Goal: Communication & Community: Answer question/provide support

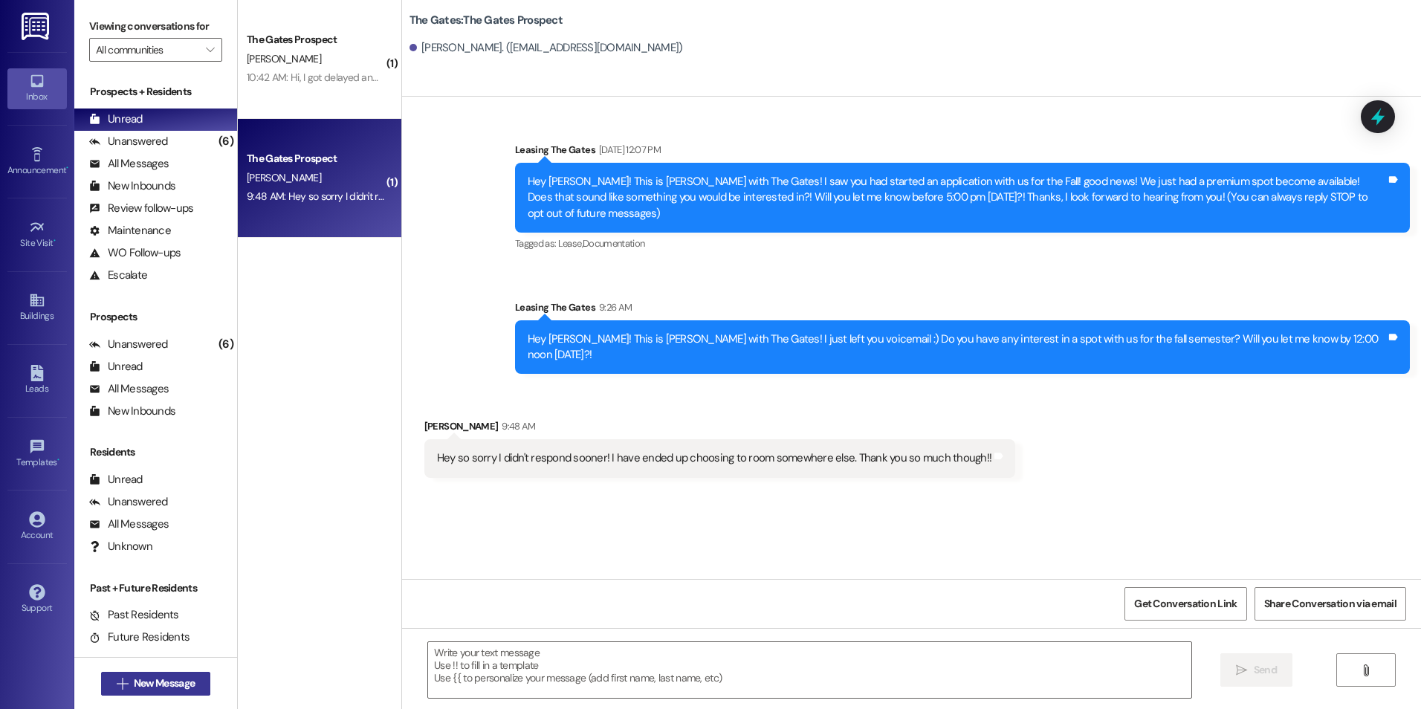
click at [174, 684] on span "New Message" at bounding box center [164, 684] width 61 height 16
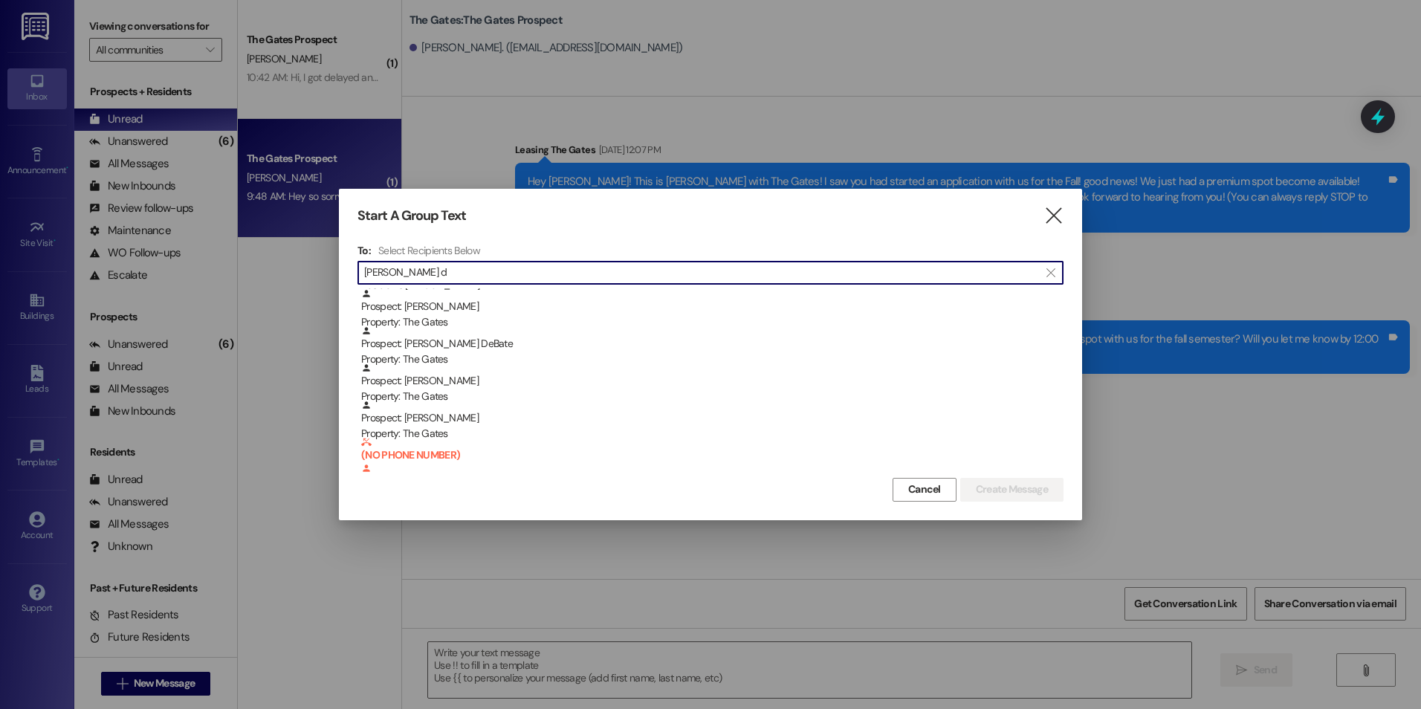
scroll to position [37, 0]
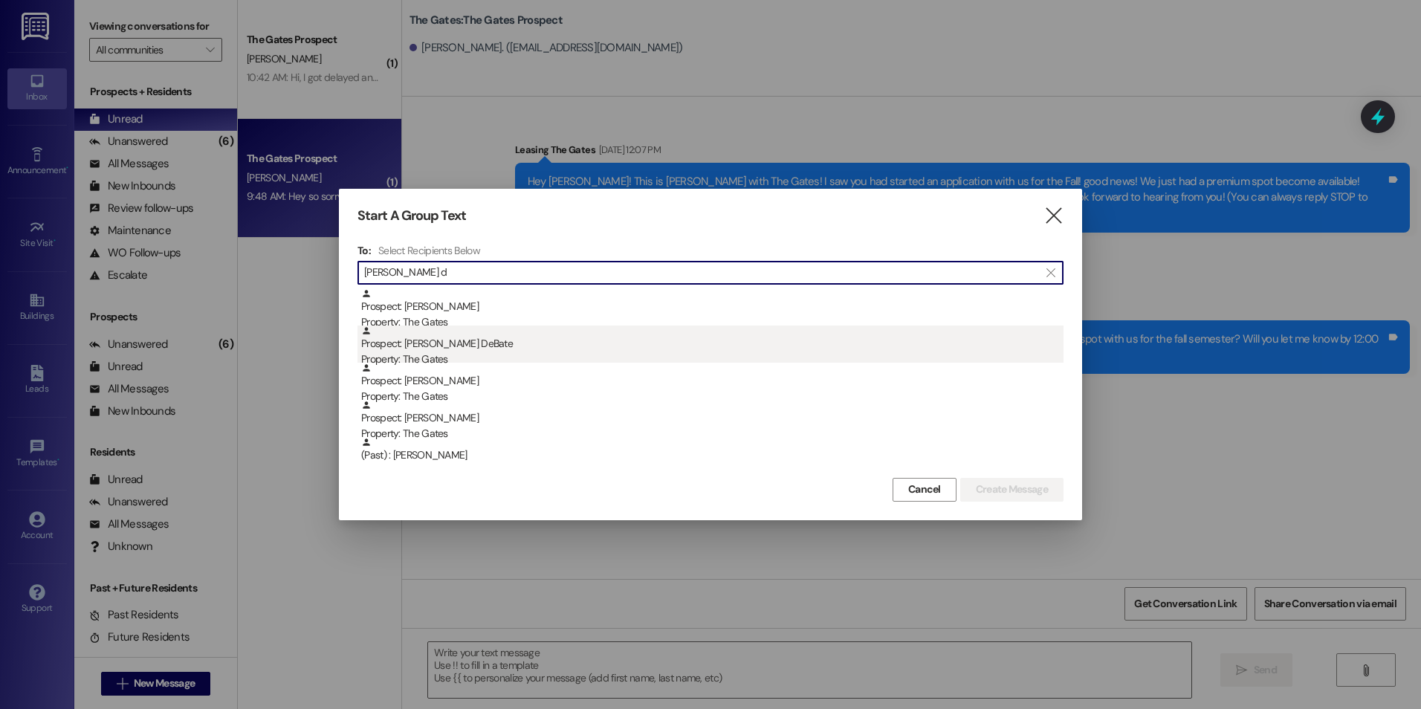
type input "Morgan d"
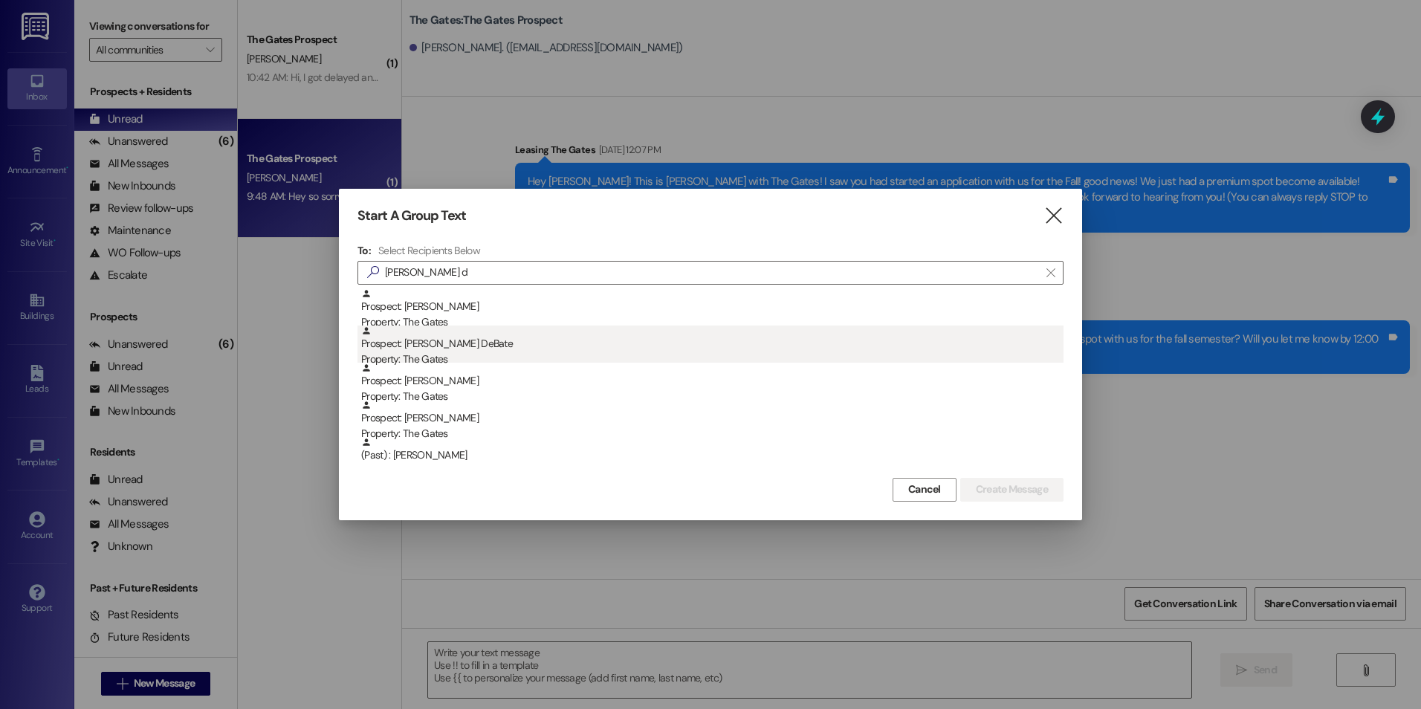
click at [442, 332] on div "Prospect: Morgan DeBate Property: The Gates" at bounding box center [712, 347] width 702 height 42
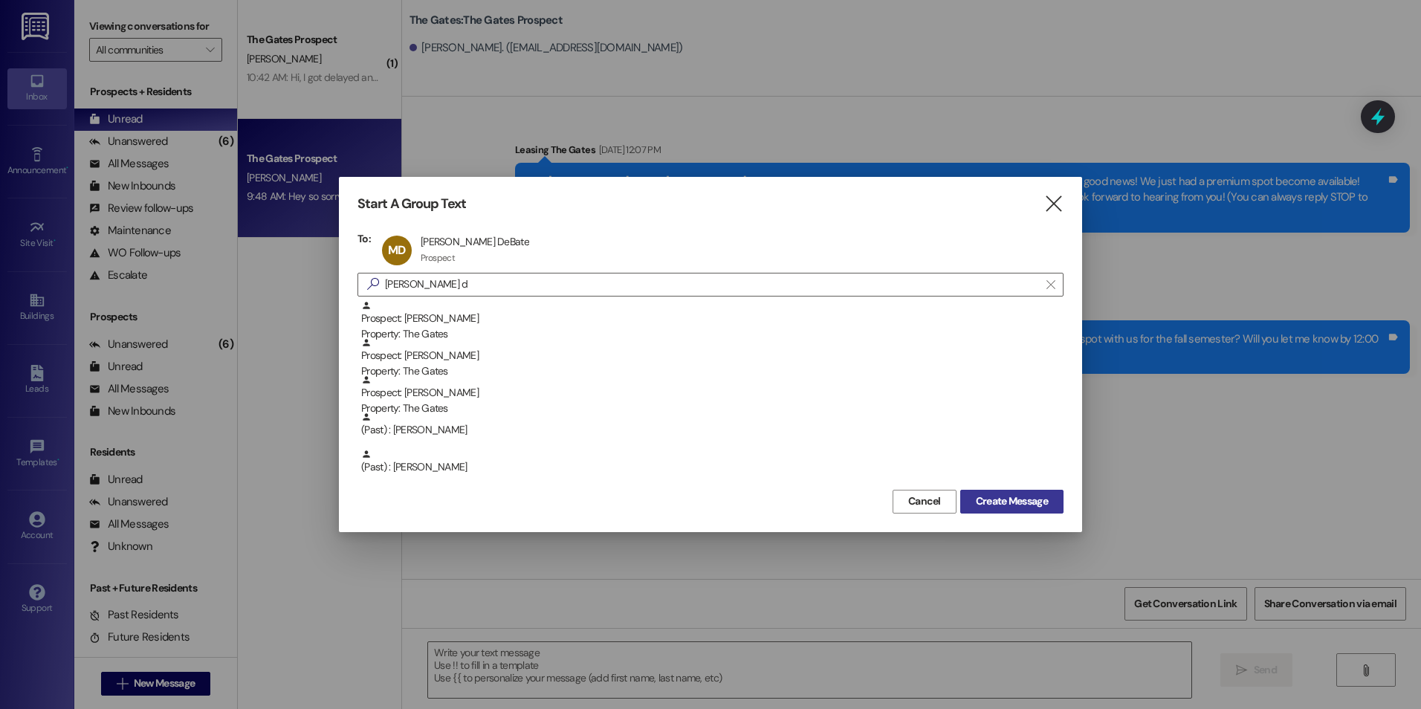
click at [979, 496] on span "Create Message" at bounding box center [1012, 501] width 72 height 16
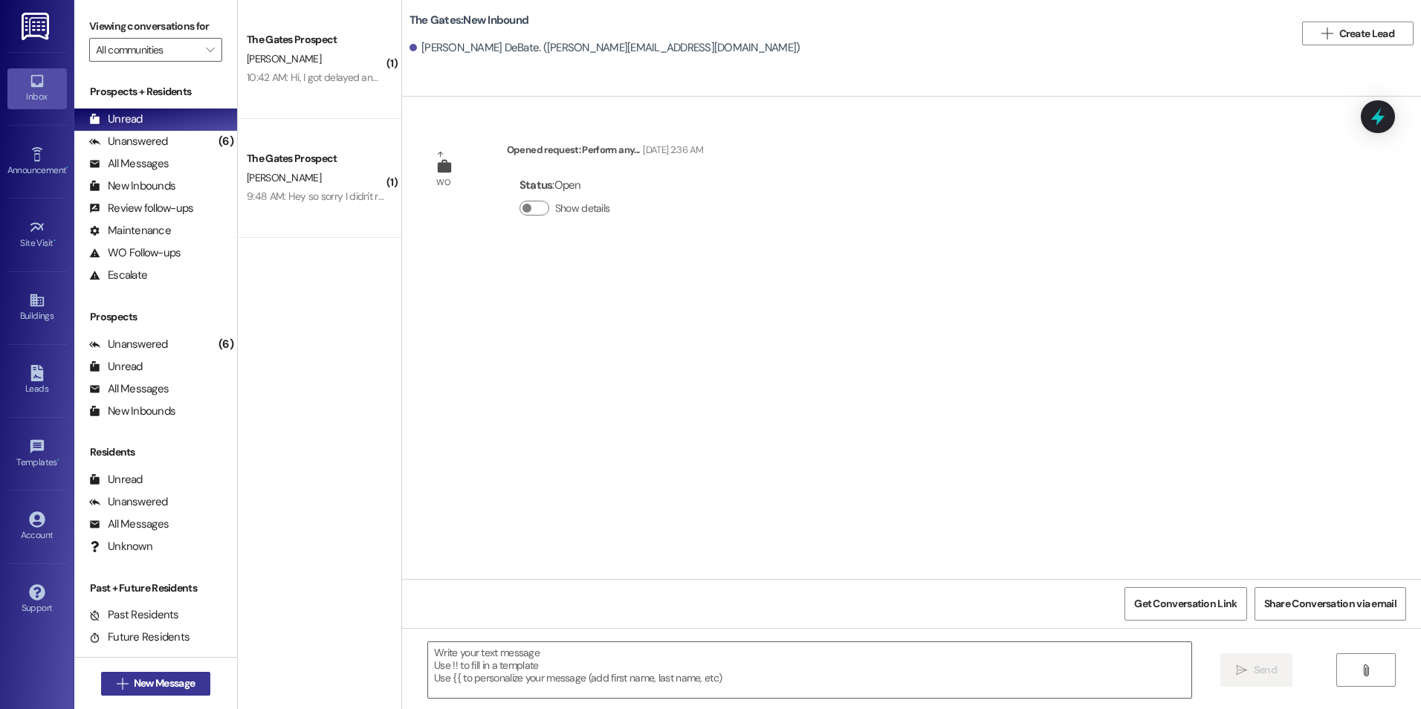
click at [169, 676] on span "New Message" at bounding box center [164, 684] width 61 height 16
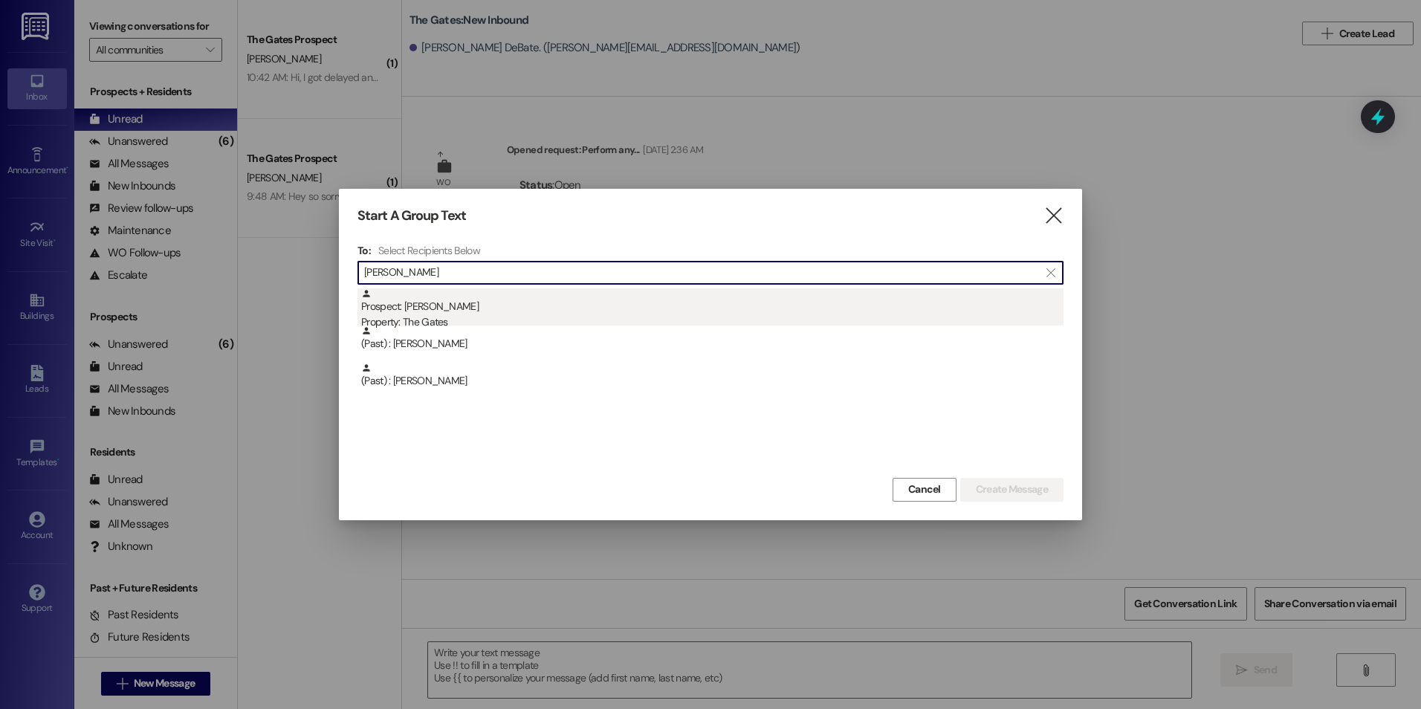
type input "Emily peterson"
click at [541, 308] on div "Prospect: Emily Peterson Property: The Gates" at bounding box center [712, 309] width 702 height 42
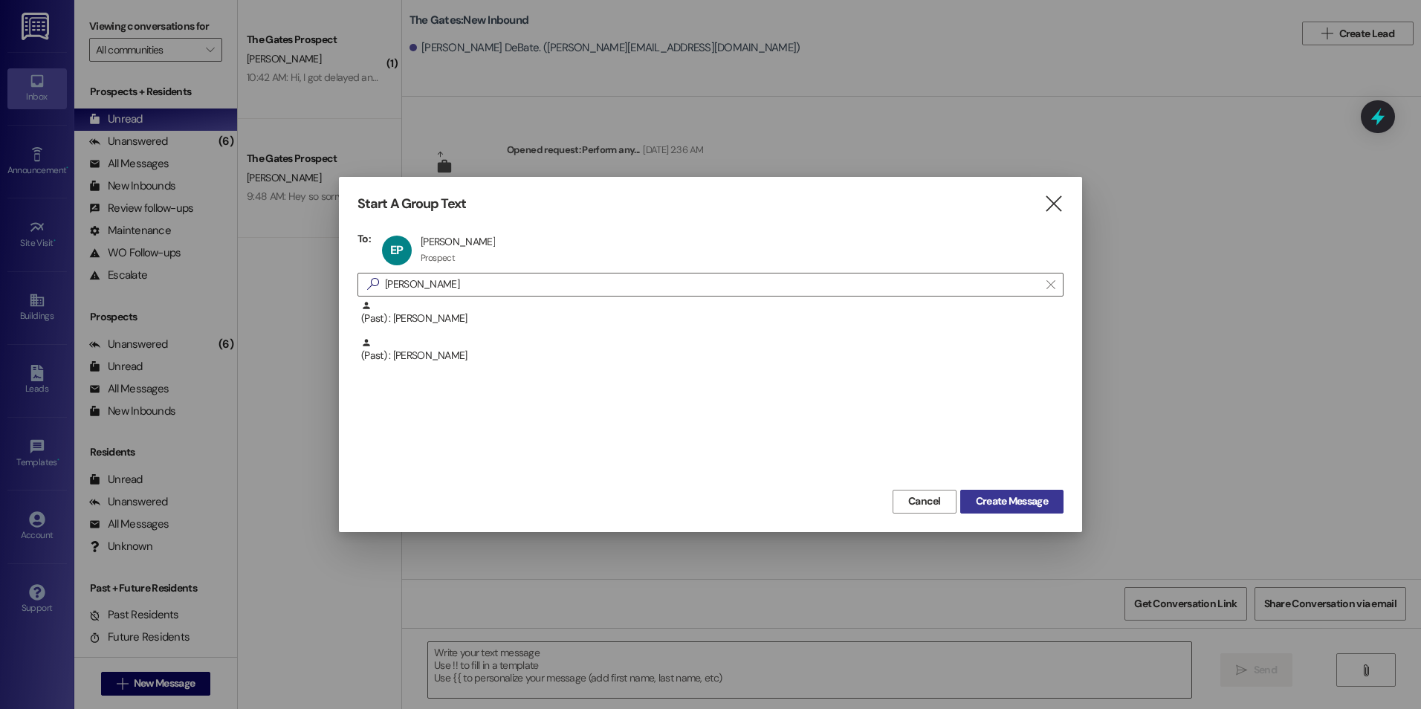
click at [1009, 491] on button "Create Message" at bounding box center [1011, 502] width 103 height 24
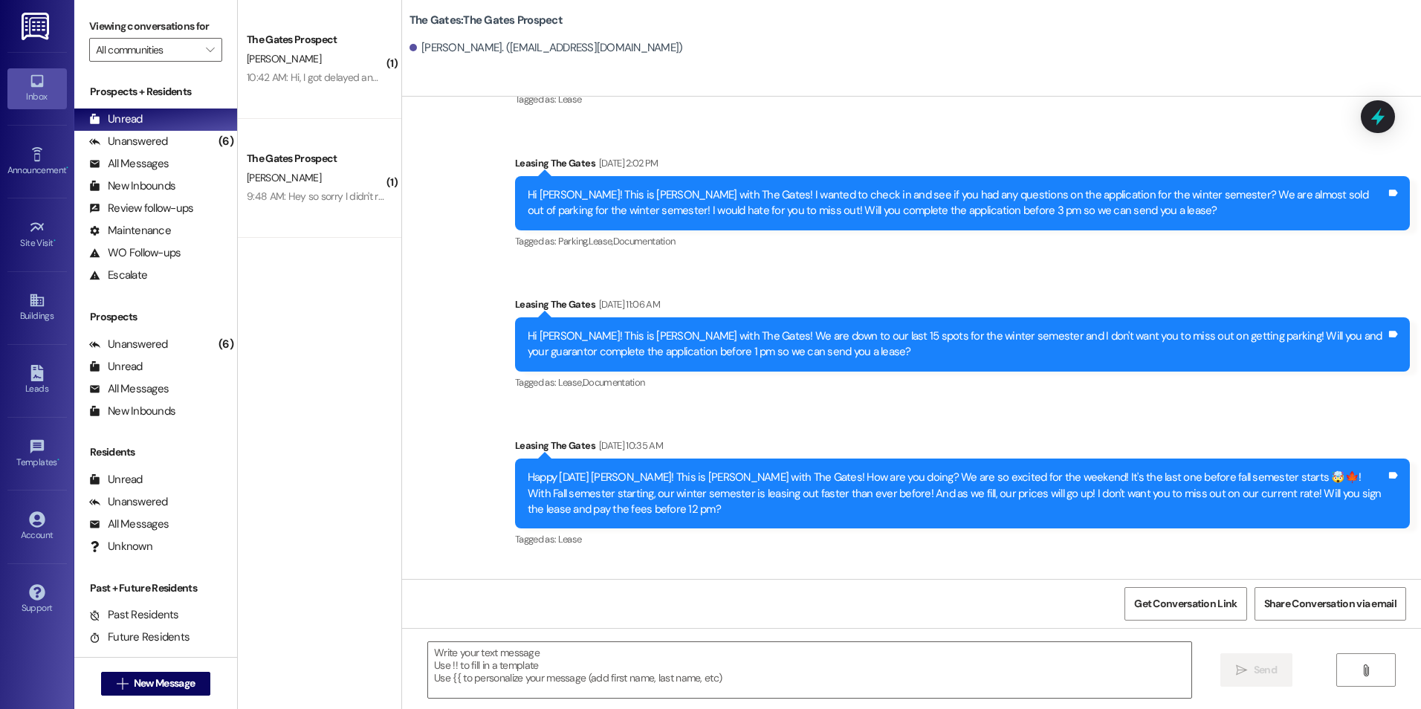
scroll to position [513, 0]
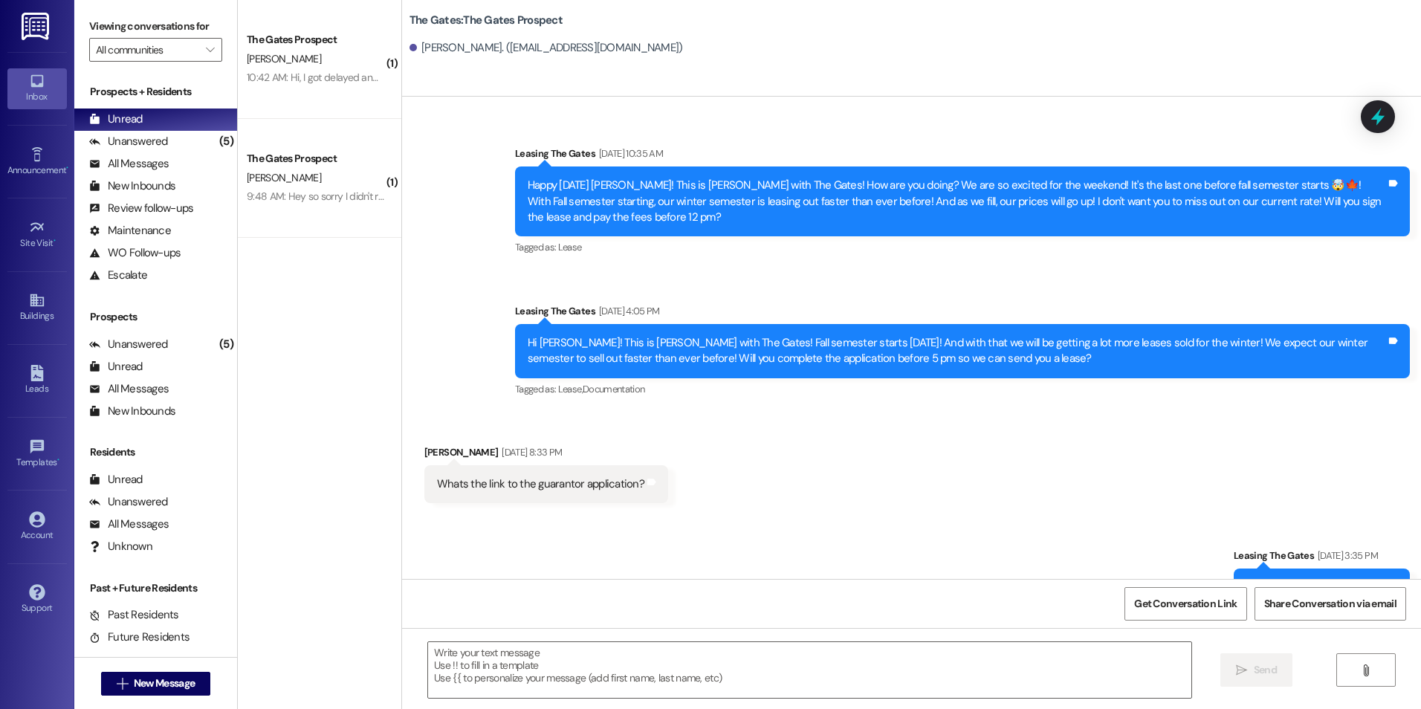
scroll to position [543, 0]
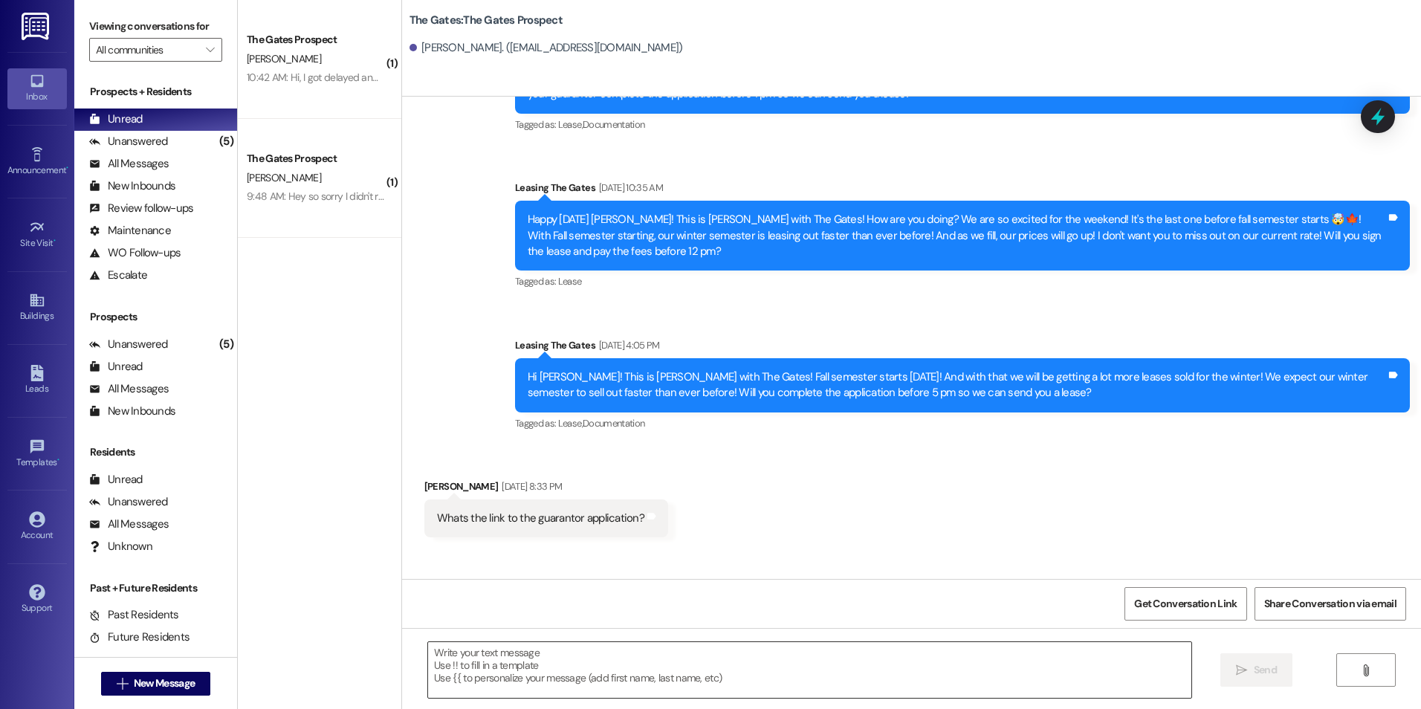
click at [734, 650] on textarea at bounding box center [809, 670] width 763 height 56
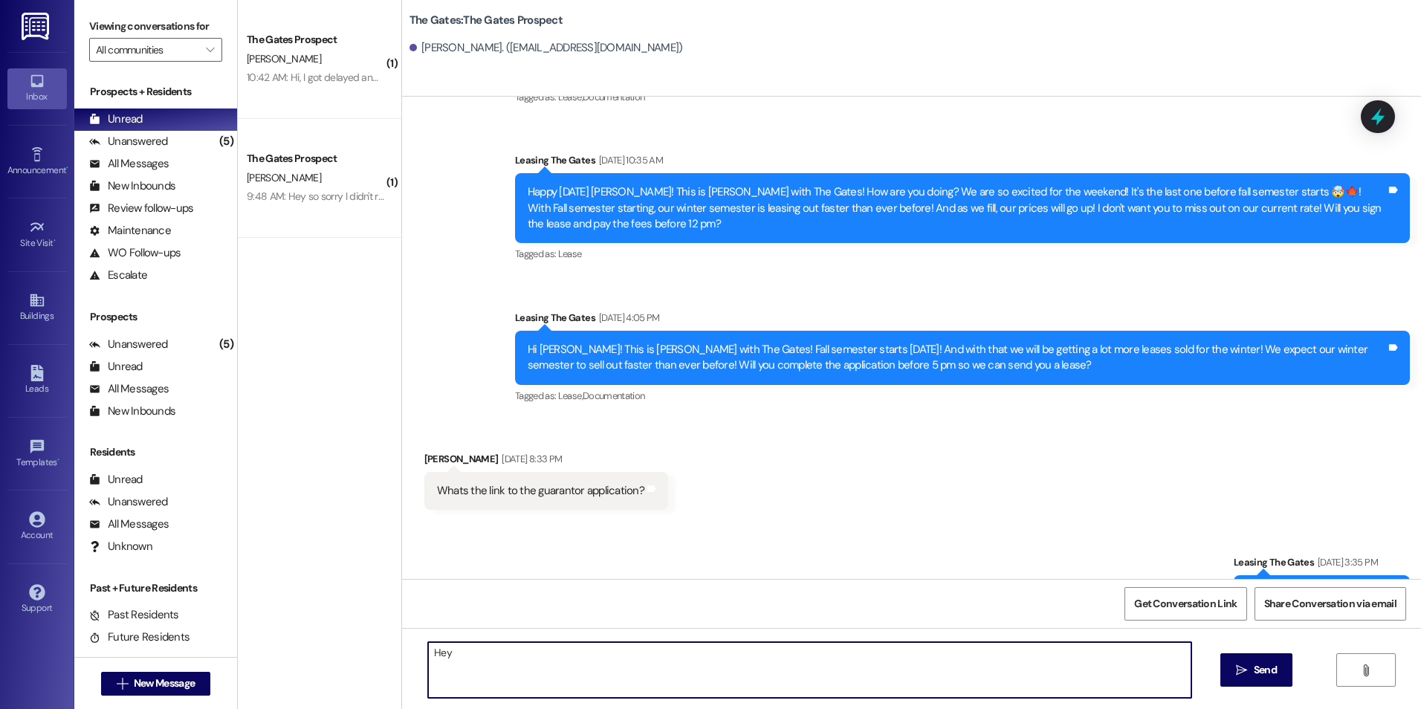
scroll to position [618, 0]
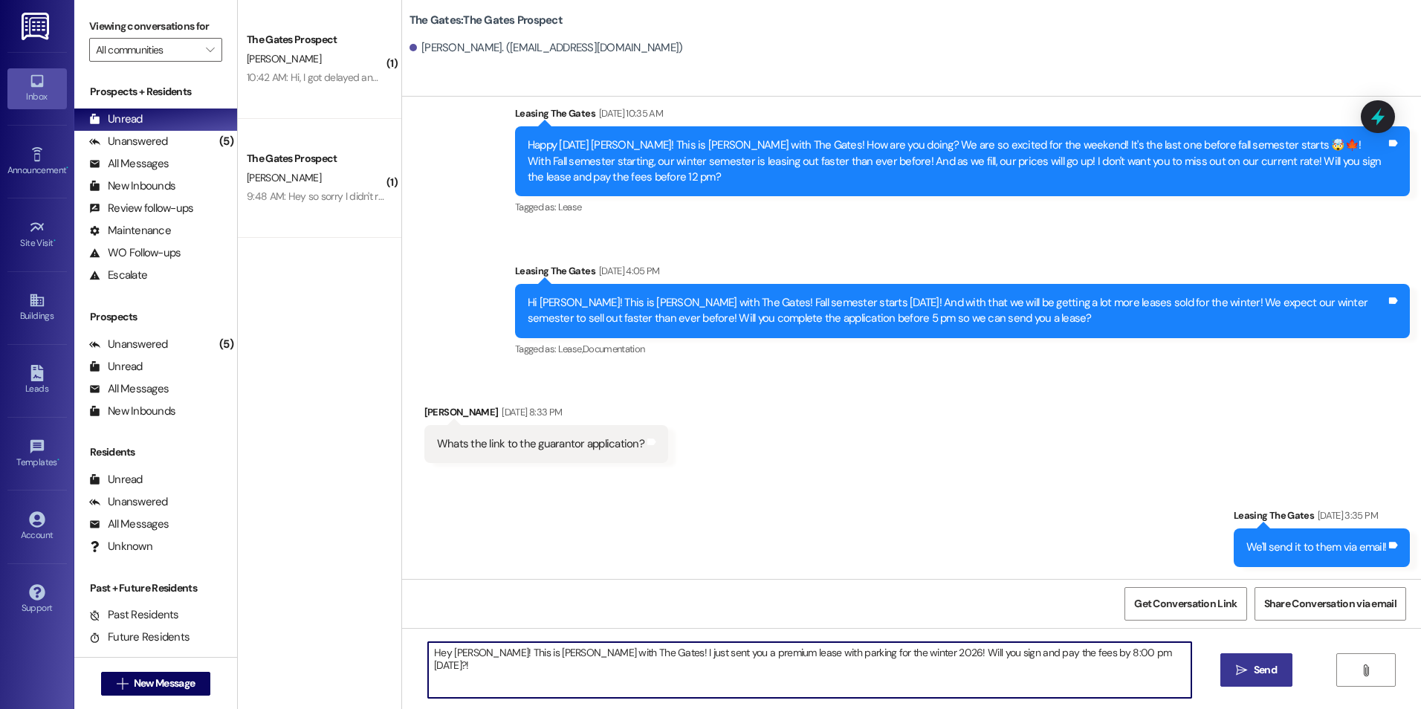
type textarea "Hey Emily! This is Kali with The Gates! I just sent you a premium lease with pa…"
click at [1269, 664] on span "Send" at bounding box center [1265, 670] width 23 height 16
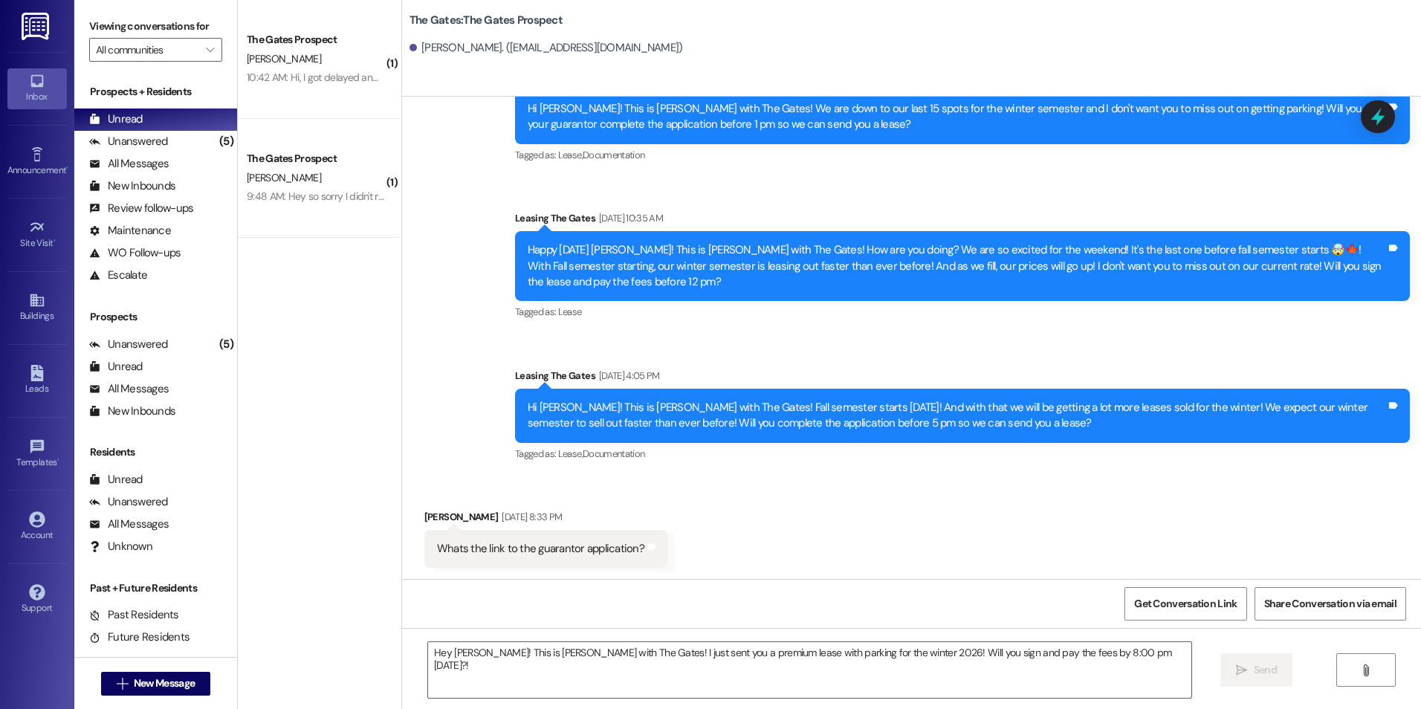
scroll to position [721, 0]
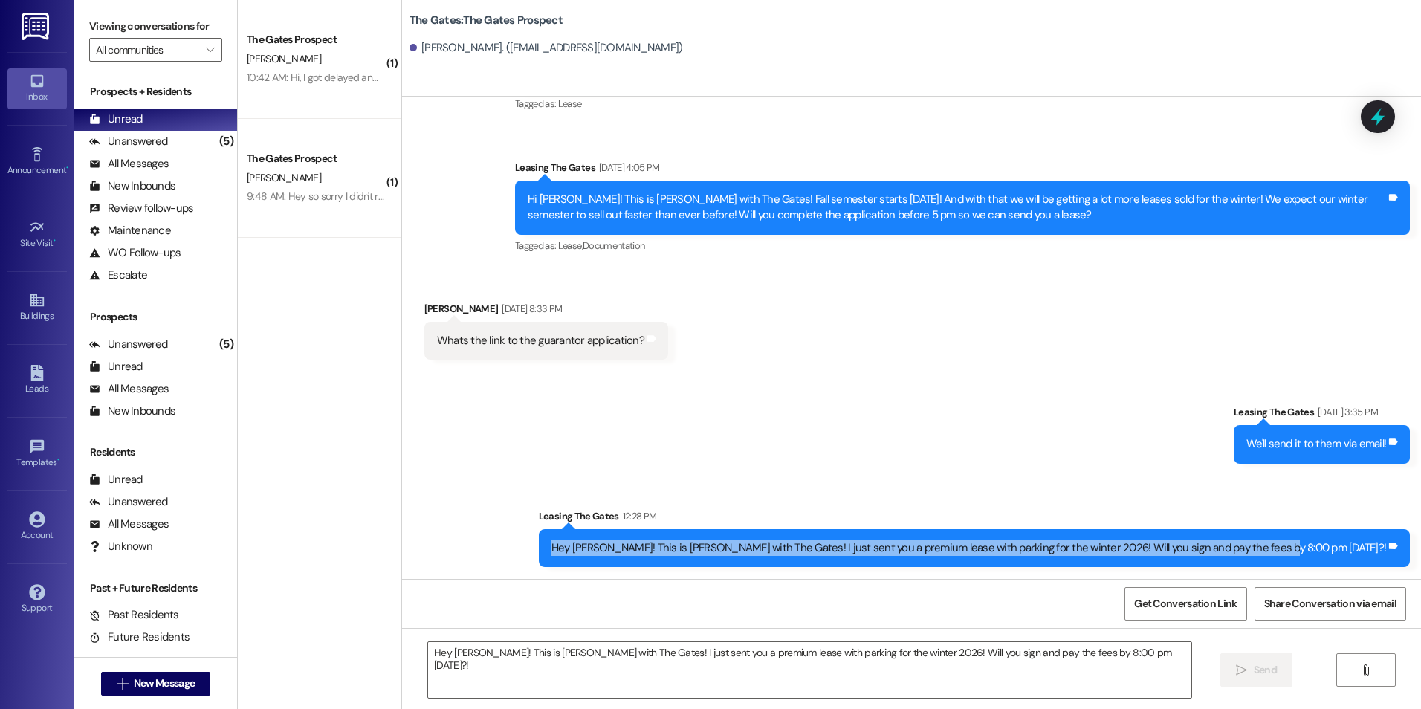
drag, startPoint x: 679, startPoint y: 546, endPoint x: 1381, endPoint y: 562, distance: 702.5
click at [1381, 562] on div "Hey Emily! This is Kali with The Gates! I just sent you a premium lease with pa…" at bounding box center [974, 548] width 871 height 38
drag, startPoint x: 1381, startPoint y: 562, endPoint x: 1343, endPoint y: 546, distance: 41.3
copy div "Hey Emily! This is Kali with The Gates! I just sent you a premium lease with pa…"
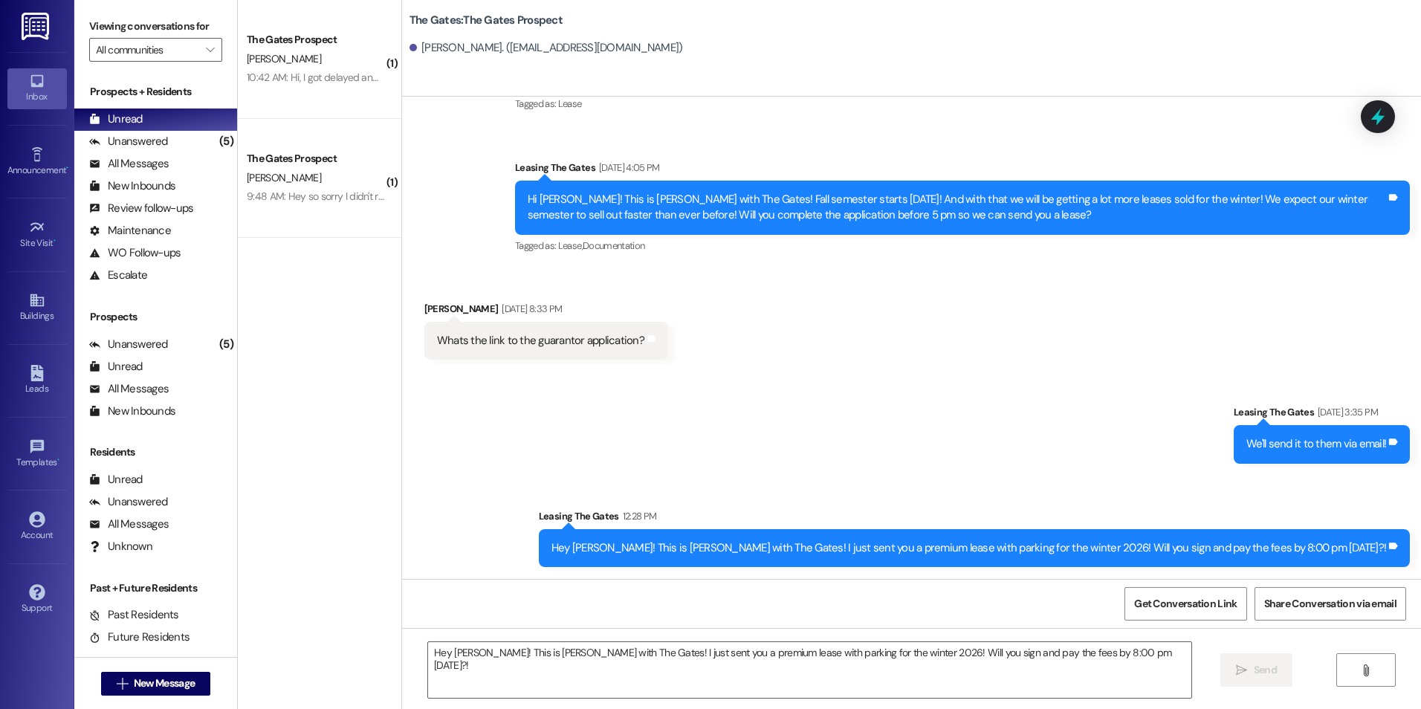
click at [763, 360] on div "Received via SMS Emily Peterson Sep 09, 2025 at 8:33 PM Whats the link to the g…" at bounding box center [911, 319] width 1019 height 103
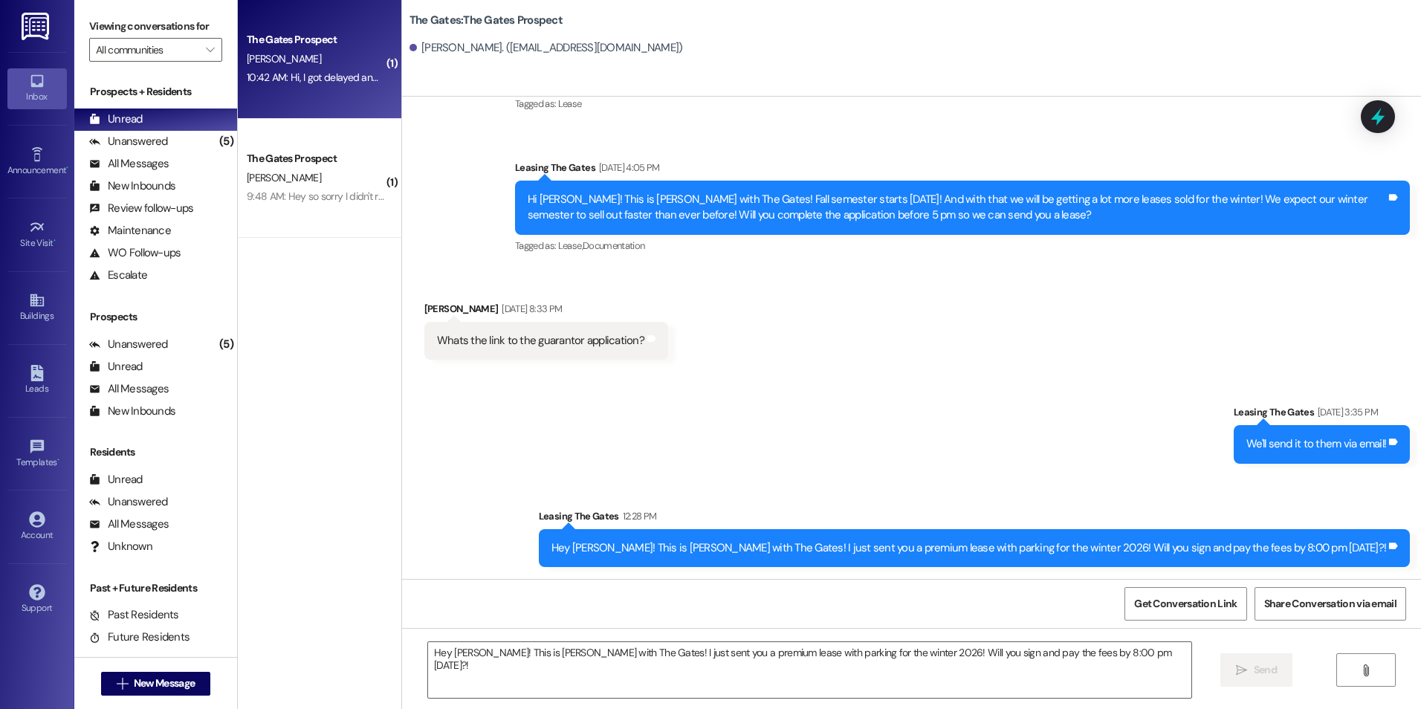
click at [338, 21] on div "The Gates Prospect K. Hill 10:42 AM: Hi, I got delayed and won't be there by th…" at bounding box center [320, 59] width 164 height 119
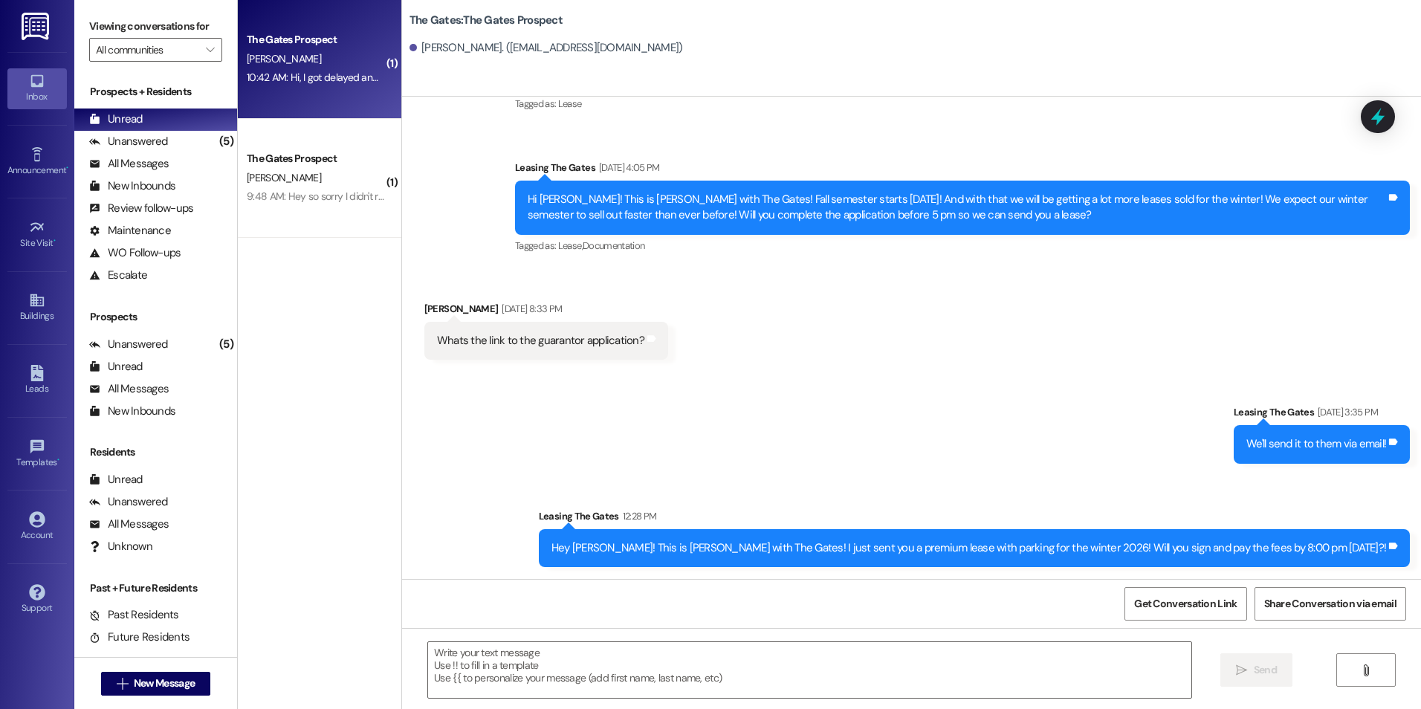
scroll to position [110, 0]
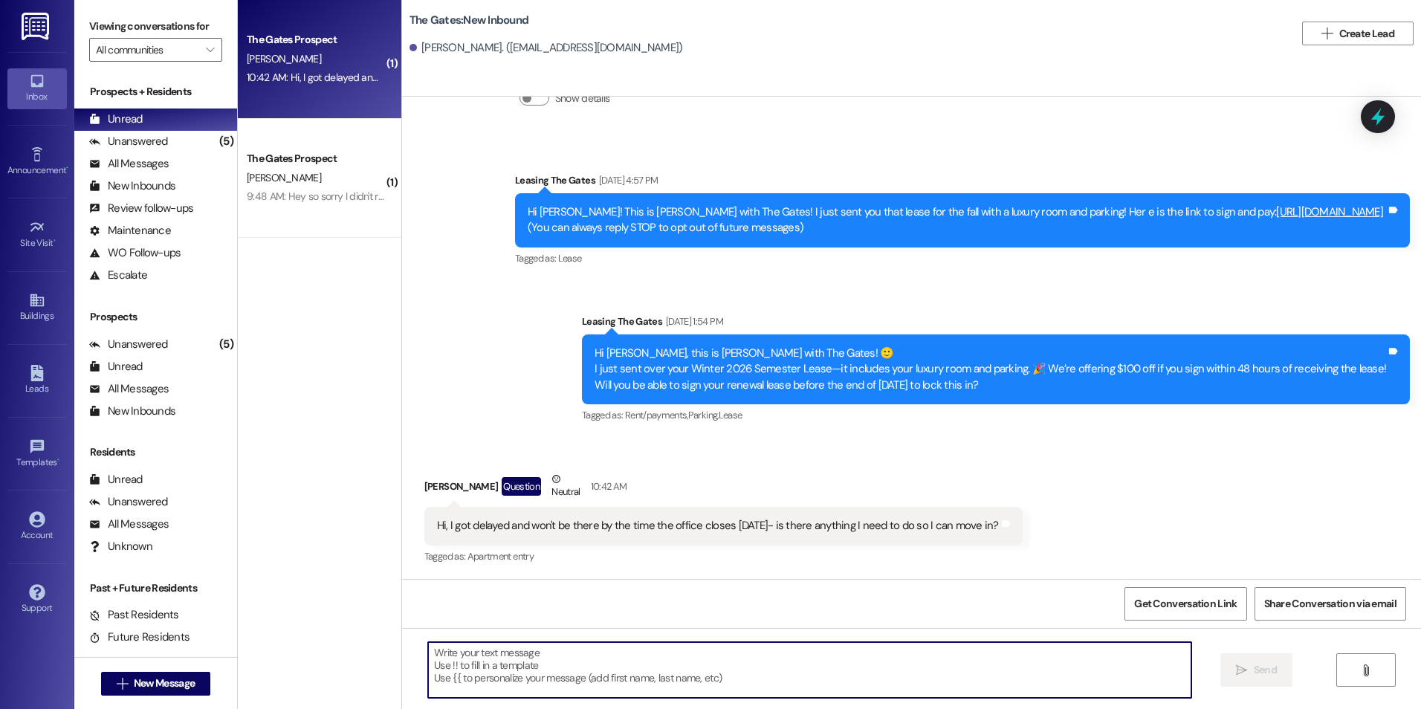
click at [773, 679] on textarea at bounding box center [809, 670] width 763 height 56
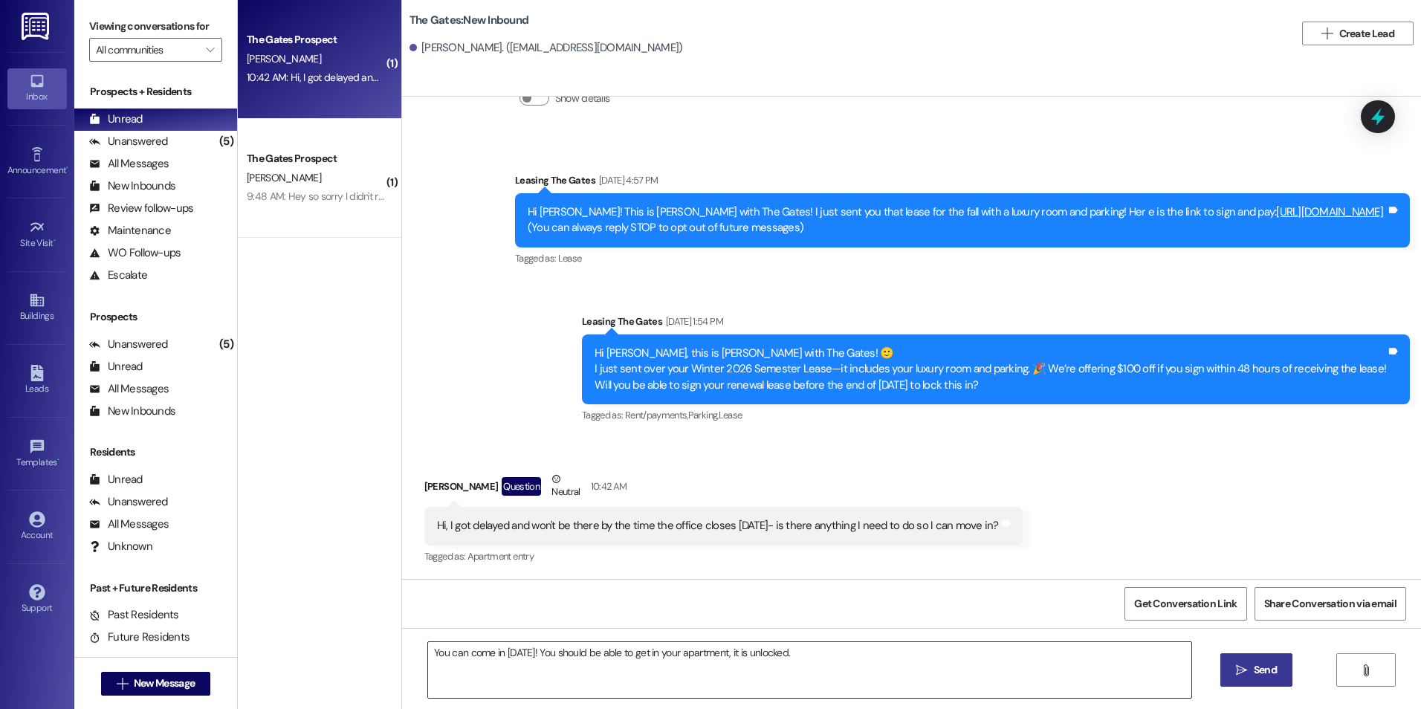
click at [843, 641] on div "You can come in Monday! You should be able to get in your apartment, it is unlo…" at bounding box center [809, 669] width 764 height 57
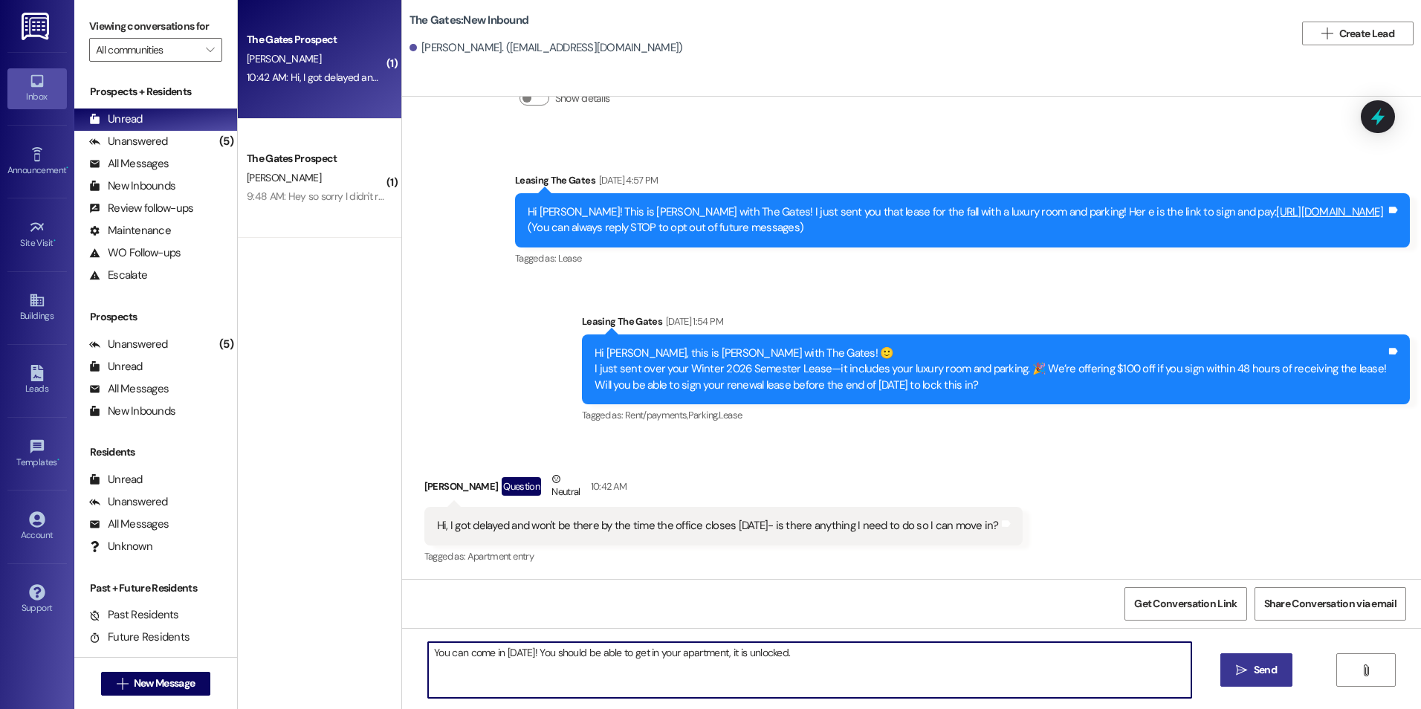
click at [828, 649] on textarea "You can come in Monday! You should be able to get in your apartment, it is unlo…" at bounding box center [809, 670] width 763 height 56
click at [1009, 648] on textarea "You can come in Monday! You should be able to get in your apartment, it is unlo…" at bounding box center [809, 670] width 763 height 56
type textarea "You can come in [DATE]! You should be able to get in your apartment, it is unlo…"
click at [1255, 665] on span "Send" at bounding box center [1265, 670] width 23 height 16
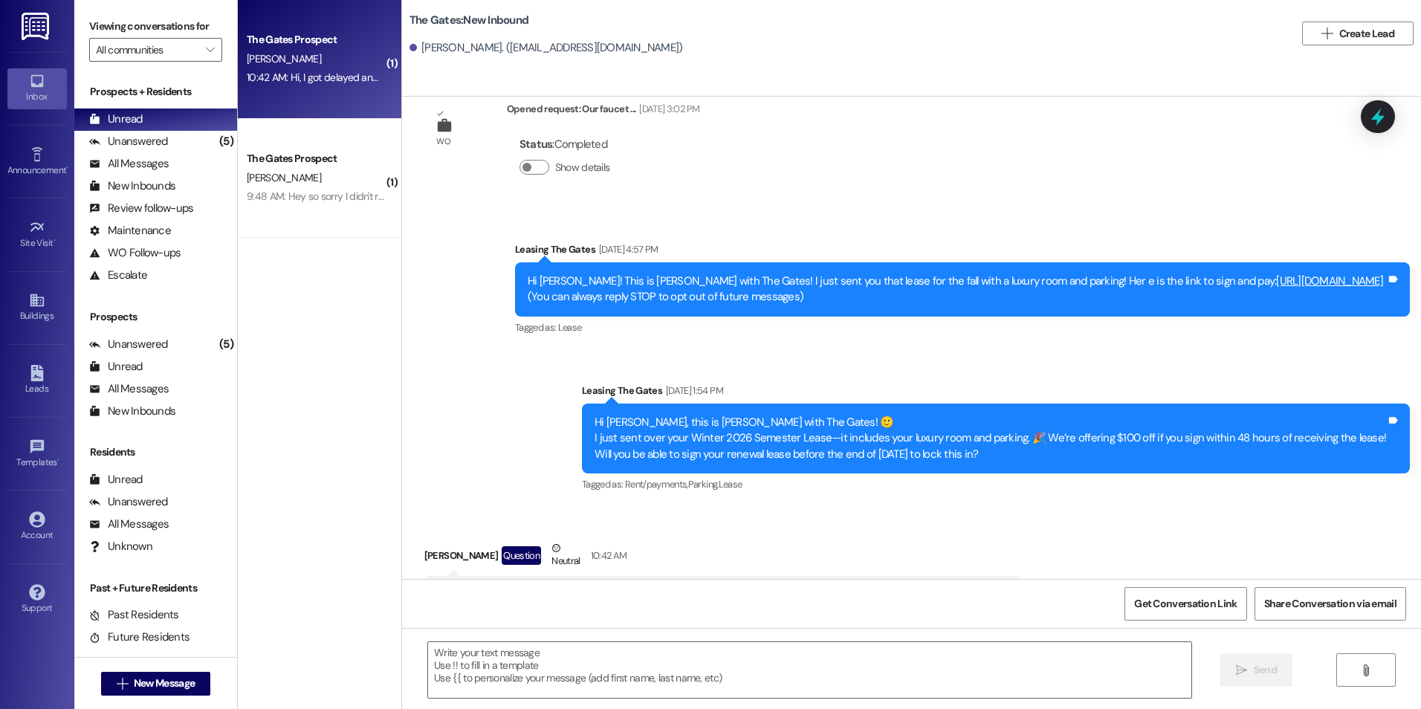
scroll to position [0, 0]
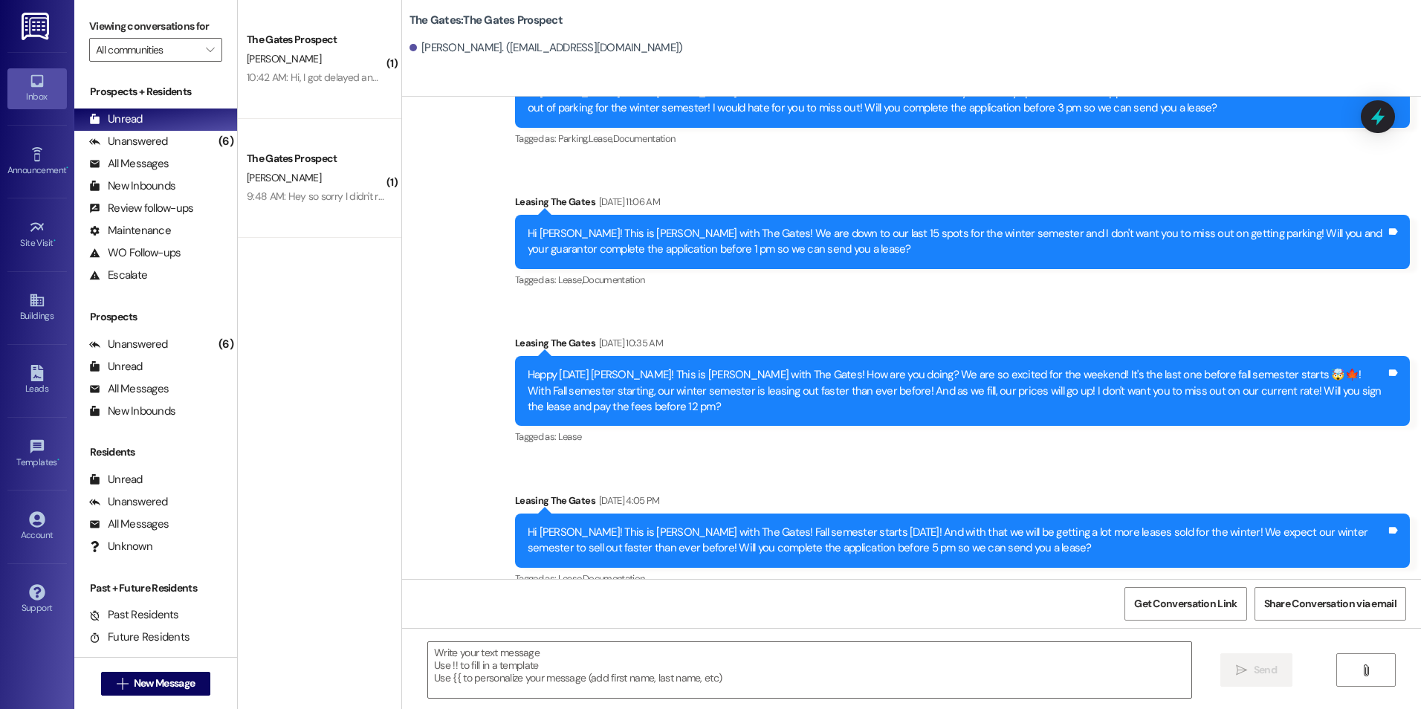
scroll to position [52, 0]
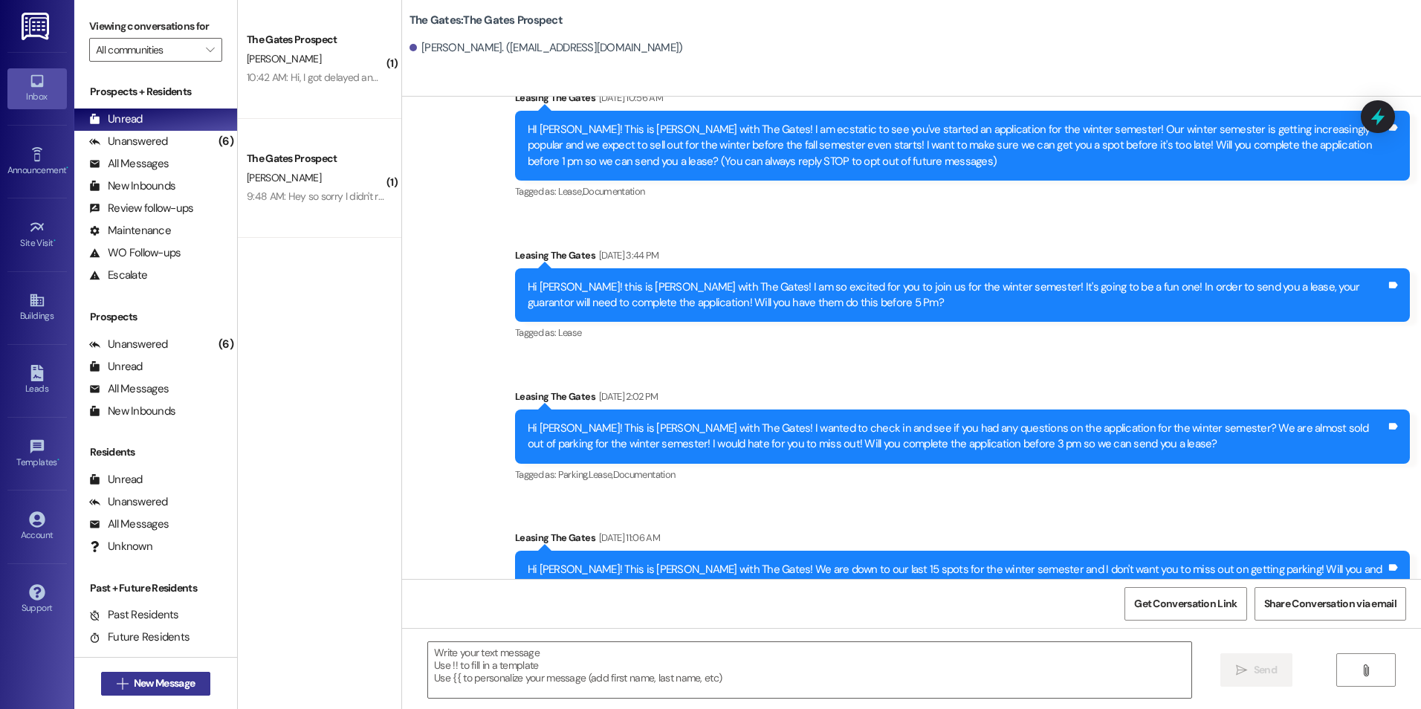
click at [138, 682] on span "New Message" at bounding box center [164, 684] width 61 height 16
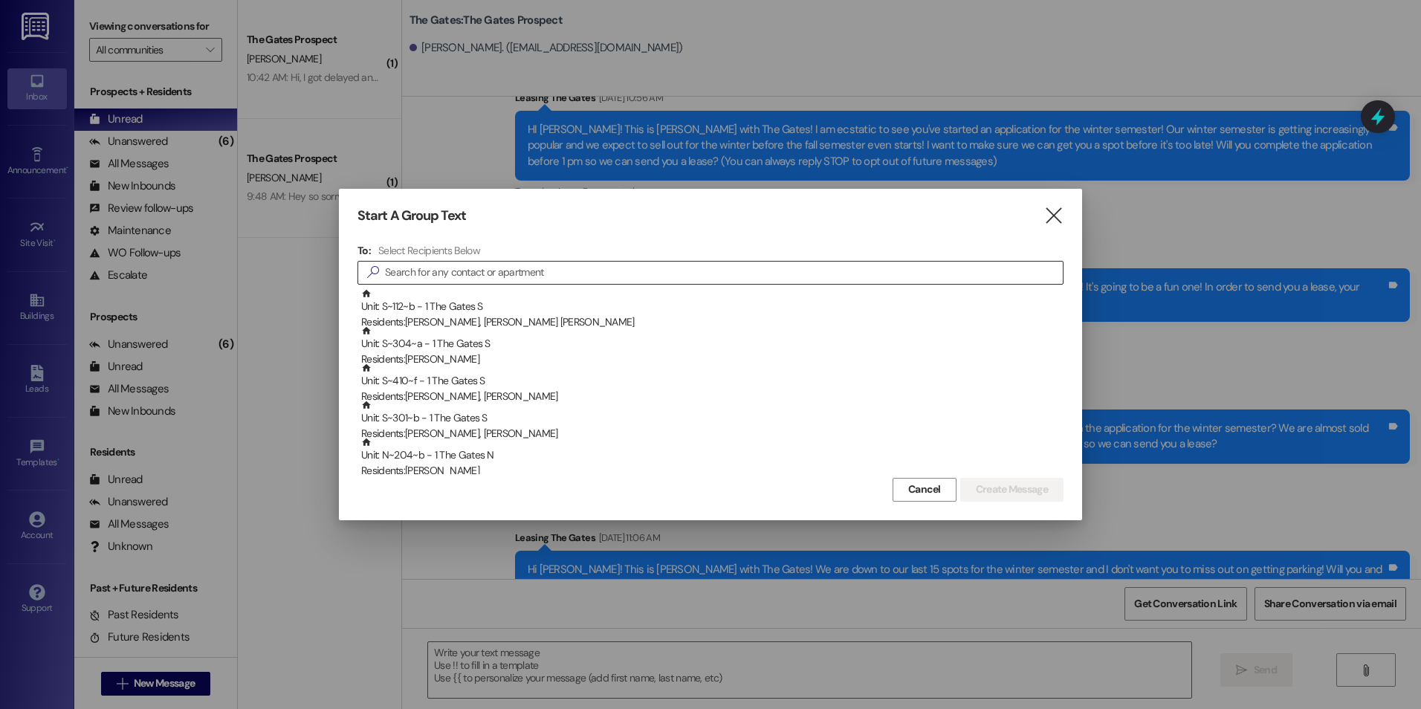
click at [574, 271] on input at bounding box center [724, 272] width 678 height 21
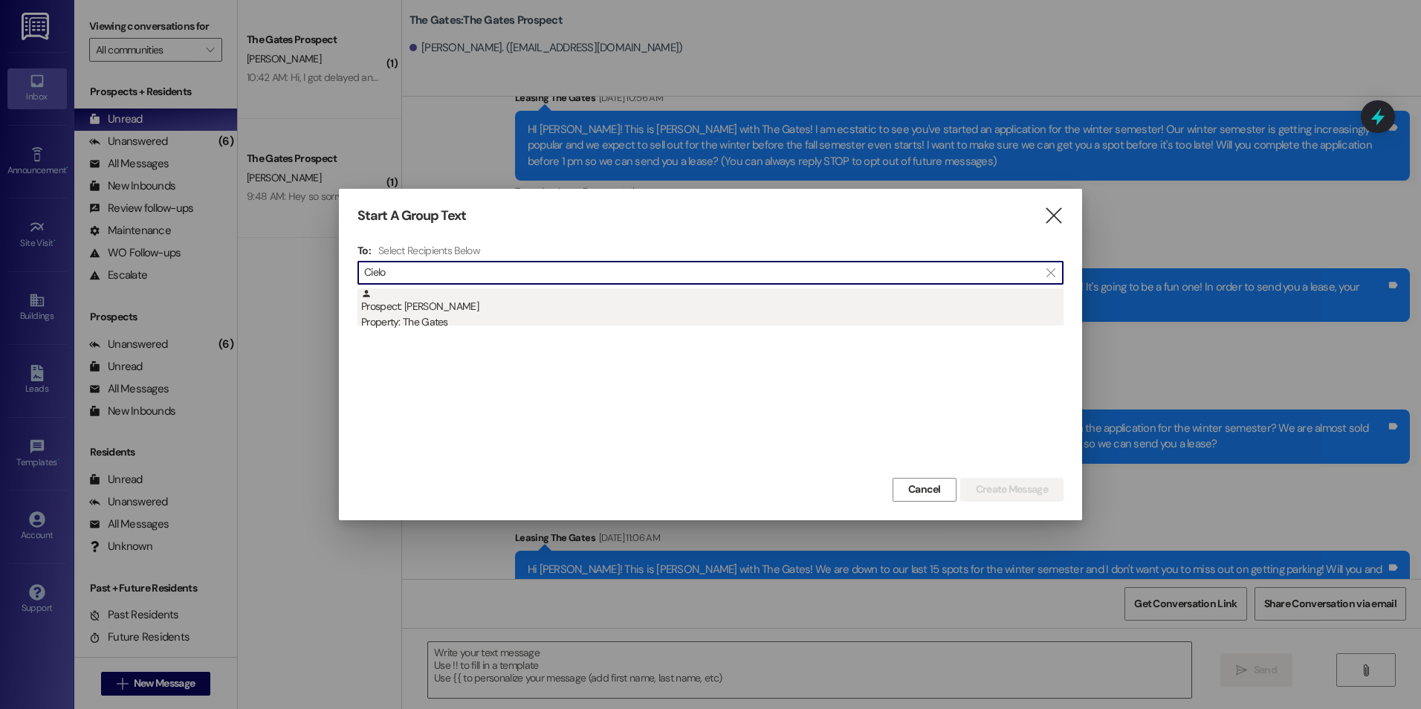
type input "Cielo"
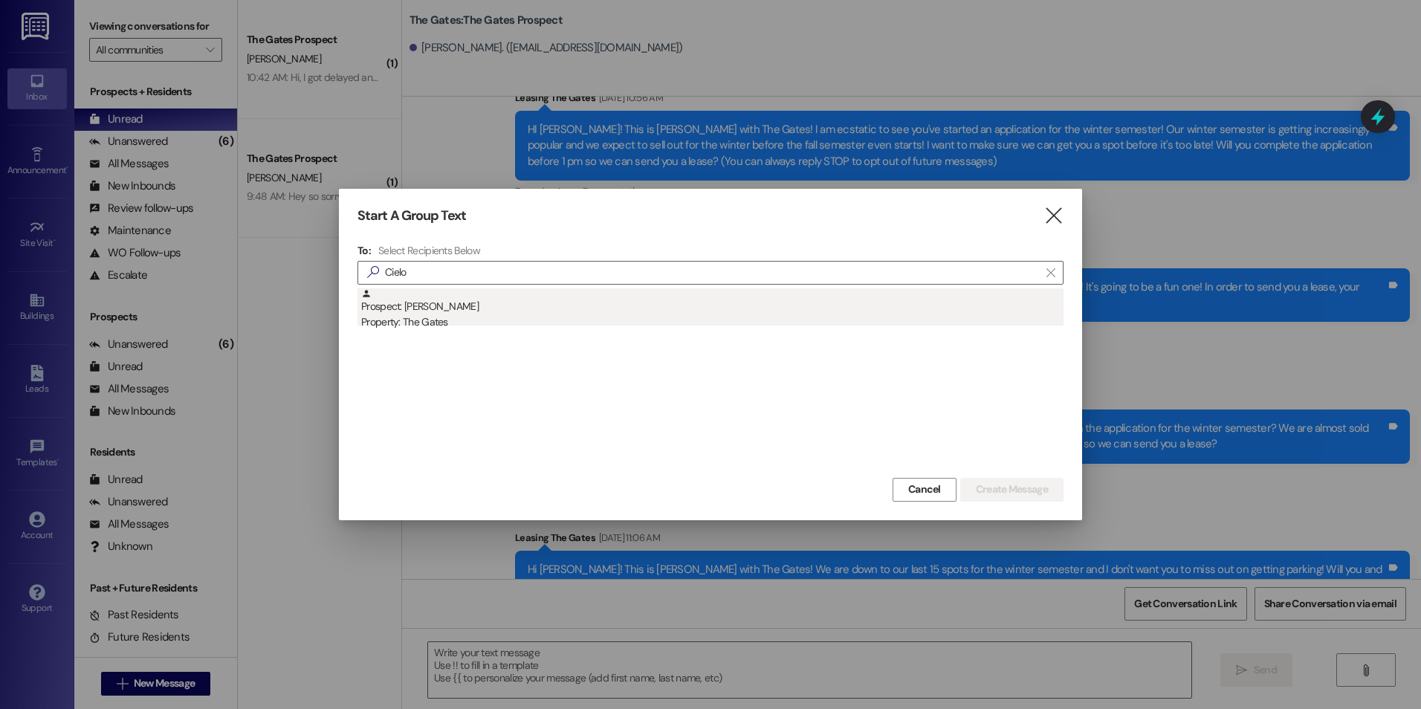
click at [414, 324] on div "Property: The Gates" at bounding box center [712, 322] width 702 height 16
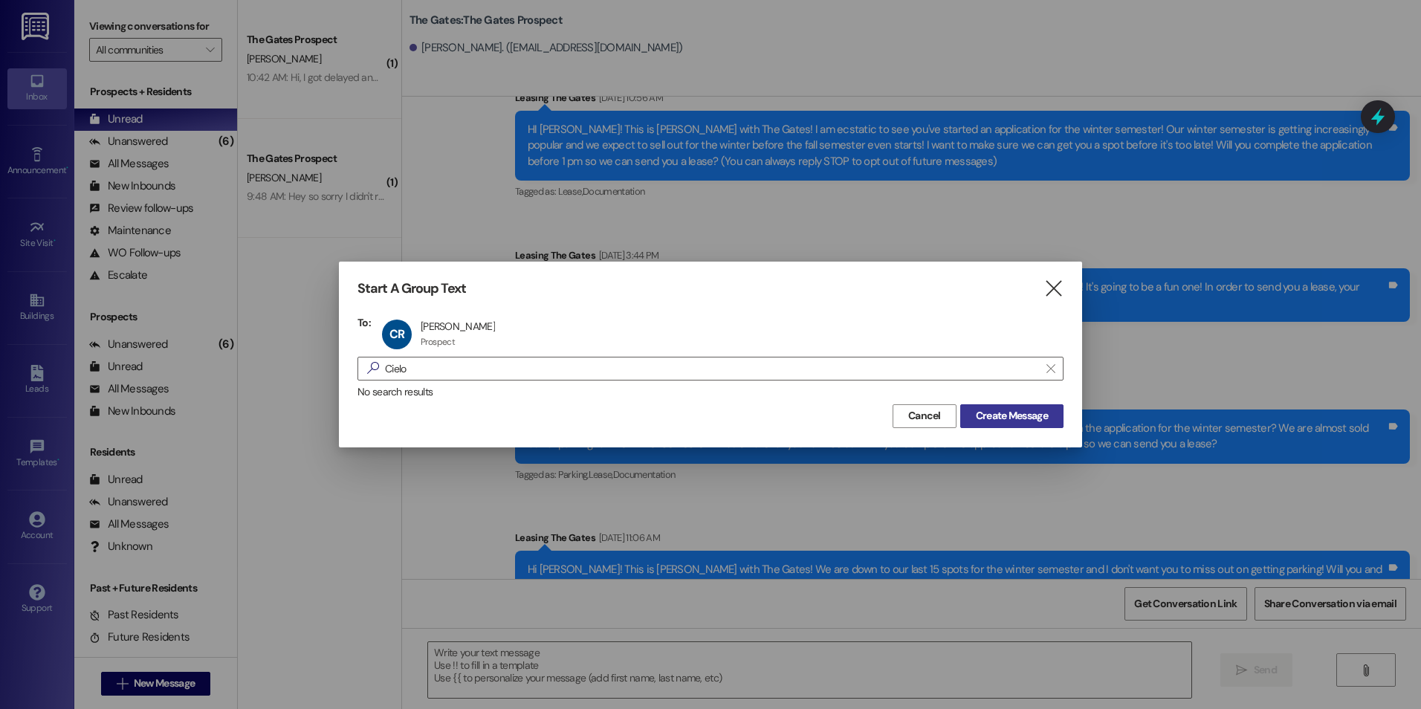
click at [994, 411] on span "Create Message" at bounding box center [1012, 416] width 72 height 16
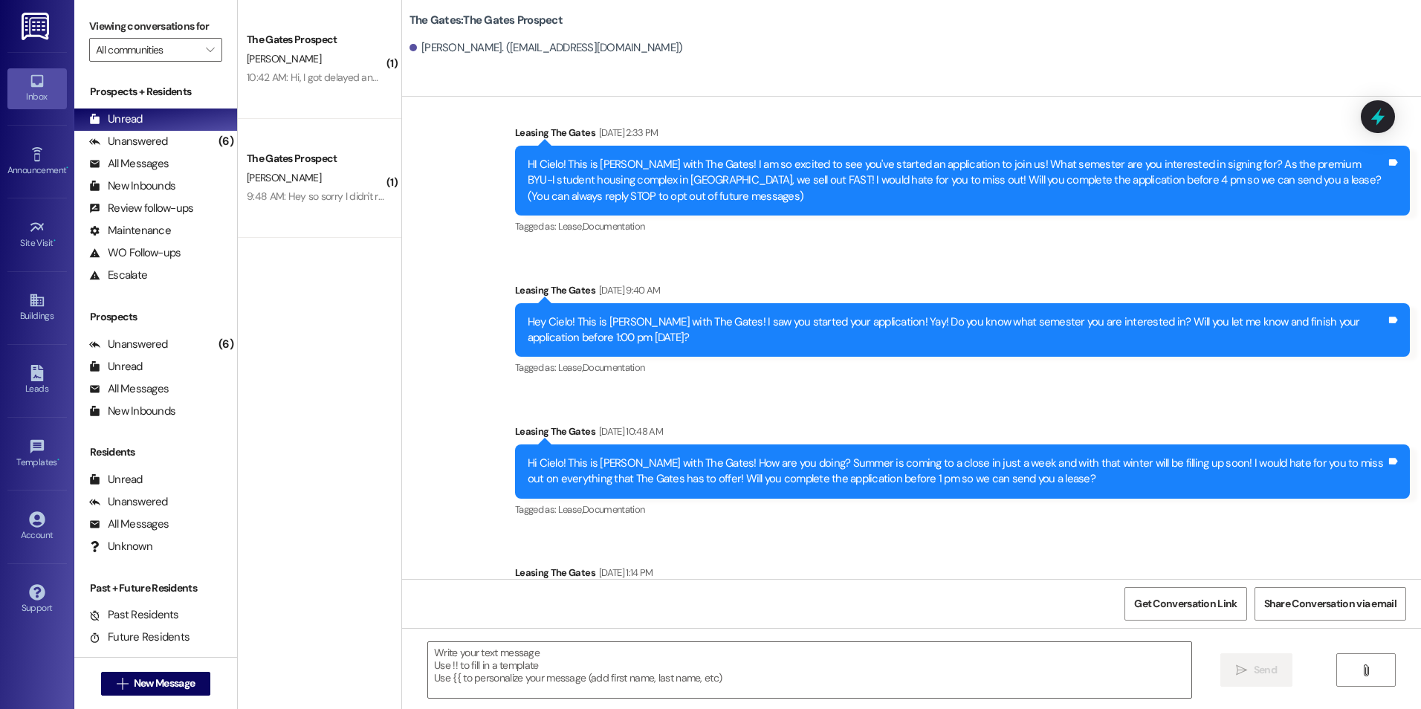
scroll to position [0, 0]
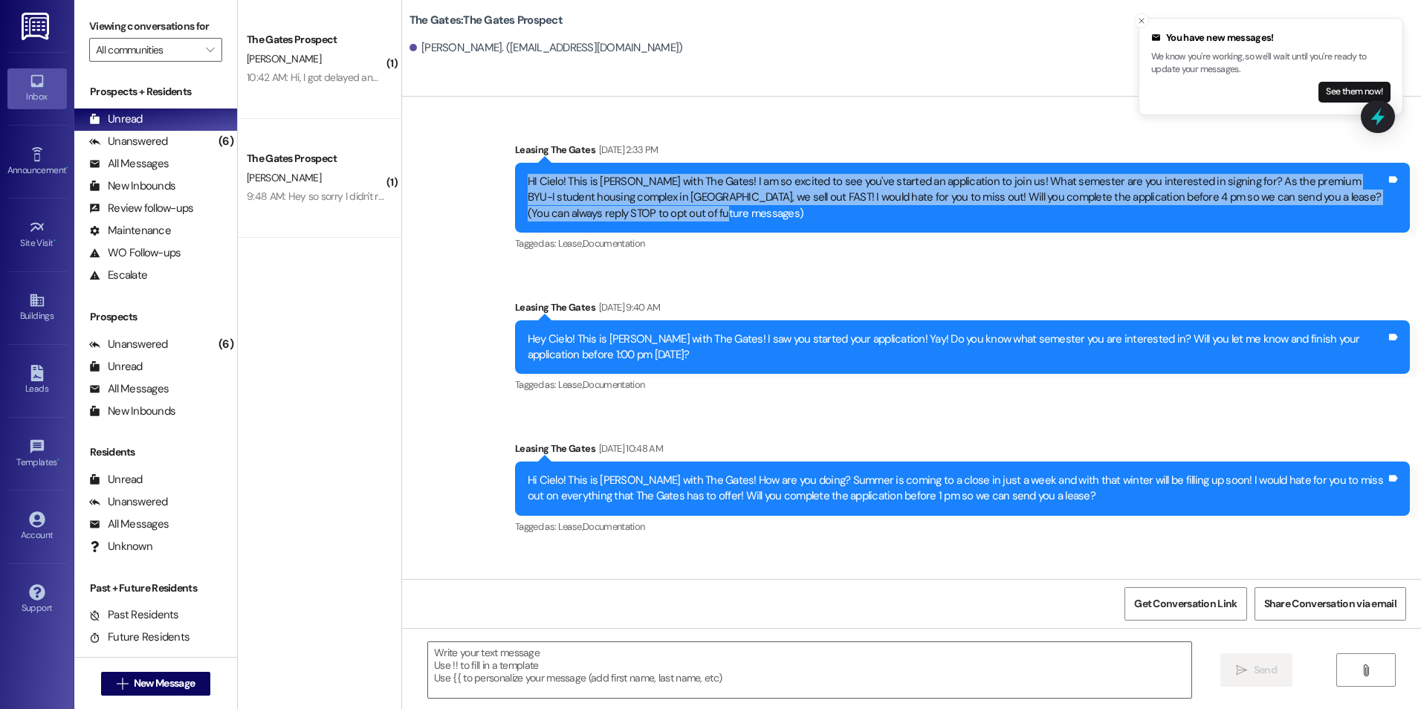
drag, startPoint x: 500, startPoint y: 175, endPoint x: 1165, endPoint y: 207, distance: 665.9
click at [1165, 207] on div "Sent via SMS Leasing The Gates Aug 26, 2025 at 2:33 PM HI Cielo! This is Macken…" at bounding box center [962, 198] width 917 height 135
drag, startPoint x: 1165, startPoint y: 207, endPoint x: 1173, endPoint y: 198, distance: 11.0
click at [1152, 207] on div "HI Cielo! This is Mackenzie with The Gates! I am so excited to see you've start…" at bounding box center [957, 198] width 858 height 48
drag, startPoint x: 1225, startPoint y: 196, endPoint x: 481, endPoint y: 188, distance: 744.0
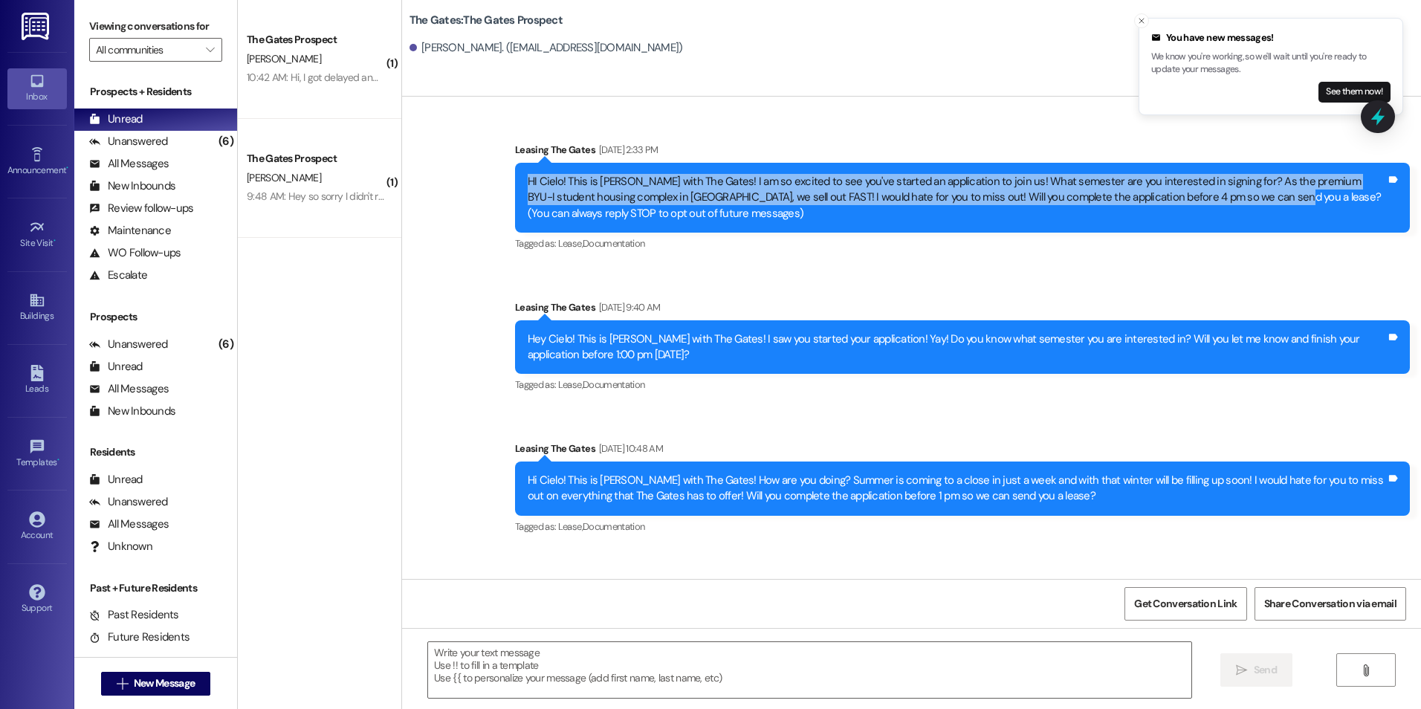
click at [481, 188] on div "Sent via SMS Leasing The Gates Aug 26, 2025 at 2:33 PM HI Cielo! This is Macken…" at bounding box center [911, 679] width 1019 height 1141
drag, startPoint x: 481, startPoint y: 188, endPoint x: 540, endPoint y: 188, distance: 58.7
copy div "HI Cielo! This is Mackenzie with The Gates! I am so excited to see you've start…"
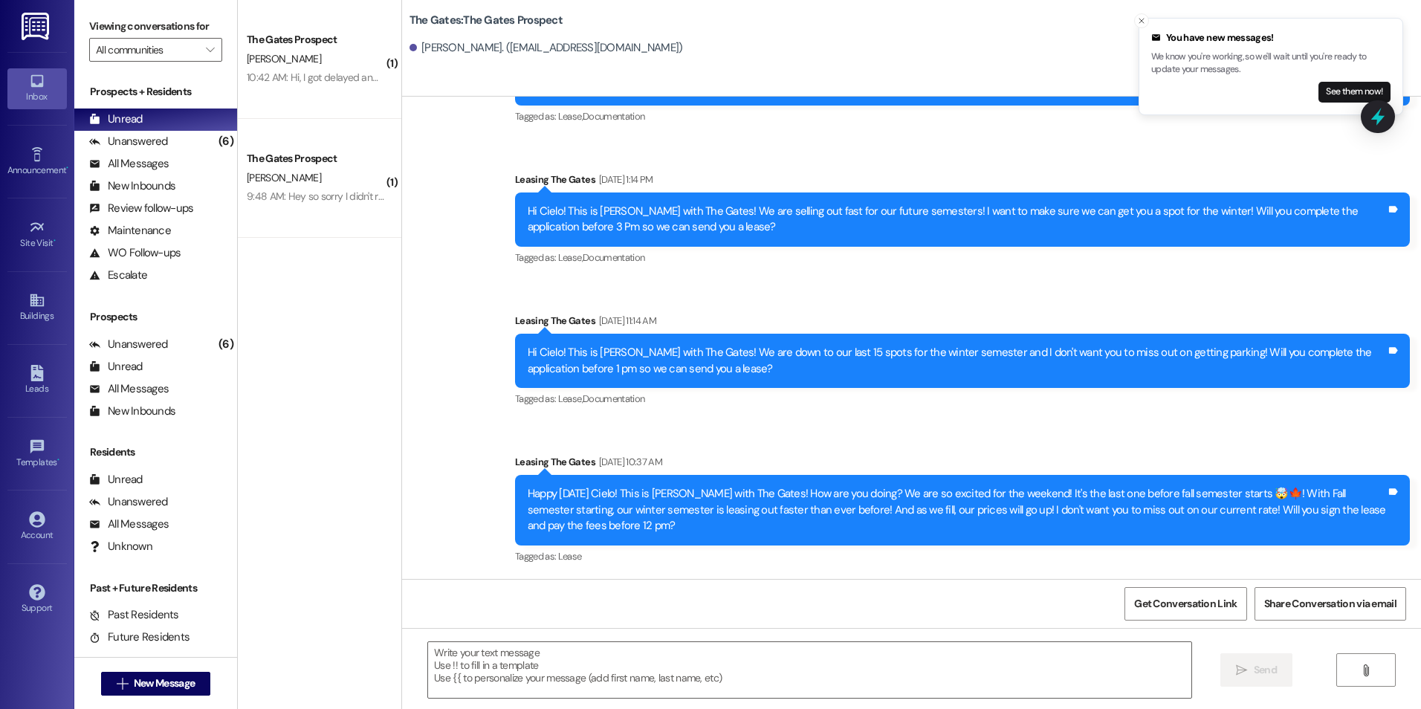
scroll to position [669, 0]
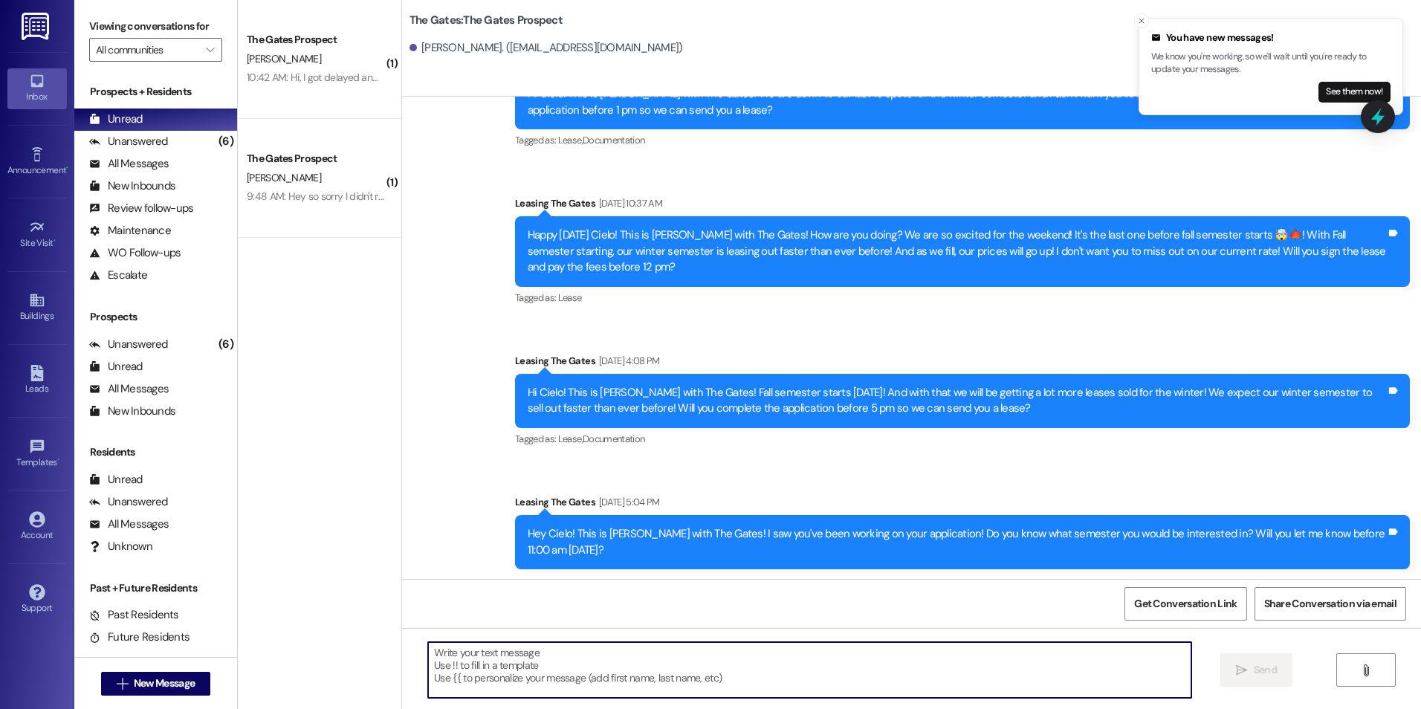
paste textarea "HI Cielo! This is Mackenzie with The Gates! I am so excited to see you've start…"
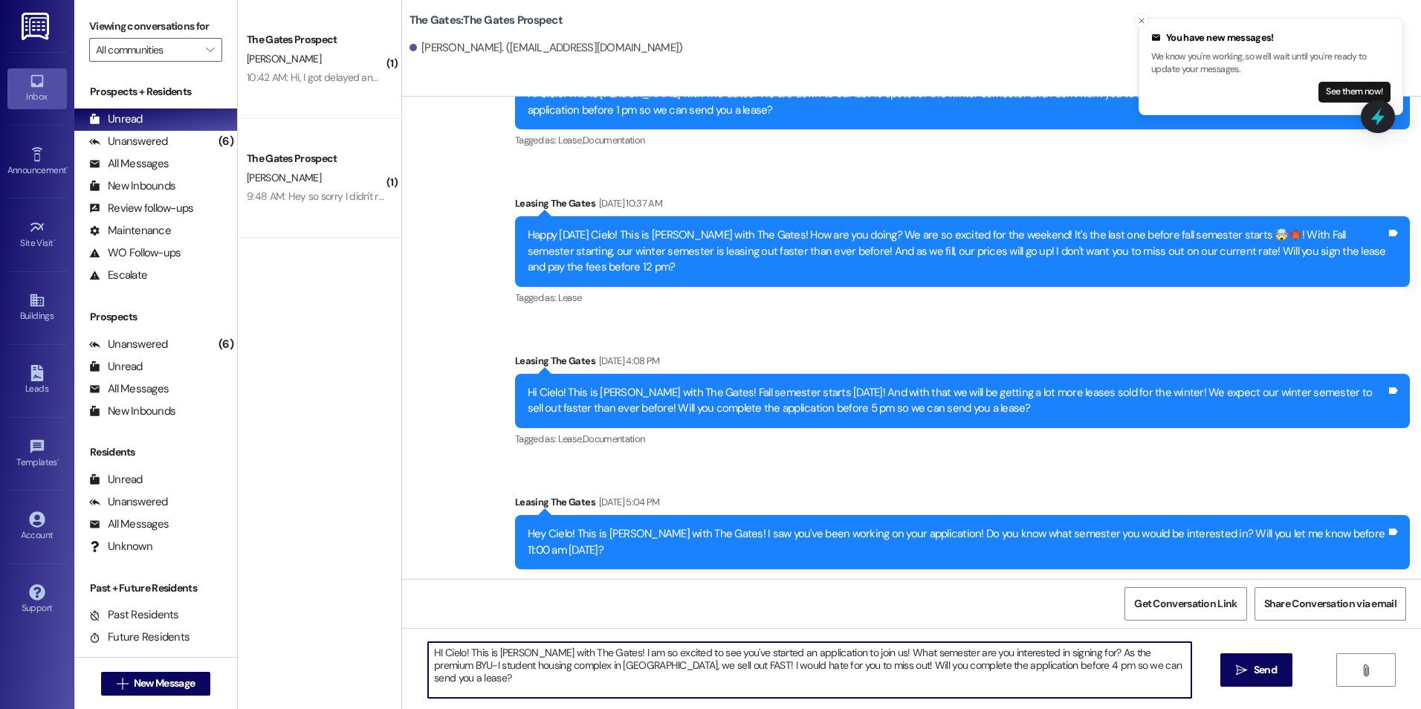
click at [537, 656] on textarea "HI Cielo! This is Mackenzie with The Gates! I am so excited to see you've start…" at bounding box center [809, 670] width 763 height 56
click at [574, 653] on textarea "HI Cielo! This is Kali with The Gates! I am so excited to see you've started an…" at bounding box center [809, 670] width 763 height 56
click at [1173, 665] on textarea "HI Cielo! This is Kali with The Gates! :) I am so excited to see you've started…" at bounding box center [809, 670] width 763 height 56
type textarea "HI Cielo! This is Kali with The Gates! :) I am so excited to see you've started…"
click at [1137, 19] on icon "Close toast" at bounding box center [1141, 20] width 9 height 9
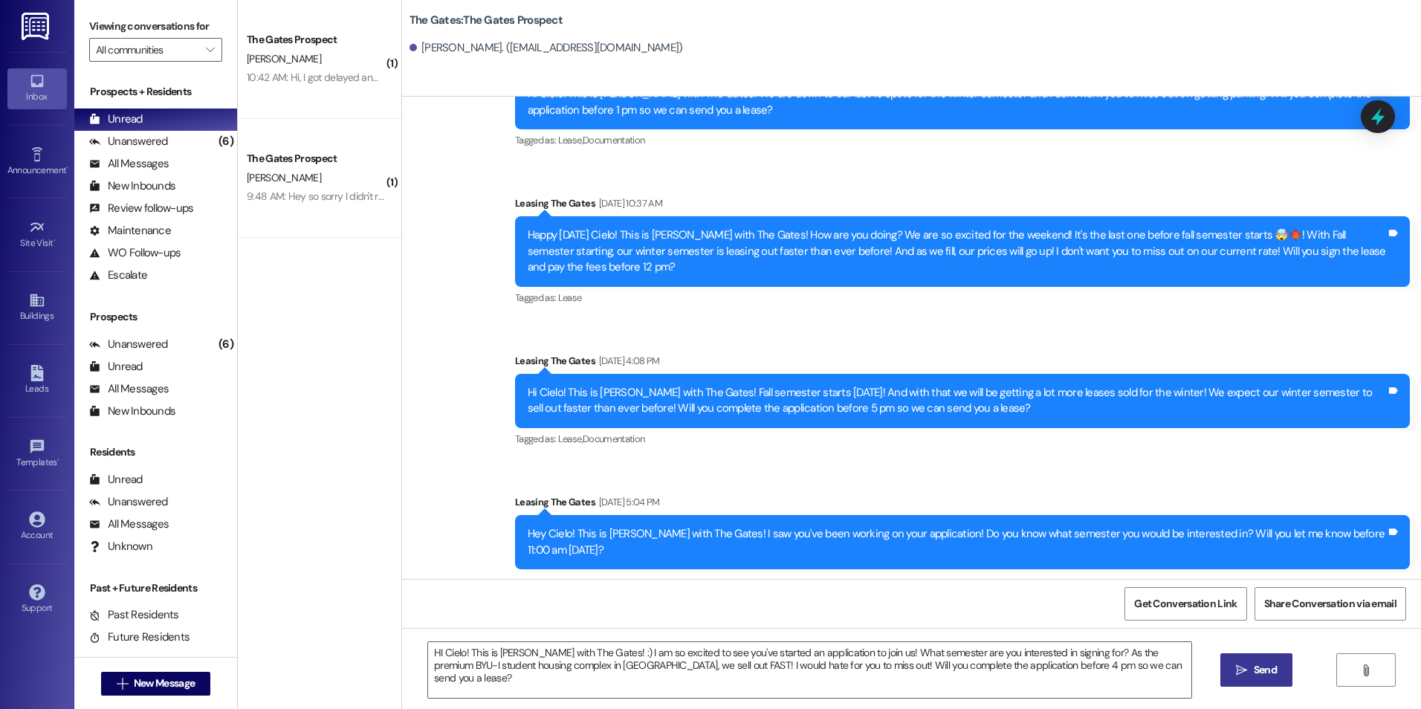
click at [1269, 667] on span "Send" at bounding box center [1265, 670] width 23 height 16
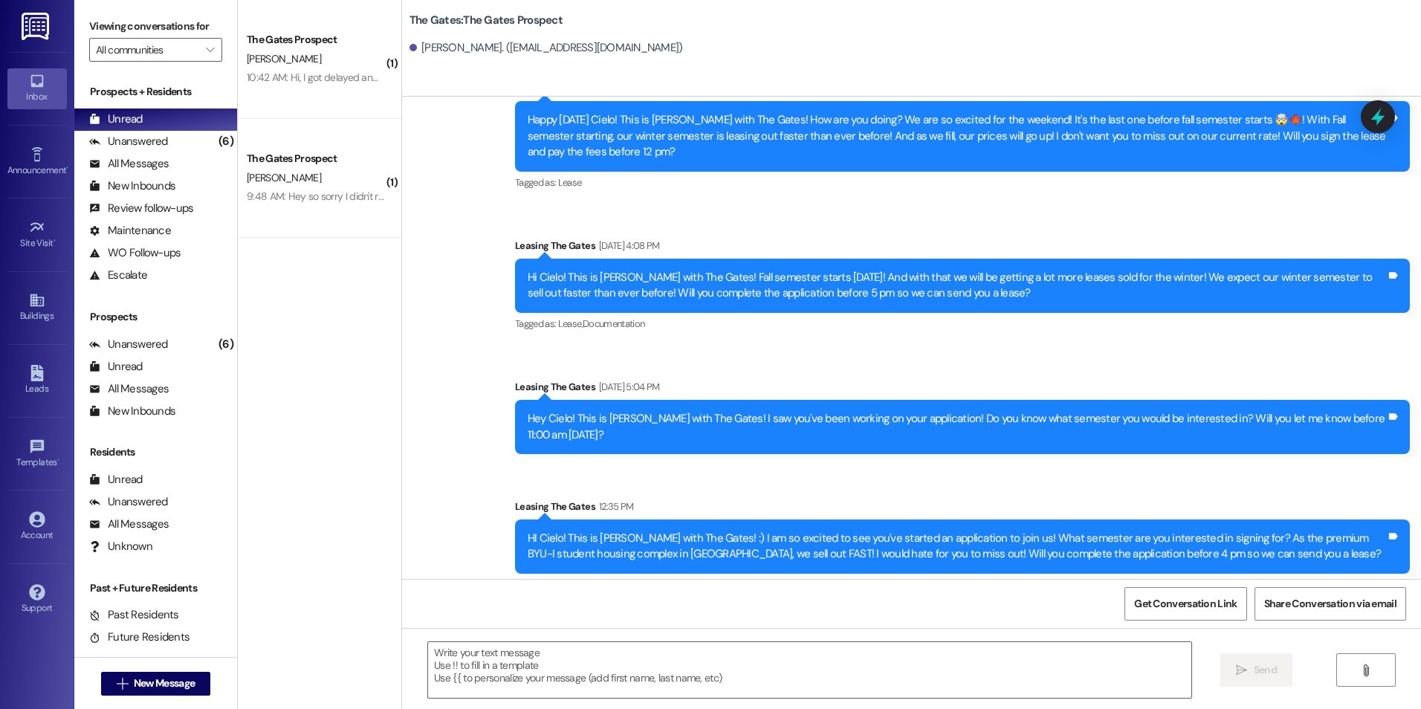
scroll to position [791, 0]
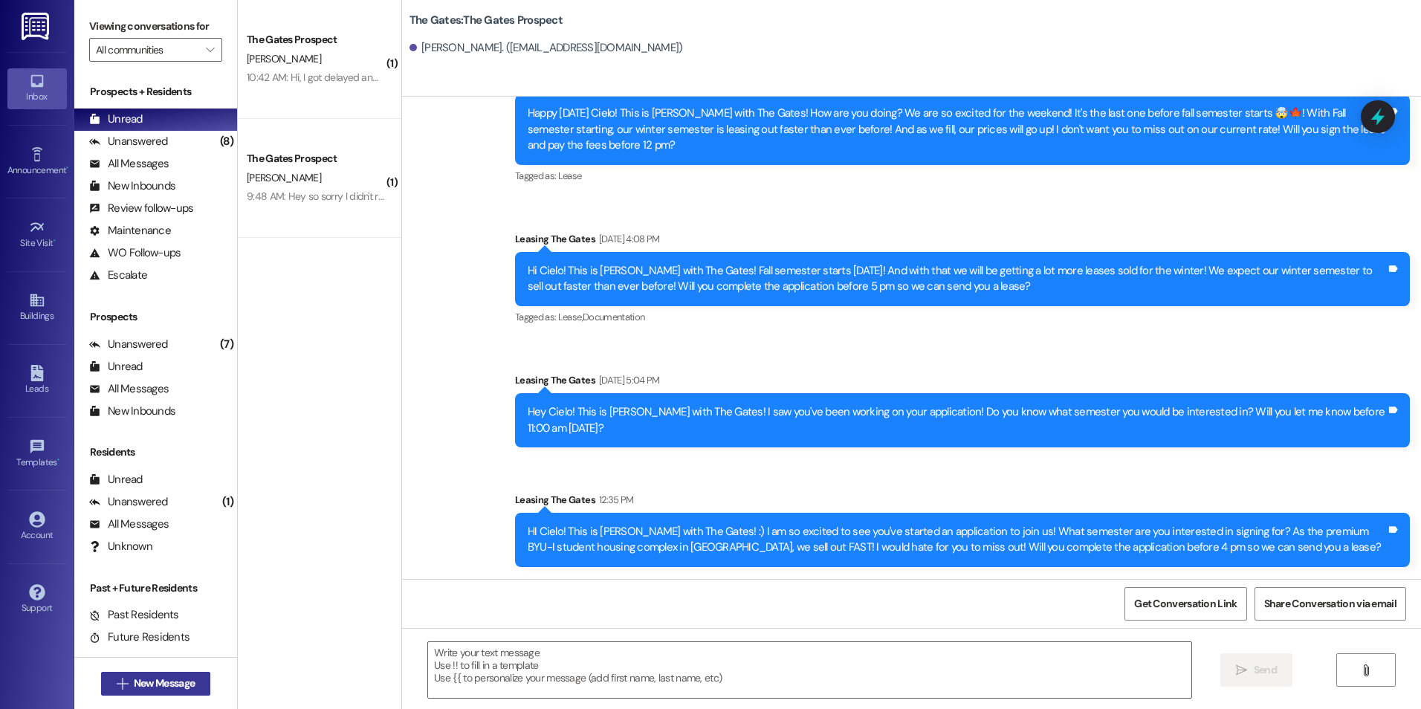
click at [152, 687] on span "New Message" at bounding box center [164, 684] width 61 height 16
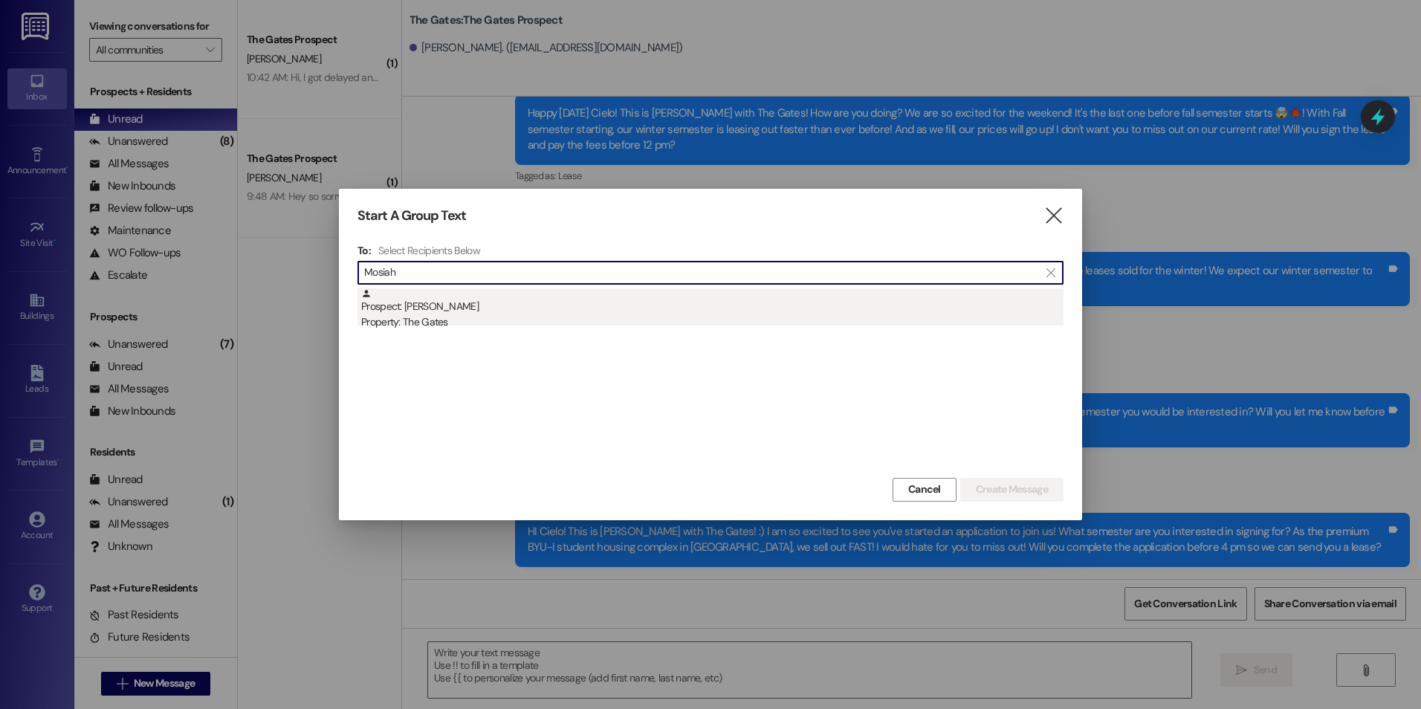
type input "Mosiah"
click at [541, 297] on div "Prospect: Mosiah Saulala Property: The Gates" at bounding box center [712, 309] width 702 height 42
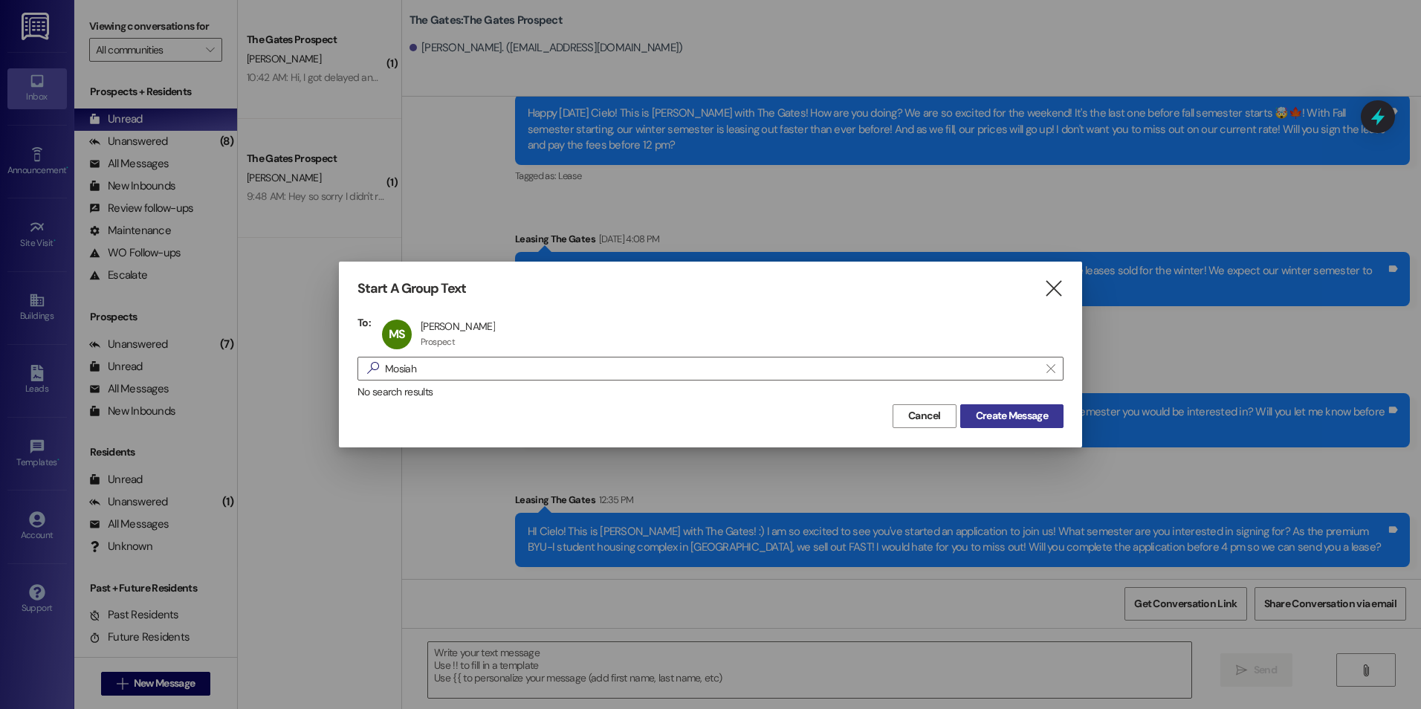
click at [1060, 406] on button "Create Message" at bounding box center [1011, 416] width 103 height 24
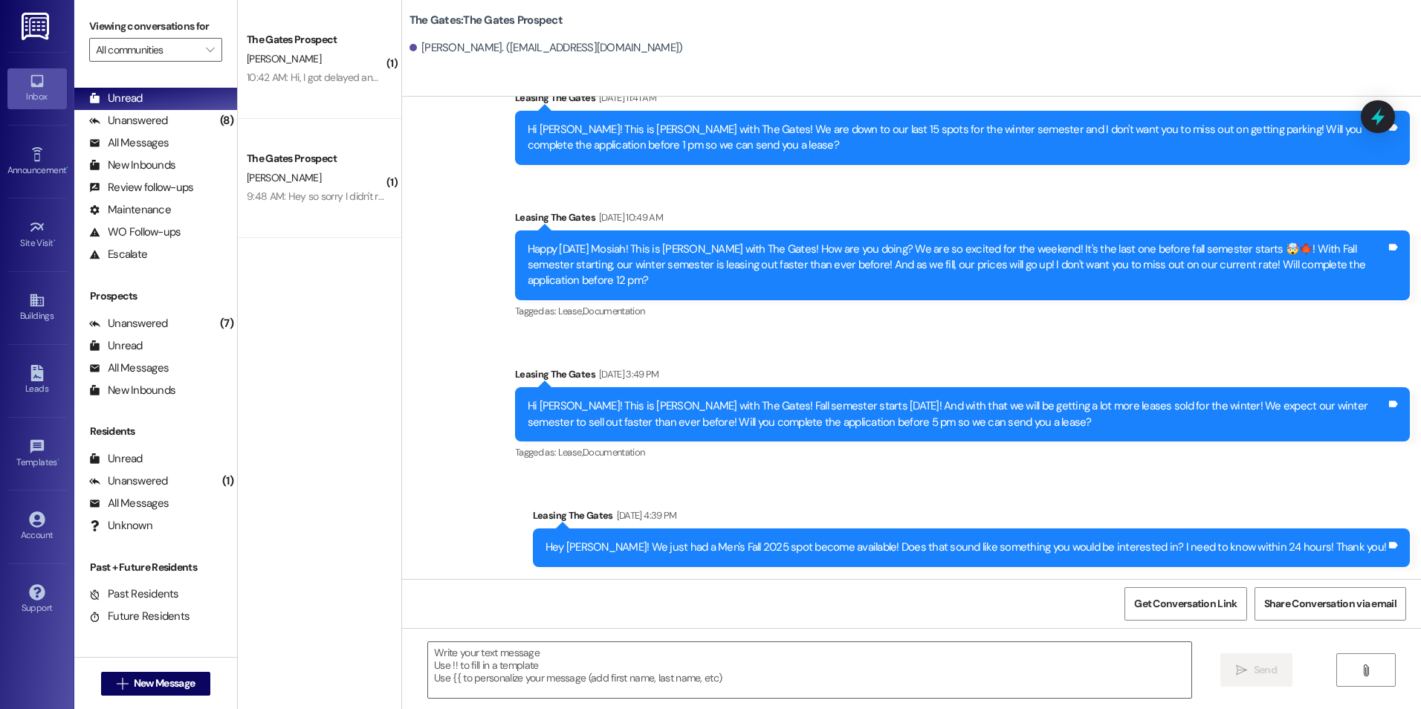
scroll to position [27, 0]
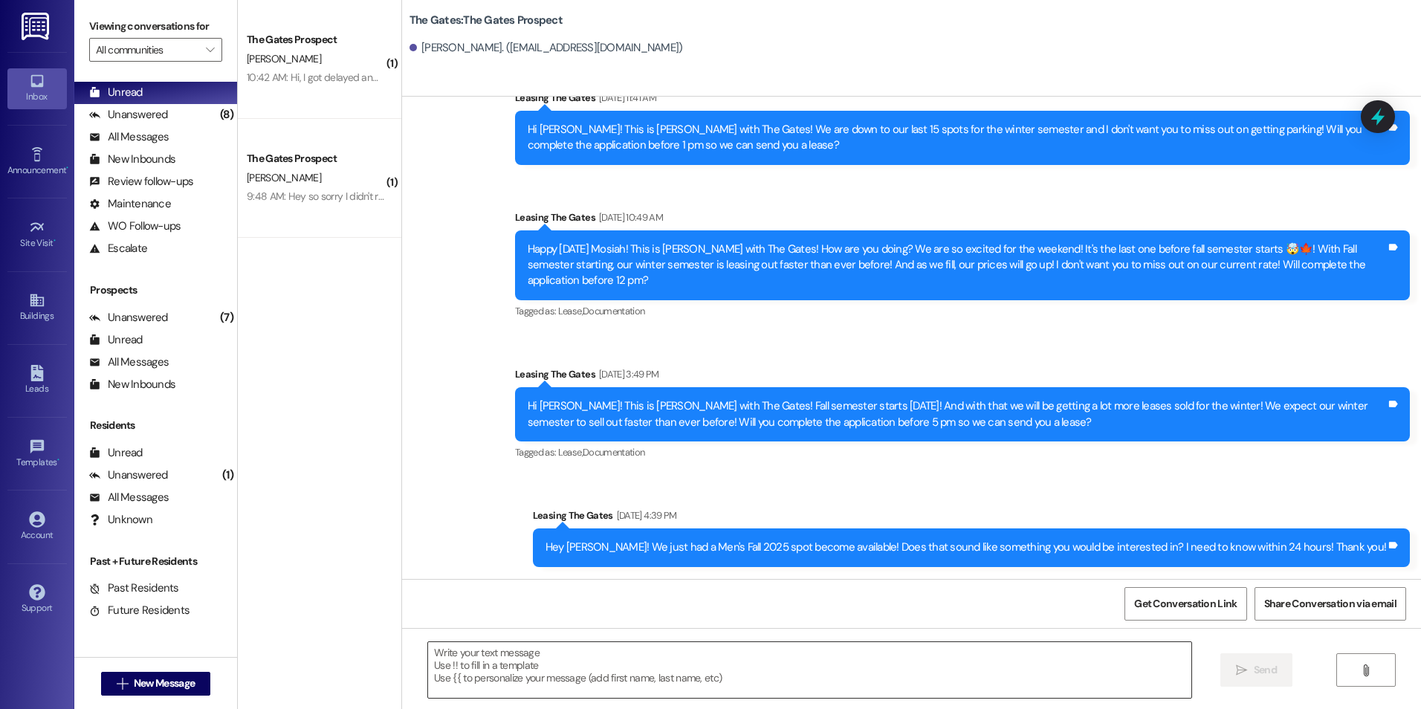
click at [512, 669] on textarea at bounding box center [809, 670] width 763 height 56
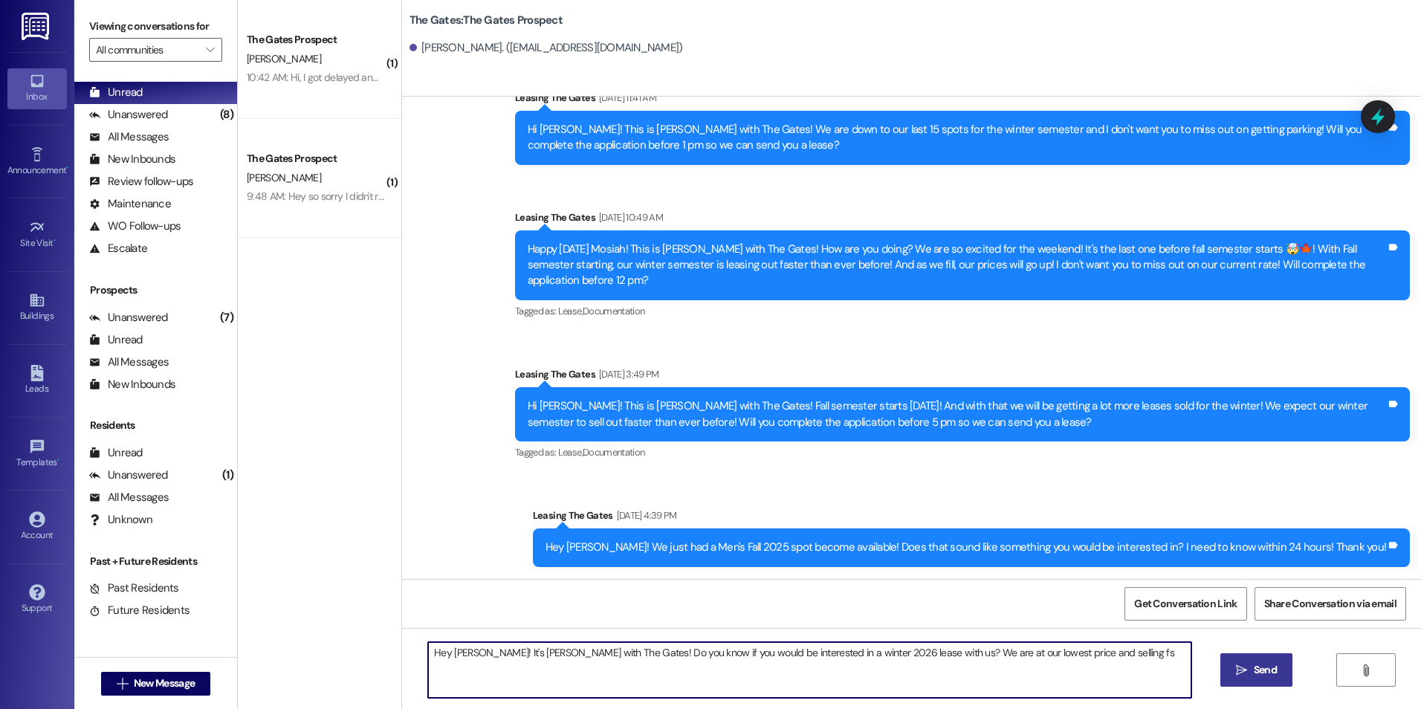
click at [1052, 653] on textarea "Hey Mosiah! It's Kali with The Gates! Do you know if you would be interested in…" at bounding box center [809, 670] width 763 height 56
type textarea "Hey [PERSON_NAME]! It's [PERSON_NAME] with The Gates! Do you know if you would …"
click at [1246, 668] on icon "" at bounding box center [1241, 670] width 11 height 12
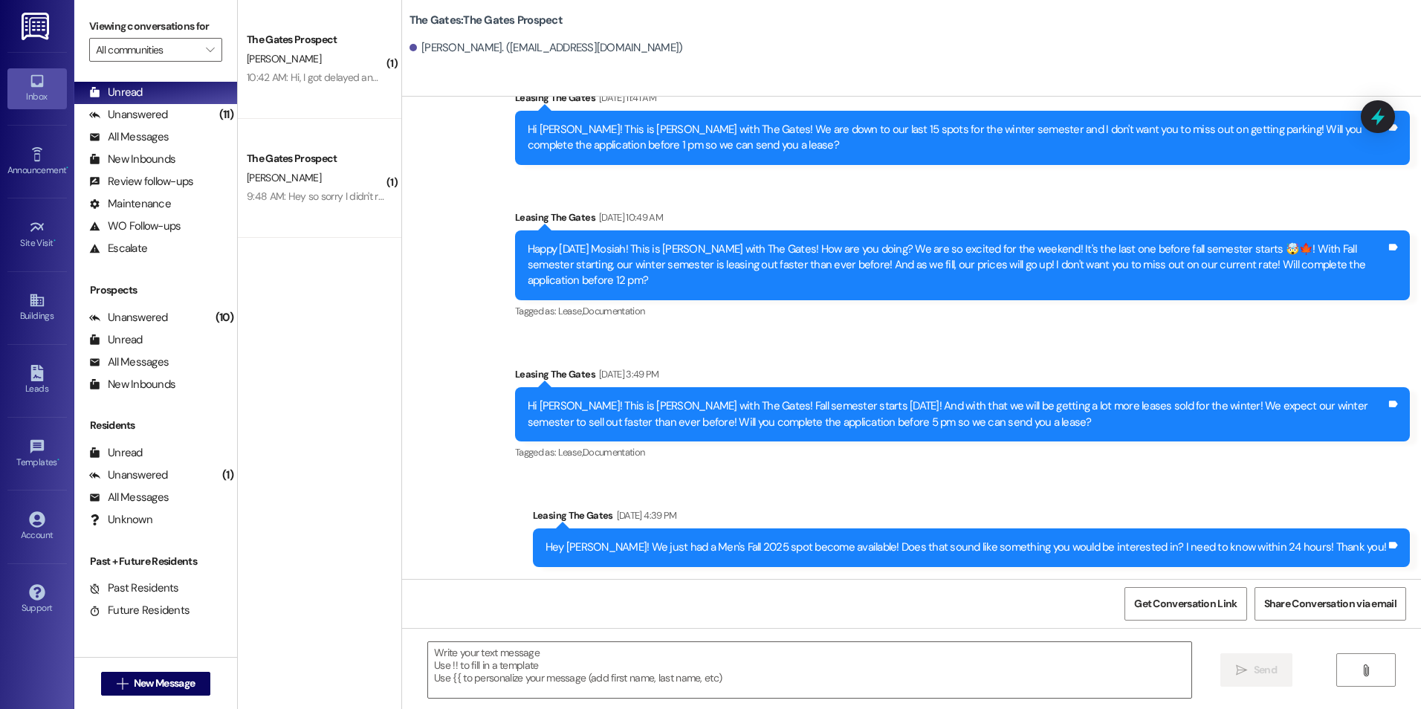
scroll to position [693, 0]
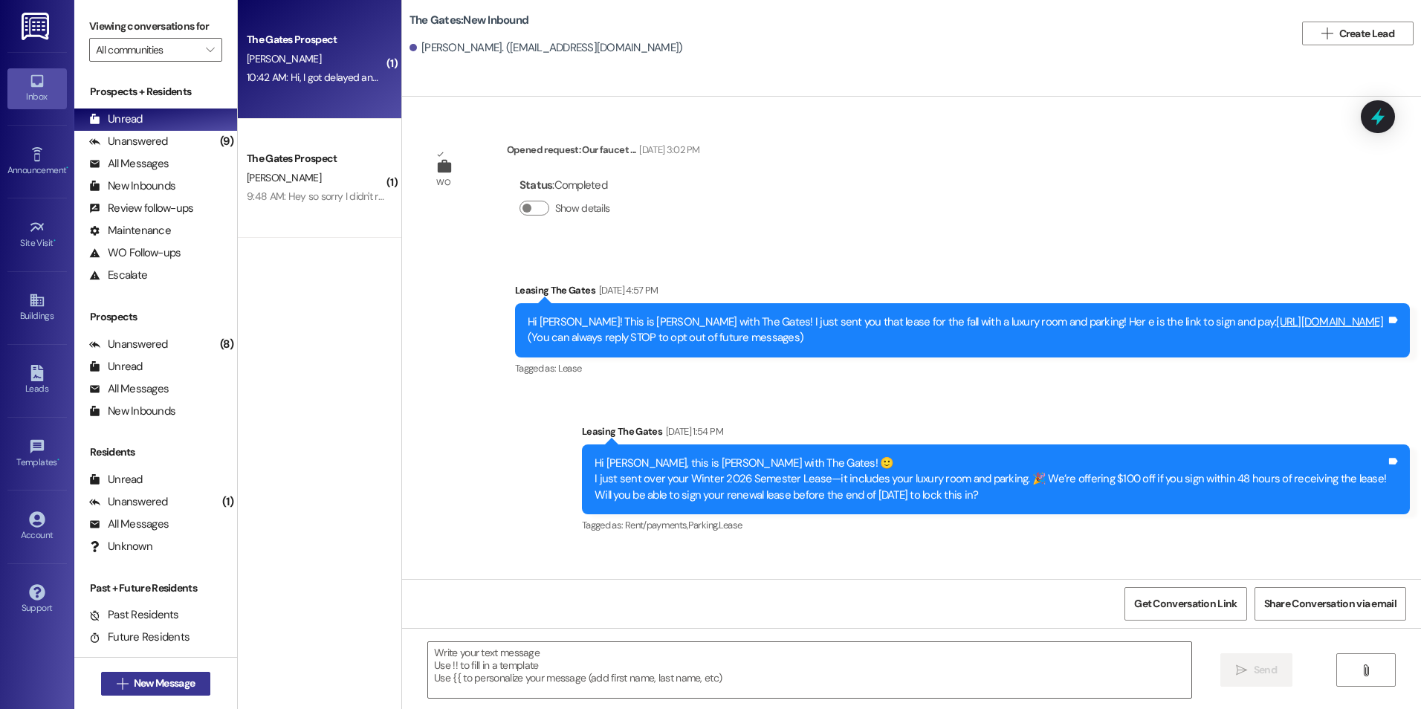
click at [156, 679] on span "New Message" at bounding box center [164, 684] width 61 height 16
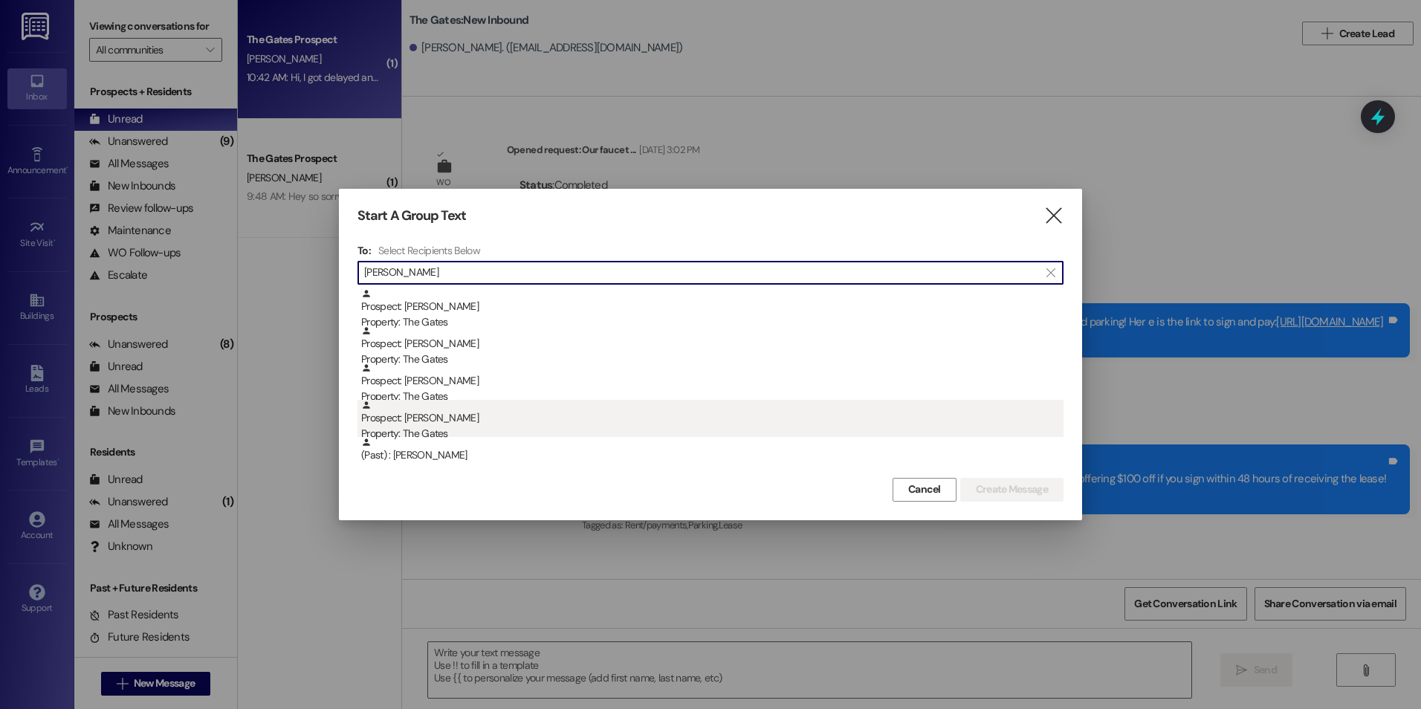
type input "[PERSON_NAME]"
click at [532, 424] on div "Prospect: Kenneth Wilson Property: The Gates" at bounding box center [712, 421] width 702 height 42
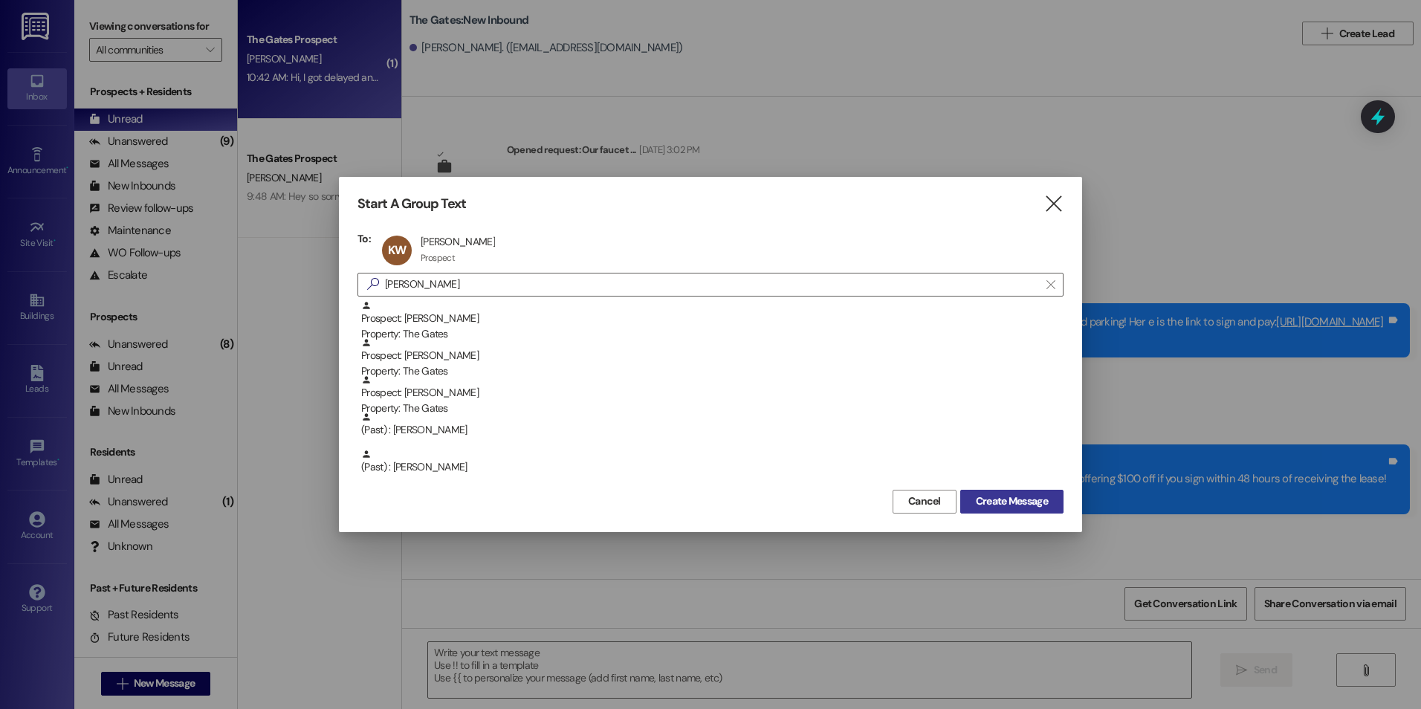
click at [1033, 505] on span "Create Message" at bounding box center [1012, 501] width 72 height 16
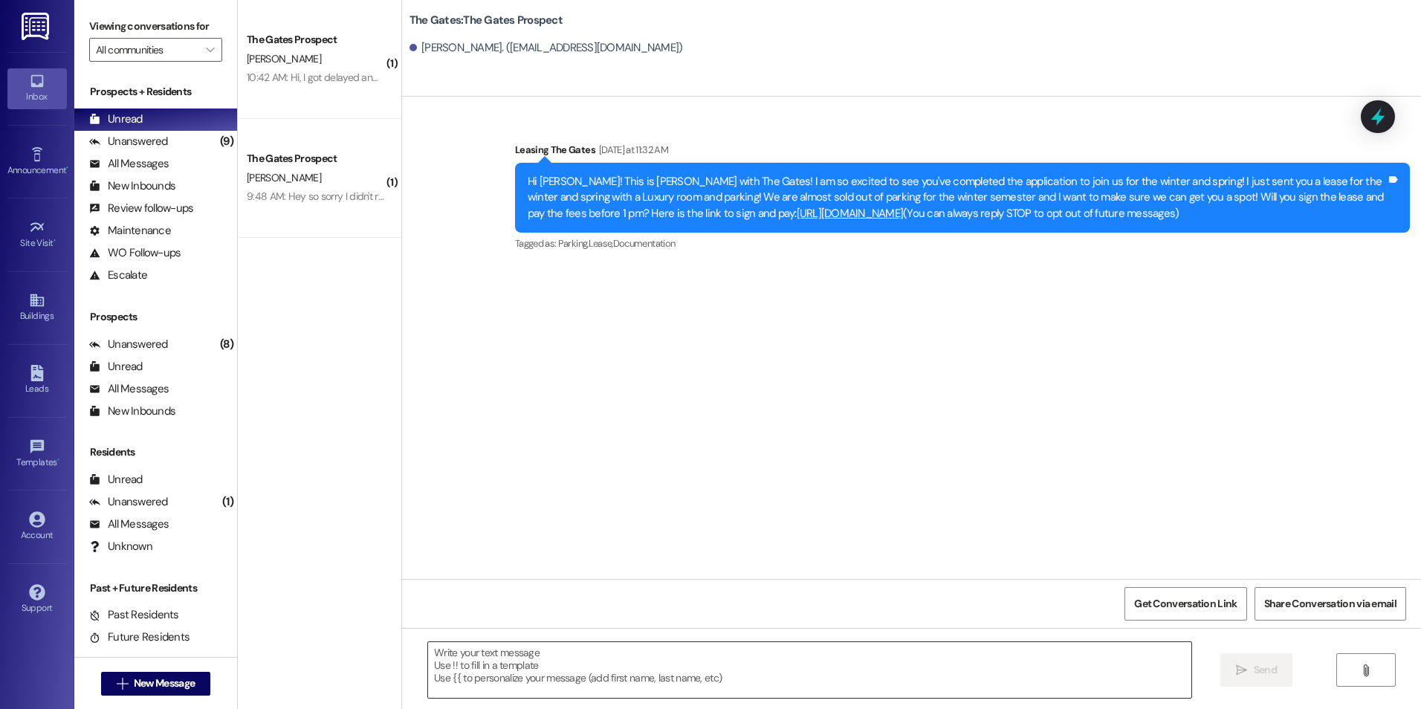
click at [713, 673] on textarea at bounding box center [809, 670] width 763 height 56
click at [515, 653] on textarea "Hey Kenneth! This" at bounding box center [809, 670] width 763 height 56
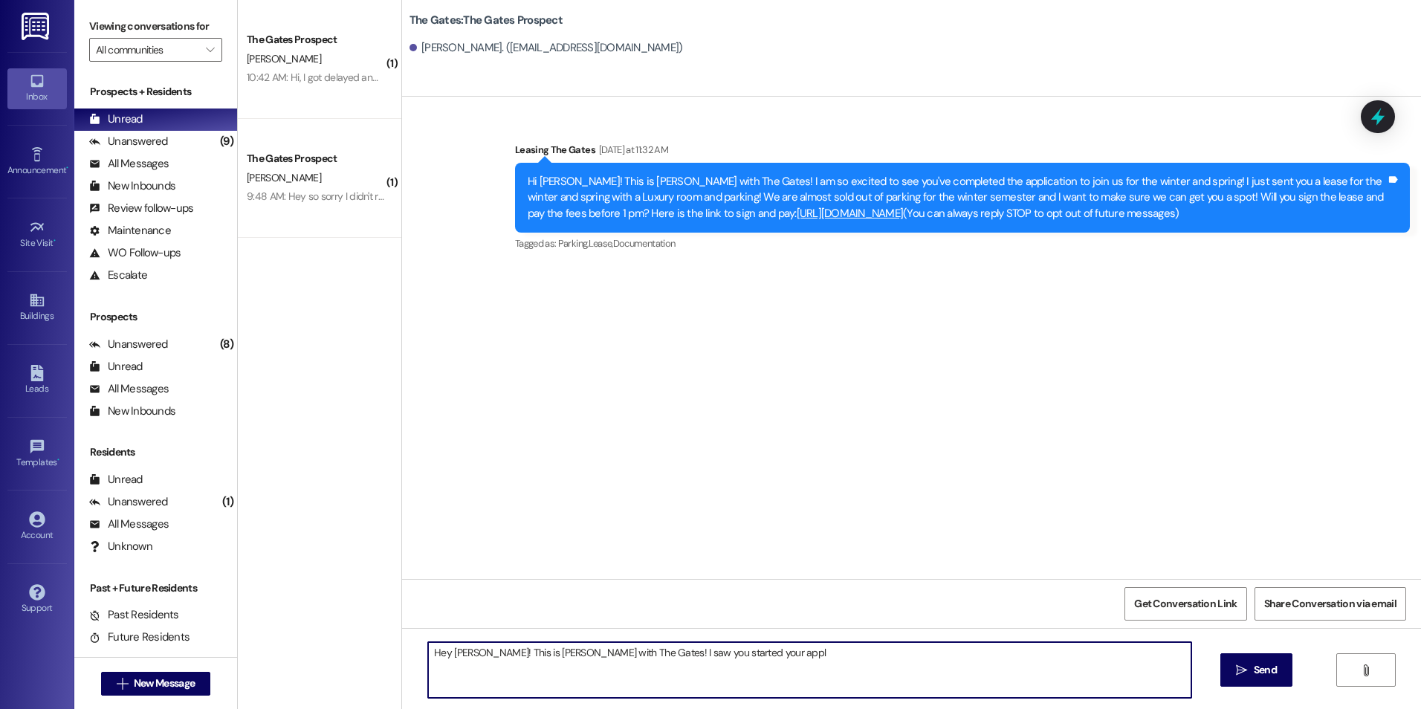
click at [713, 652] on textarea "Hey Kenneth! This is Kali with The Gates! I saw you started your appl" at bounding box center [809, 670] width 763 height 56
drag, startPoint x: 741, startPoint y: 654, endPoint x: 700, endPoint y: 655, distance: 40.9
click at [700, 655] on textarea "Hey Kenneth! This is Kali with The Gates! I saw you started your application wi…" at bounding box center [809, 670] width 763 height 56
click at [700, 650] on textarea "Hey Kenneth! This is Kali with The Gates! I saw you started your lese with us f…" at bounding box center [809, 670] width 763 height 56
click at [856, 647] on textarea "Hey Kenneth! This is Kali with The Gates! I saw you started your lease with us …" at bounding box center [809, 670] width 763 height 56
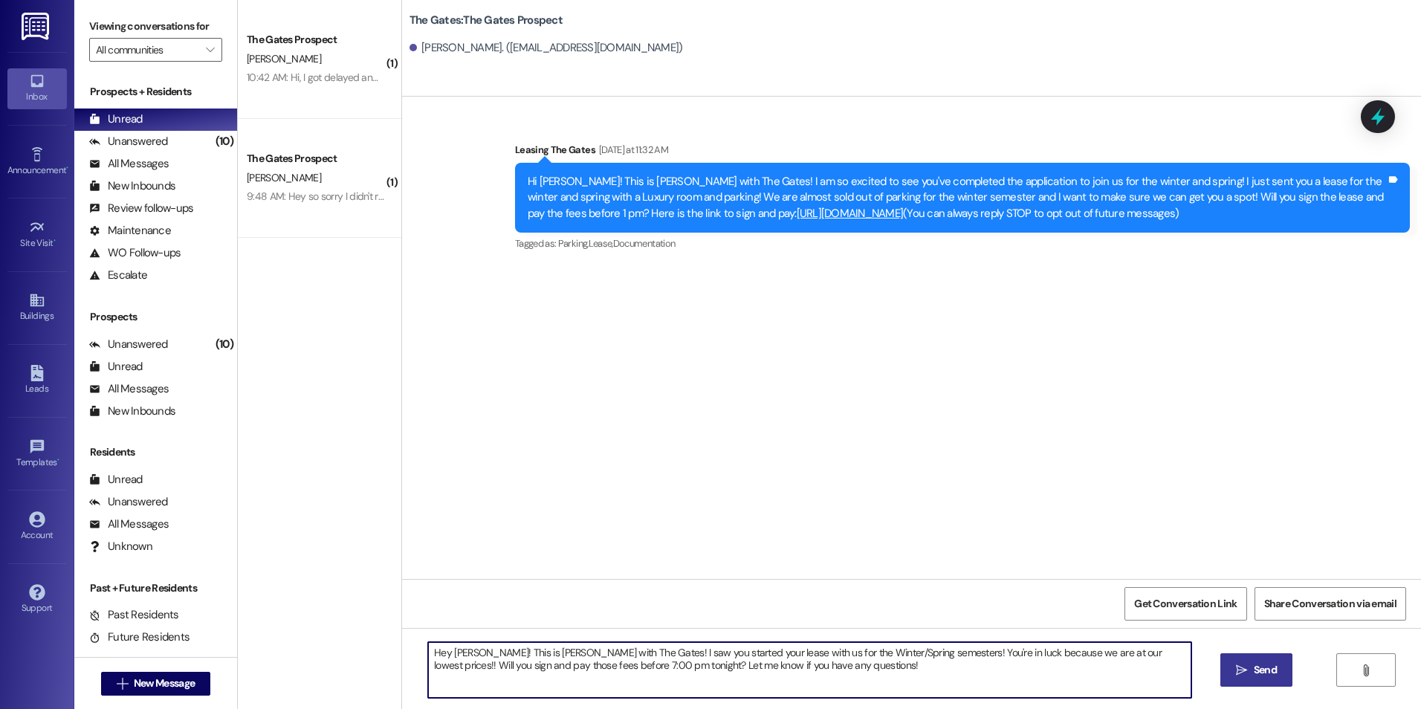
type textarea "Hey Kenneth! This is Kali with The Gates! I saw you started your lease with us …"
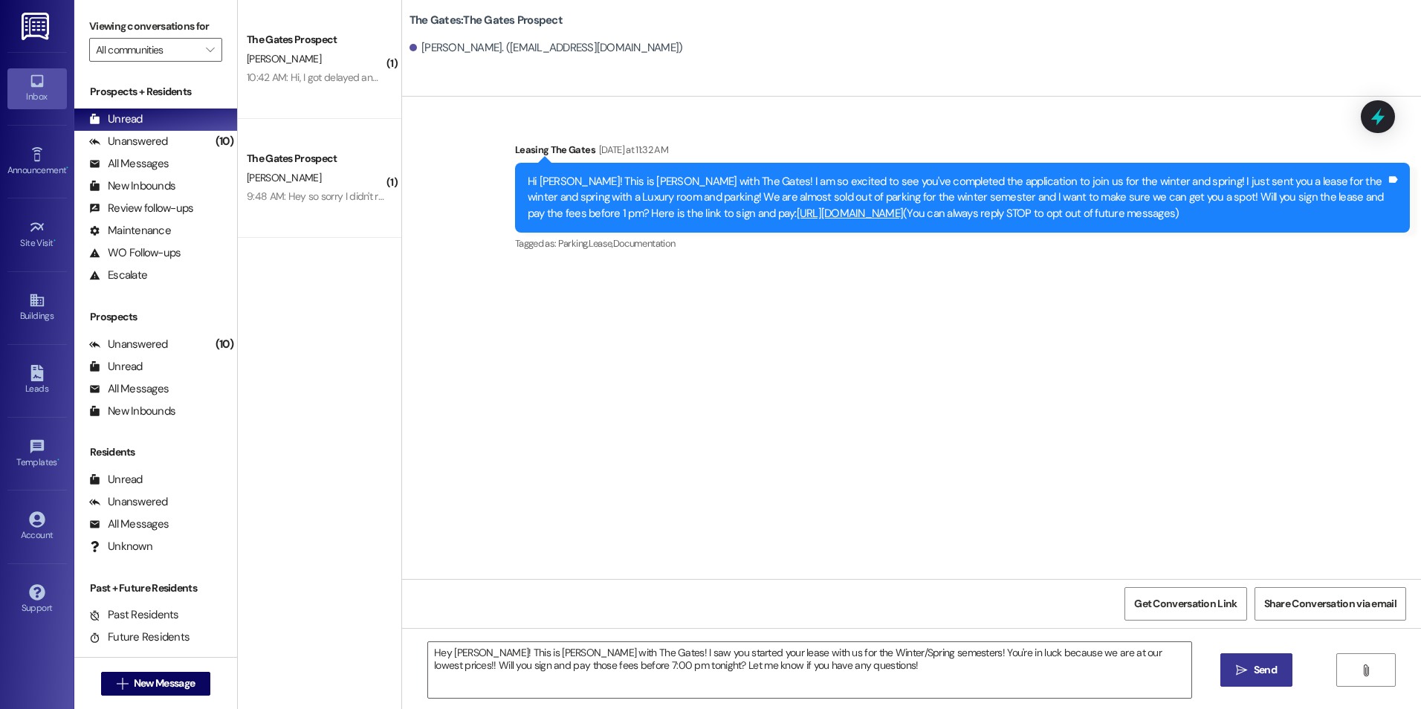
click at [1263, 679] on button " Send" at bounding box center [1256, 669] width 72 height 33
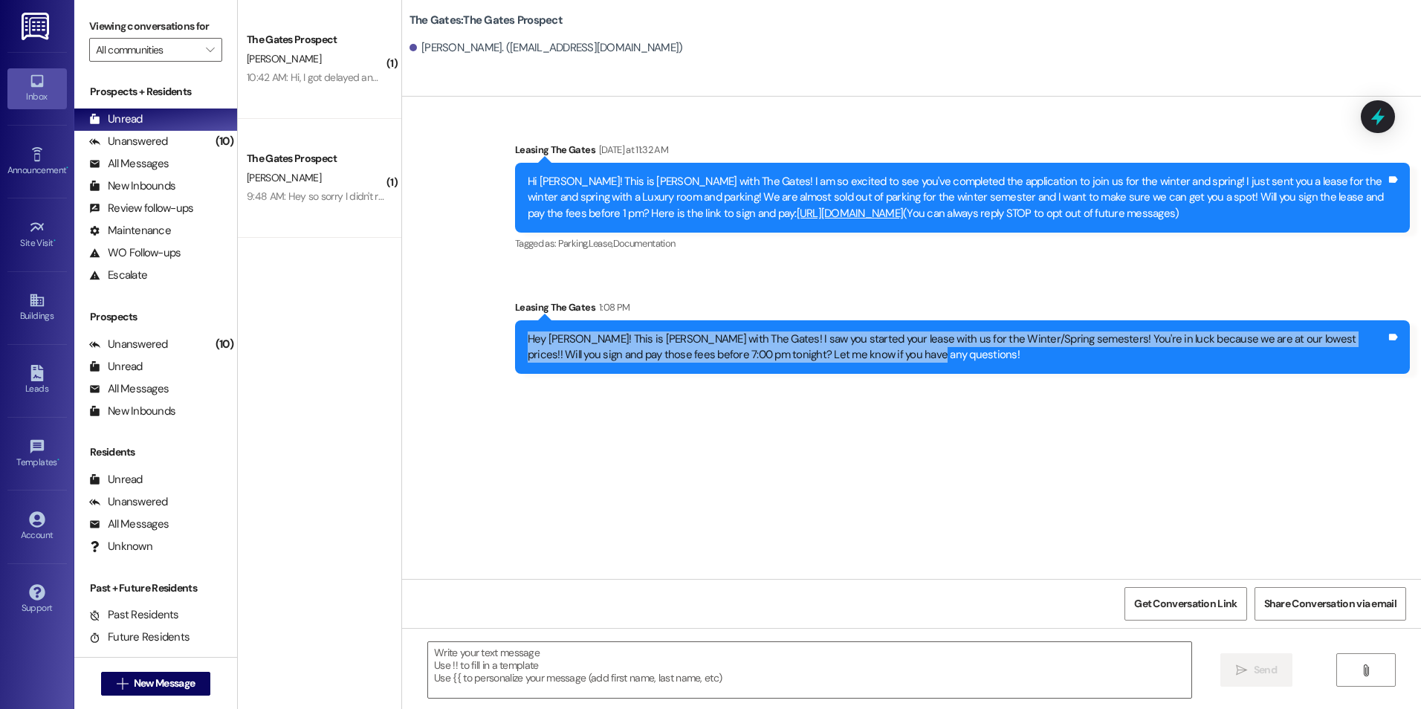
drag, startPoint x: 517, startPoint y: 331, endPoint x: 924, endPoint y: 393, distance: 411.3
click at [924, 393] on div "Sent via SMS Leasing The Gates Yesterday at 11:32 AM Hi Kenneth! This is Macken…" at bounding box center [911, 338] width 1019 height 482
copy div "Hey Kenneth! This is Kali with The Gates! I saw you started your lease with us …"
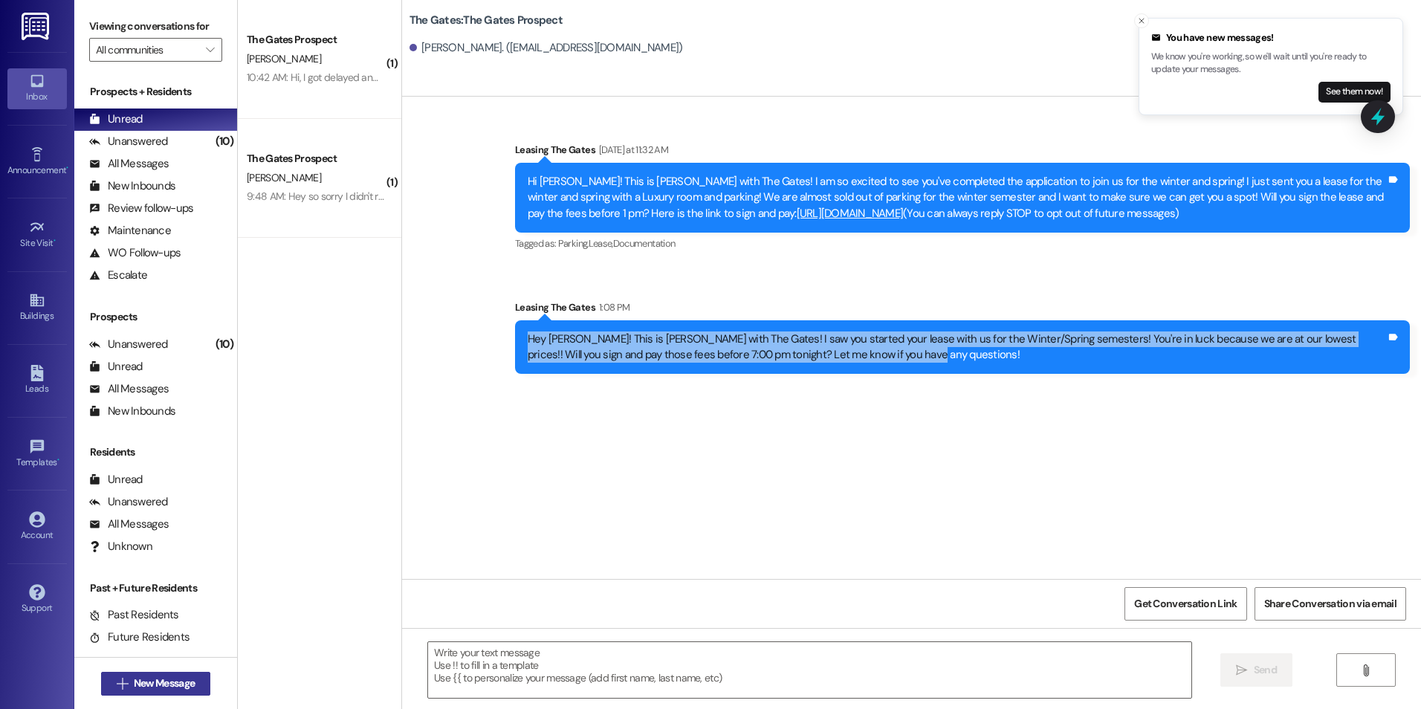
click at [117, 683] on icon "" at bounding box center [122, 684] width 11 height 12
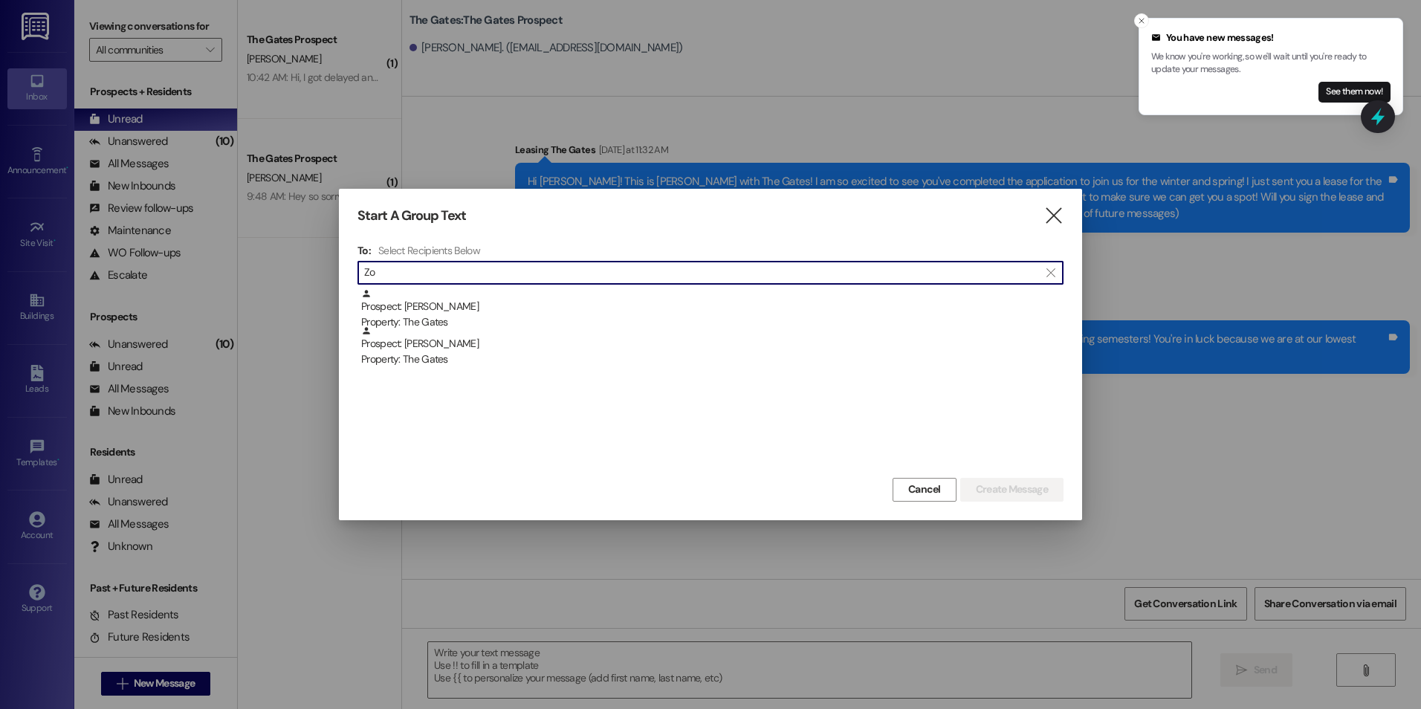
type input "Z"
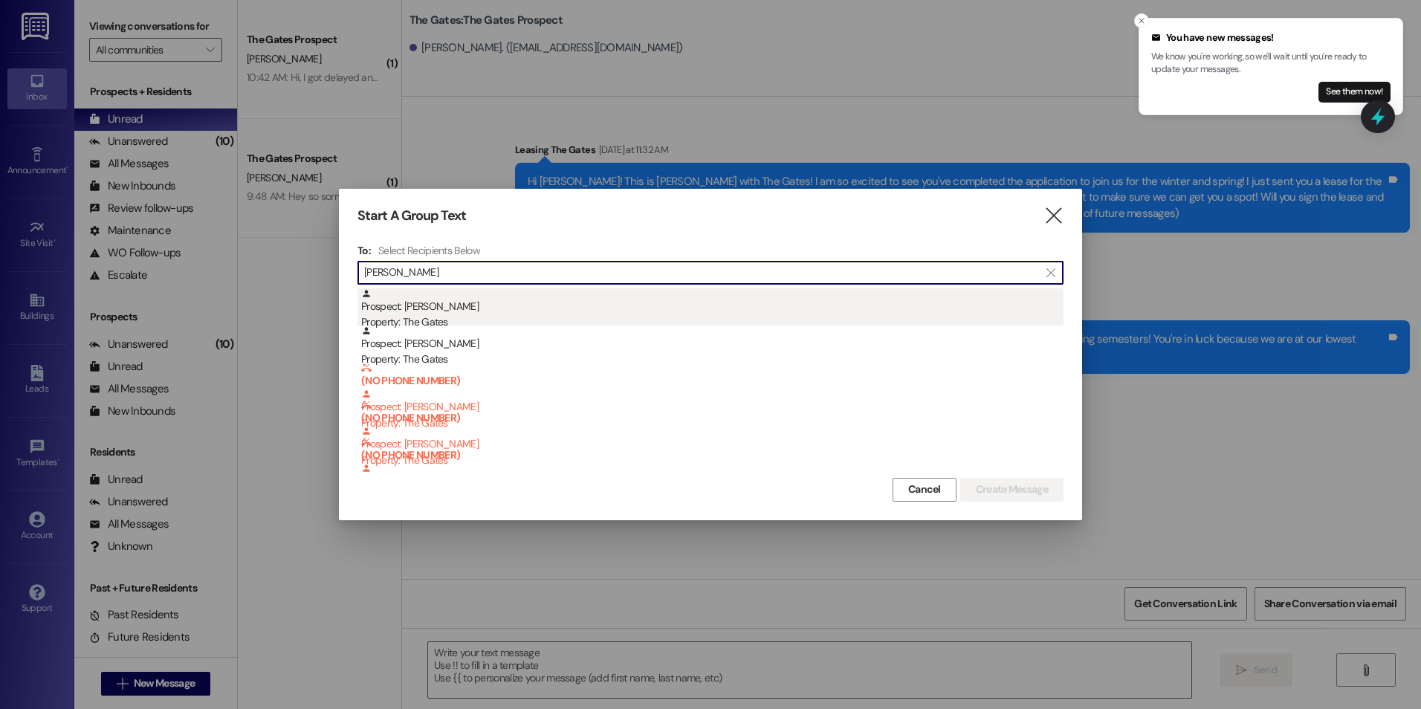
type input "Zoe"
click at [596, 293] on div "Prospect: Zoe Dribnak Property: The Gates" at bounding box center [712, 309] width 702 height 42
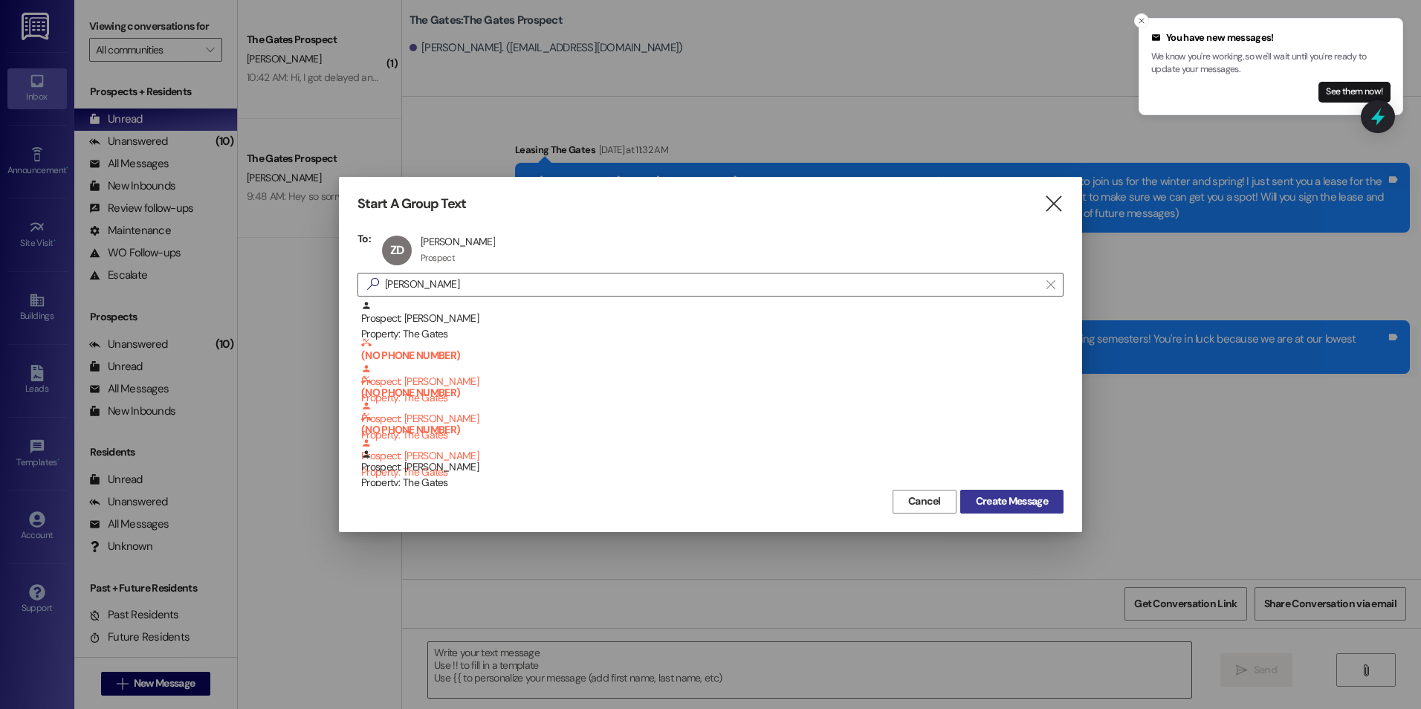
click at [1009, 496] on span "Create Message" at bounding box center [1012, 501] width 72 height 16
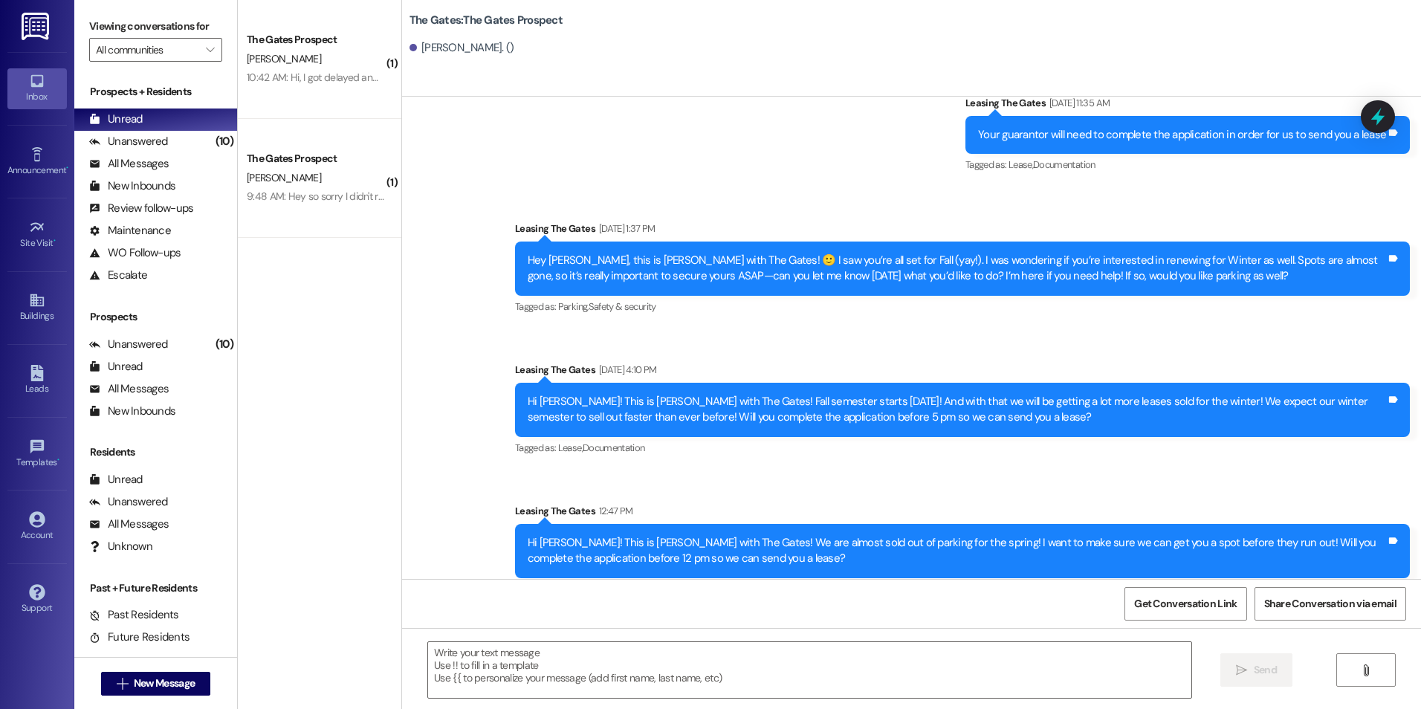
scroll to position [954, 0]
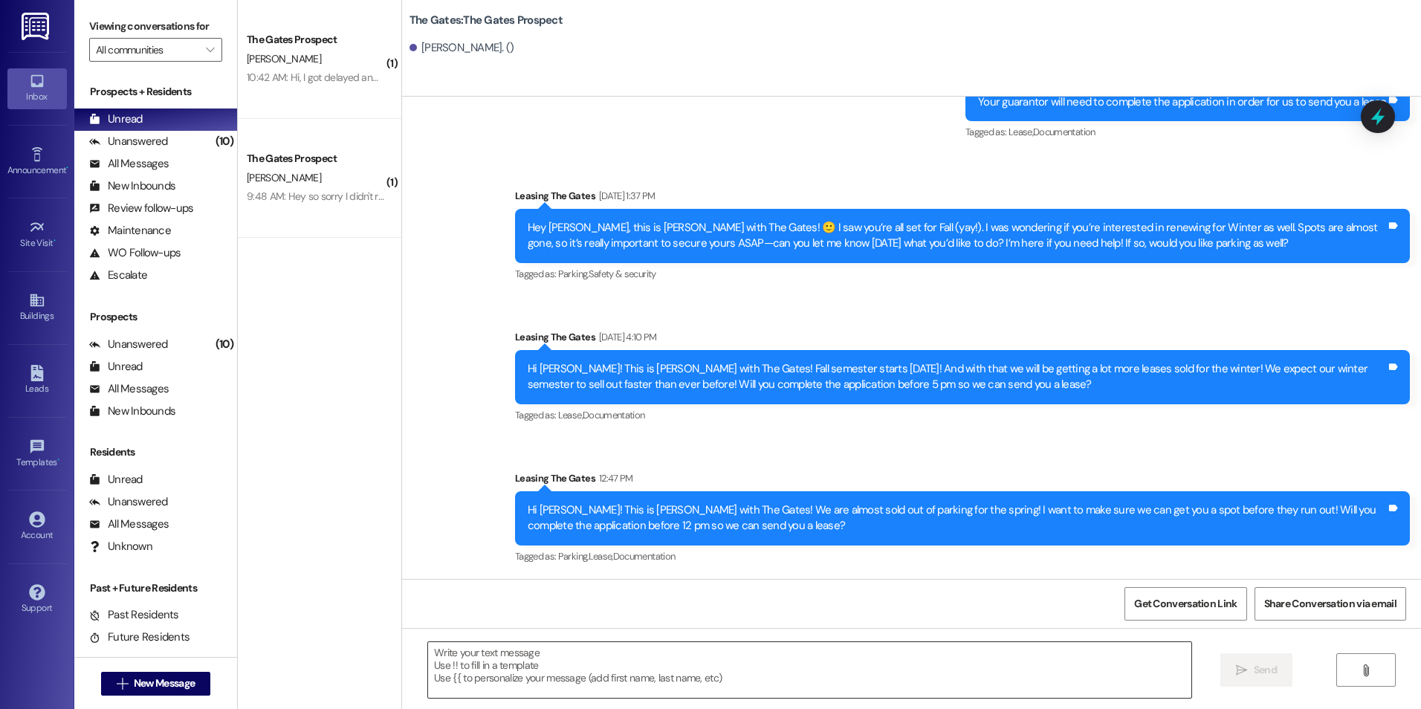
click at [508, 657] on textarea at bounding box center [809, 670] width 763 height 56
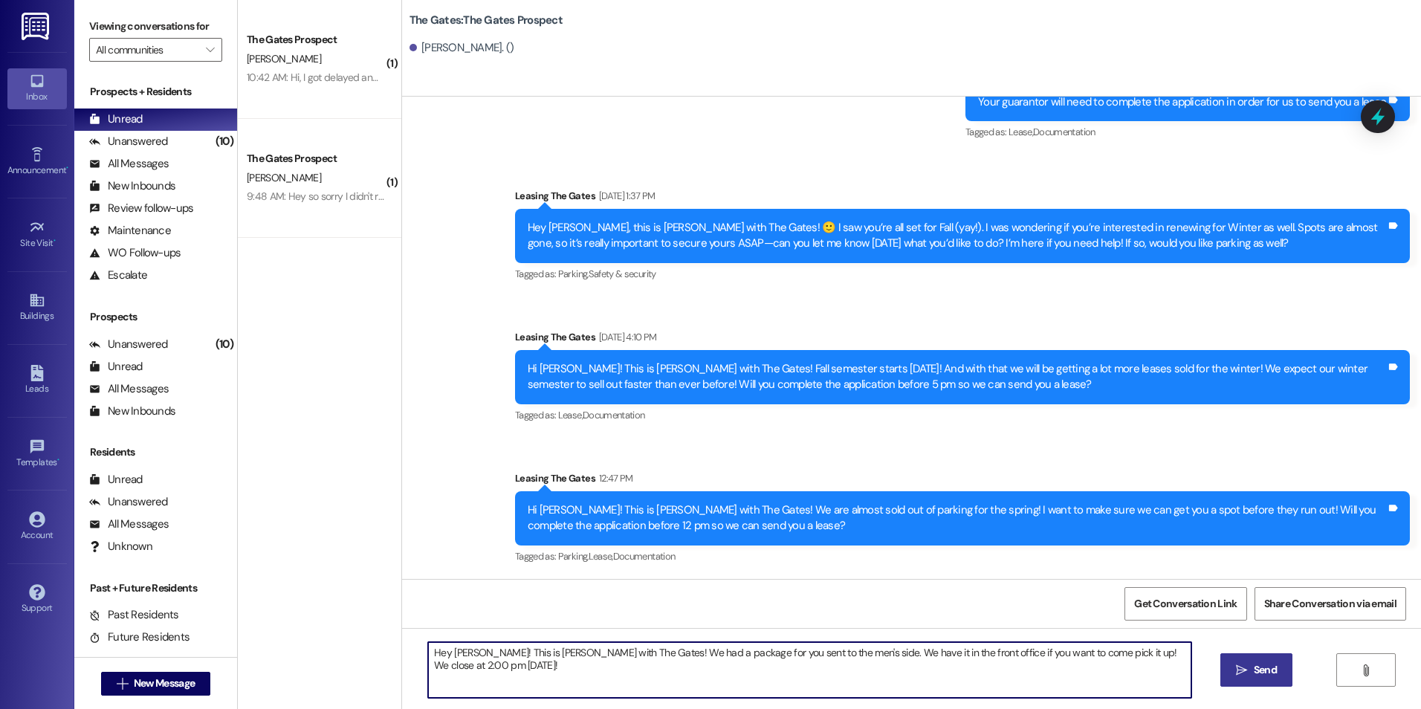
type textarea "Hey Zoe! This is Kali with The Gates! We had a package for you sent to the men'…"
click at [1250, 656] on button " Send" at bounding box center [1256, 669] width 72 height 33
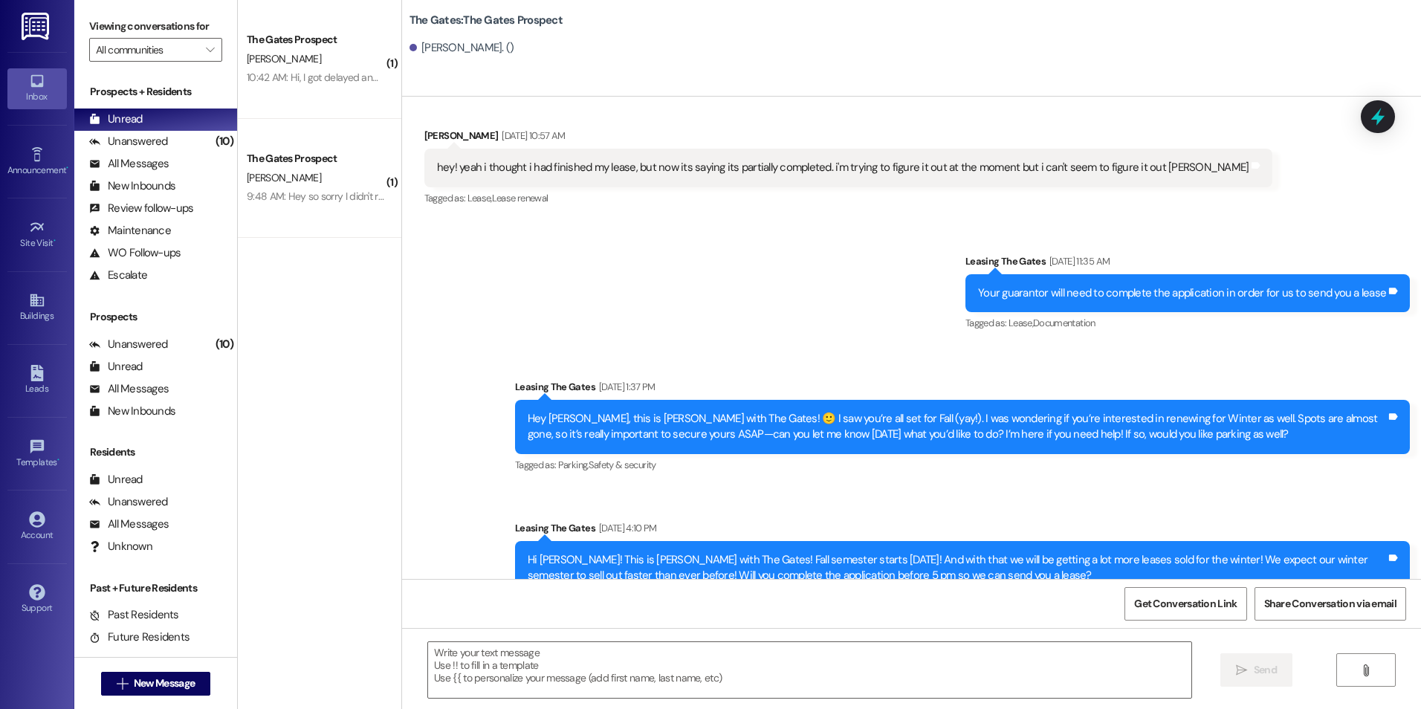
scroll to position [1058, 0]
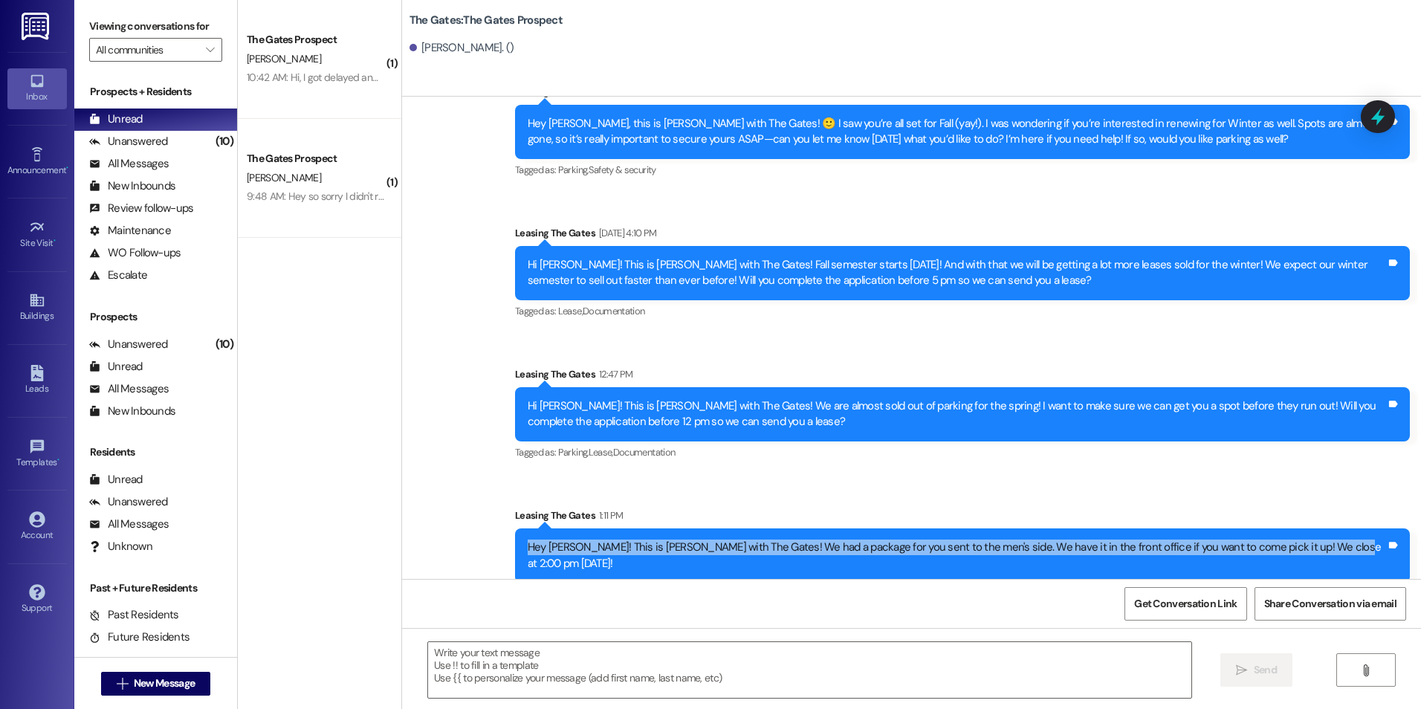
drag, startPoint x: 587, startPoint y: 543, endPoint x: 1382, endPoint y: 560, distance: 794.7
click at [1382, 560] on div "Hey Zoe! This is Kali with The Gates! We had a package for you sent to the men'…" at bounding box center [962, 555] width 895 height 54
drag, startPoint x: 1382, startPoint y: 560, endPoint x: 1266, endPoint y: 544, distance: 117.1
copy div "Hey Zoe! This is Kali with The Gates! We had a package for you sent to the men'…"
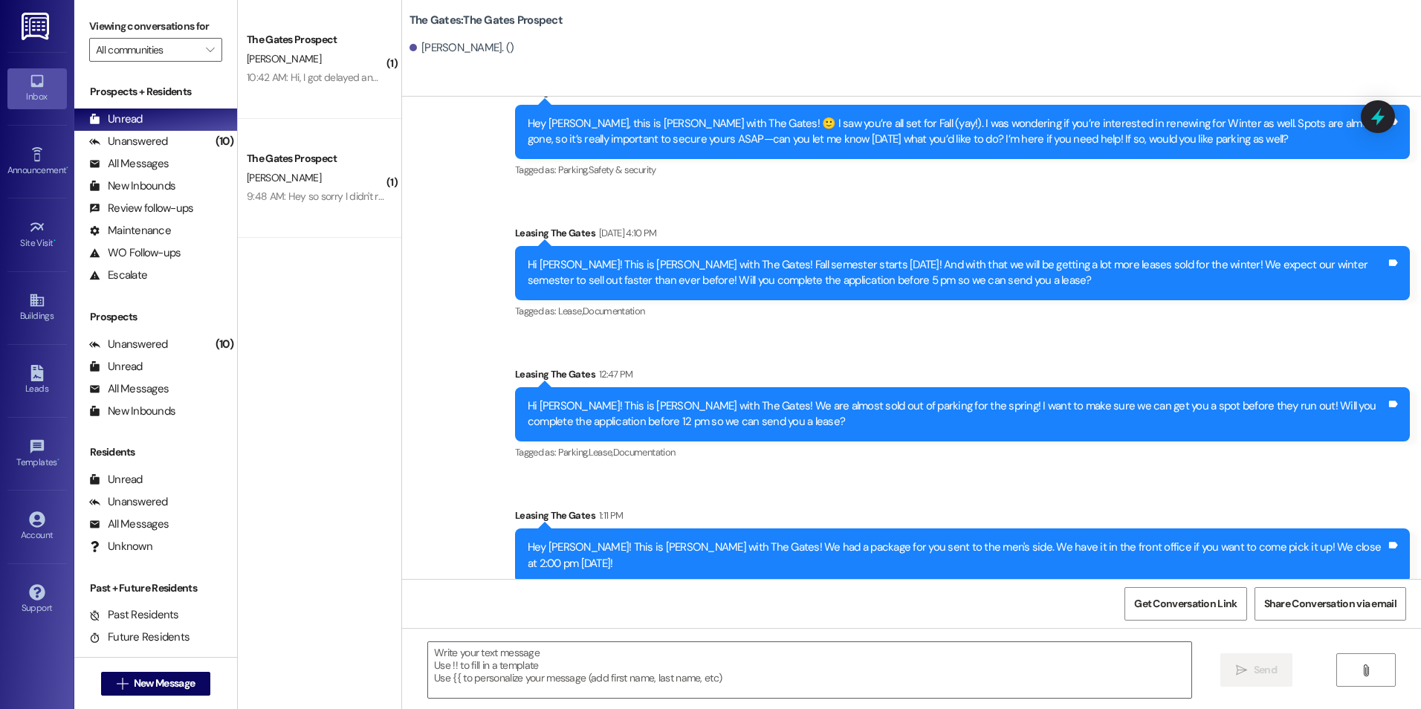
click at [612, 528] on div "Hey Zoe! This is Kali with The Gates! We had a package for you sent to the men'…" at bounding box center [962, 555] width 895 height 54
click at [150, 673] on button " New Message" at bounding box center [156, 684] width 110 height 24
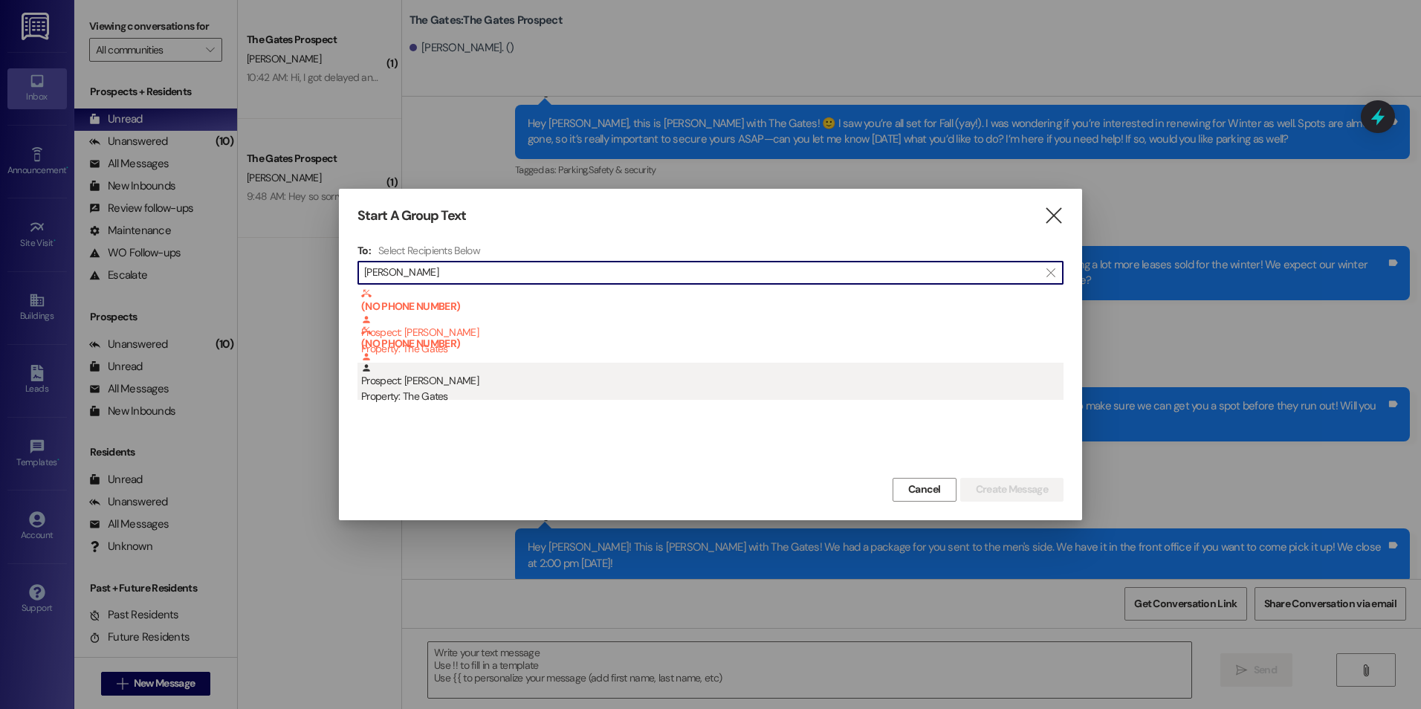
type input "Hailey RAwl"
click at [535, 380] on div "Prospect: Hailey Rawlings Property: The Gates" at bounding box center [712, 384] width 702 height 42
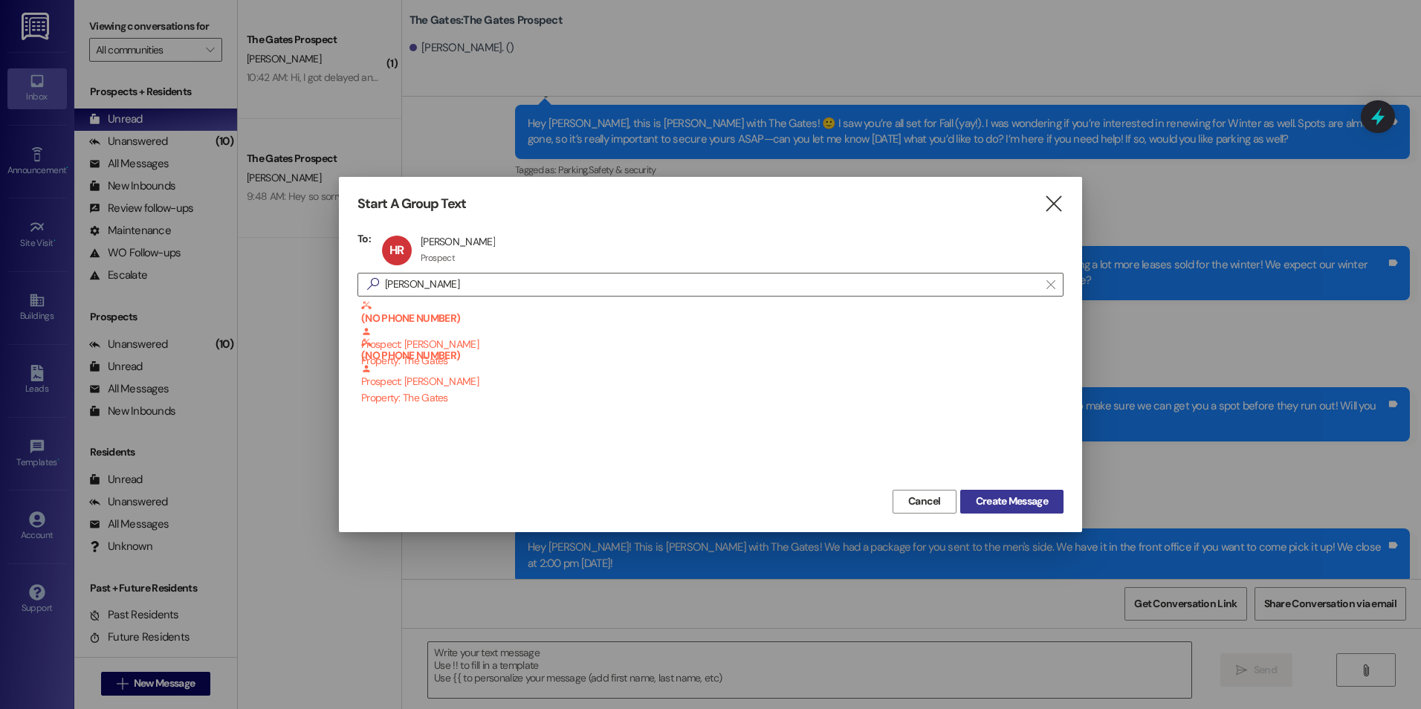
click at [1005, 495] on span "Create Message" at bounding box center [1012, 501] width 72 height 16
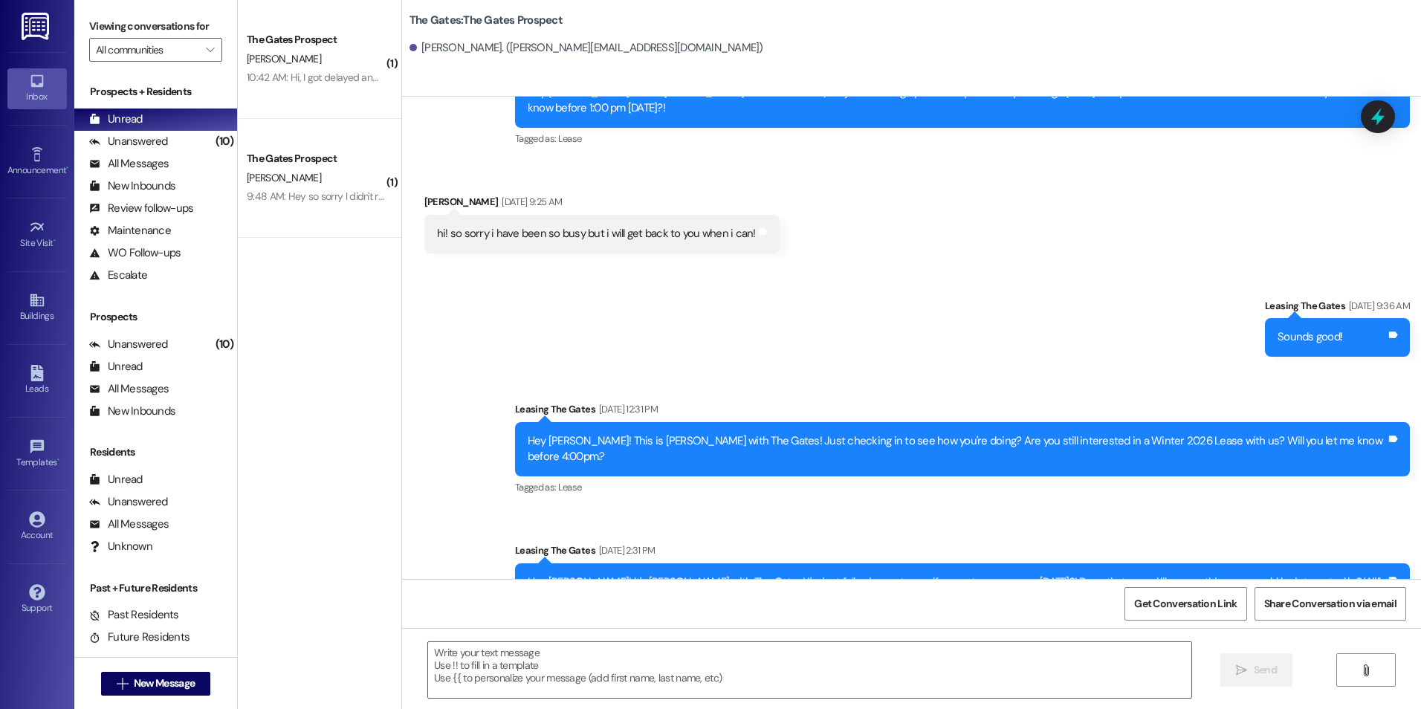
scroll to position [3188, 0]
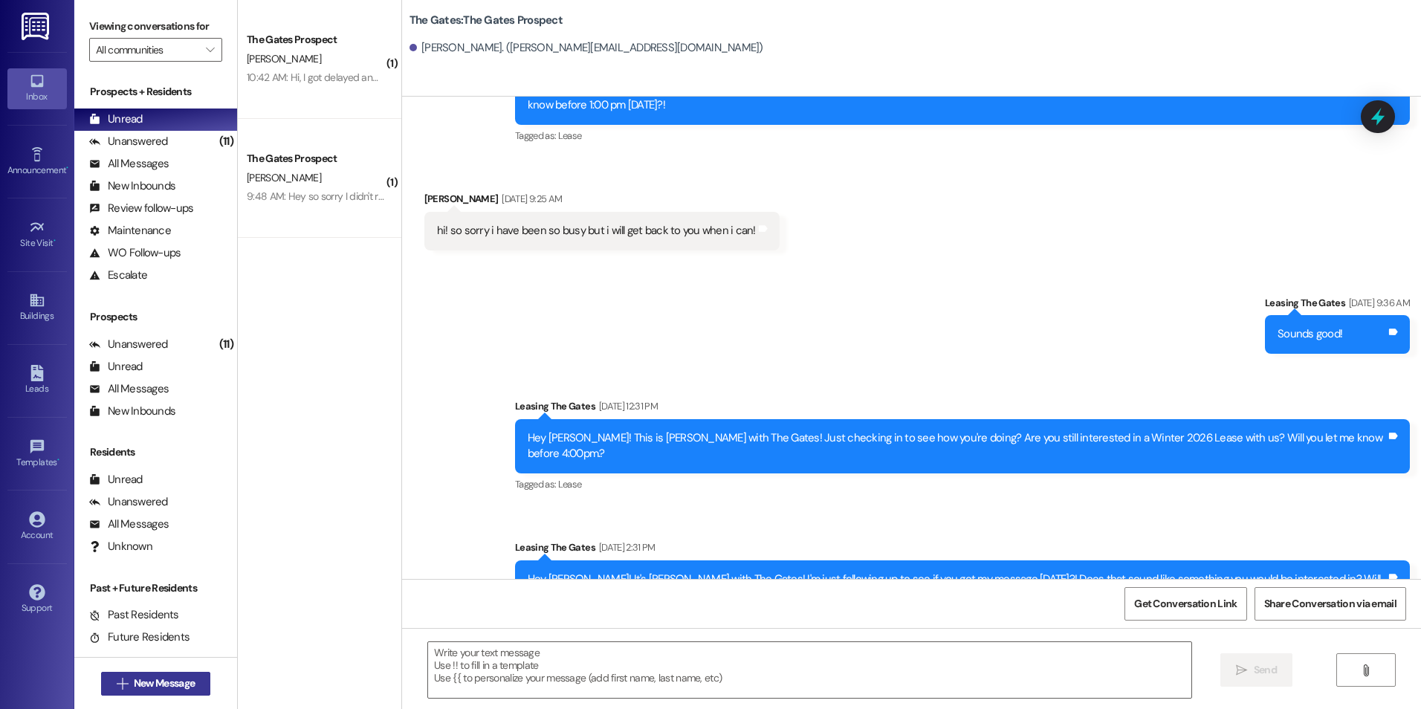
click at [170, 679] on span "New Message" at bounding box center [164, 684] width 61 height 16
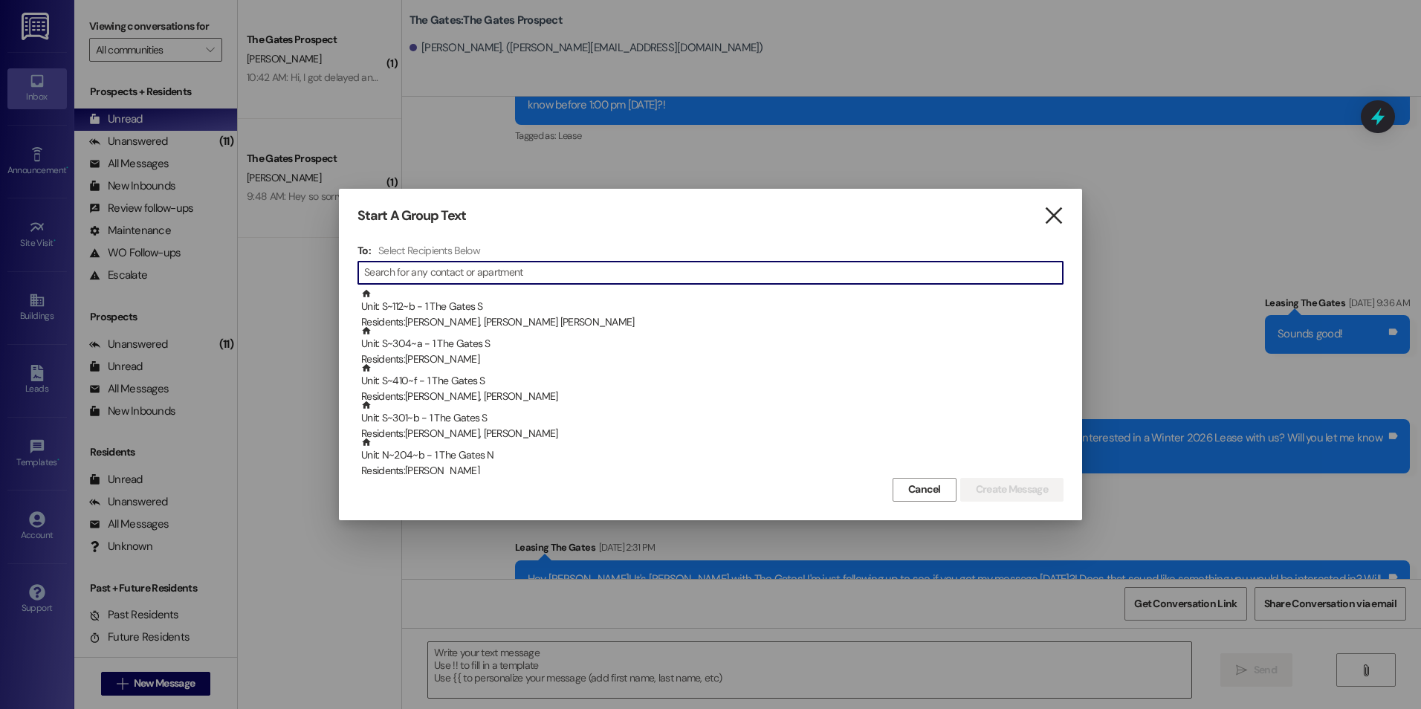
click at [1057, 213] on icon "" at bounding box center [1053, 216] width 20 height 16
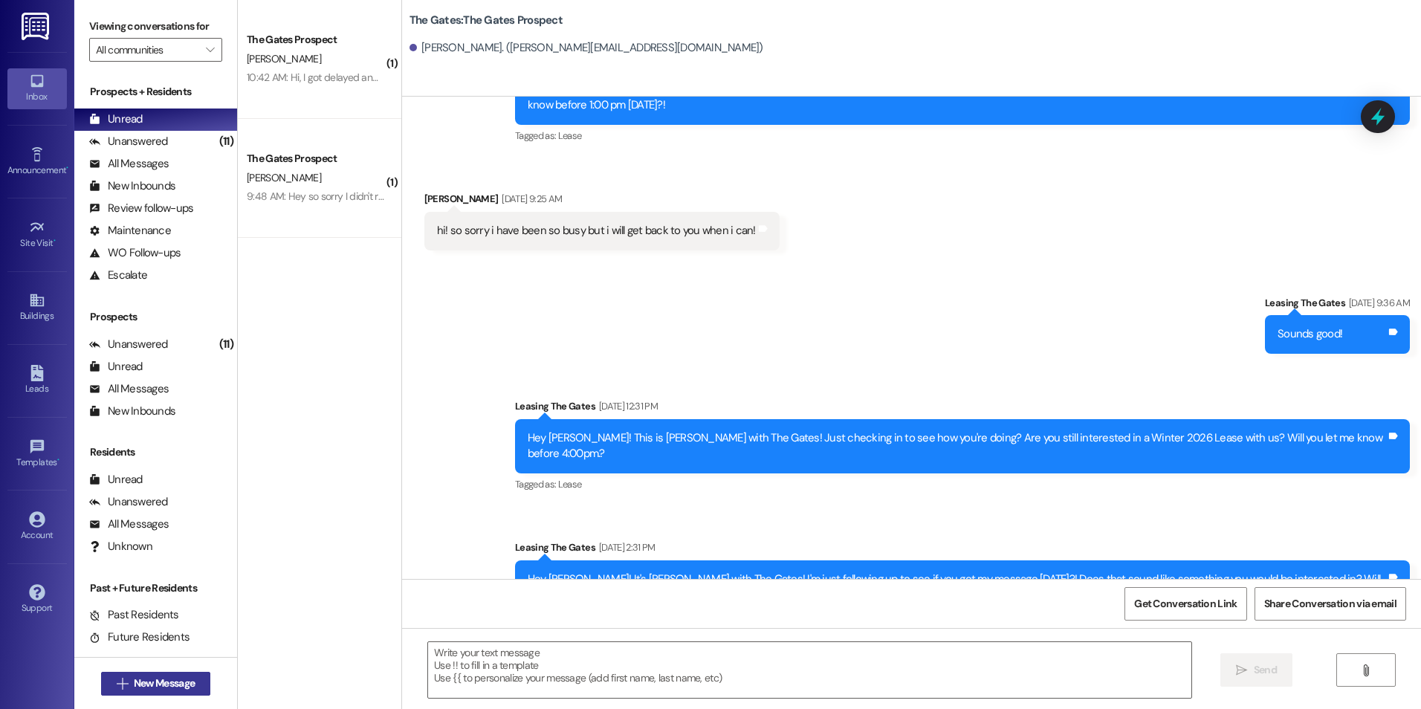
click at [164, 677] on span "New Message" at bounding box center [164, 684] width 61 height 16
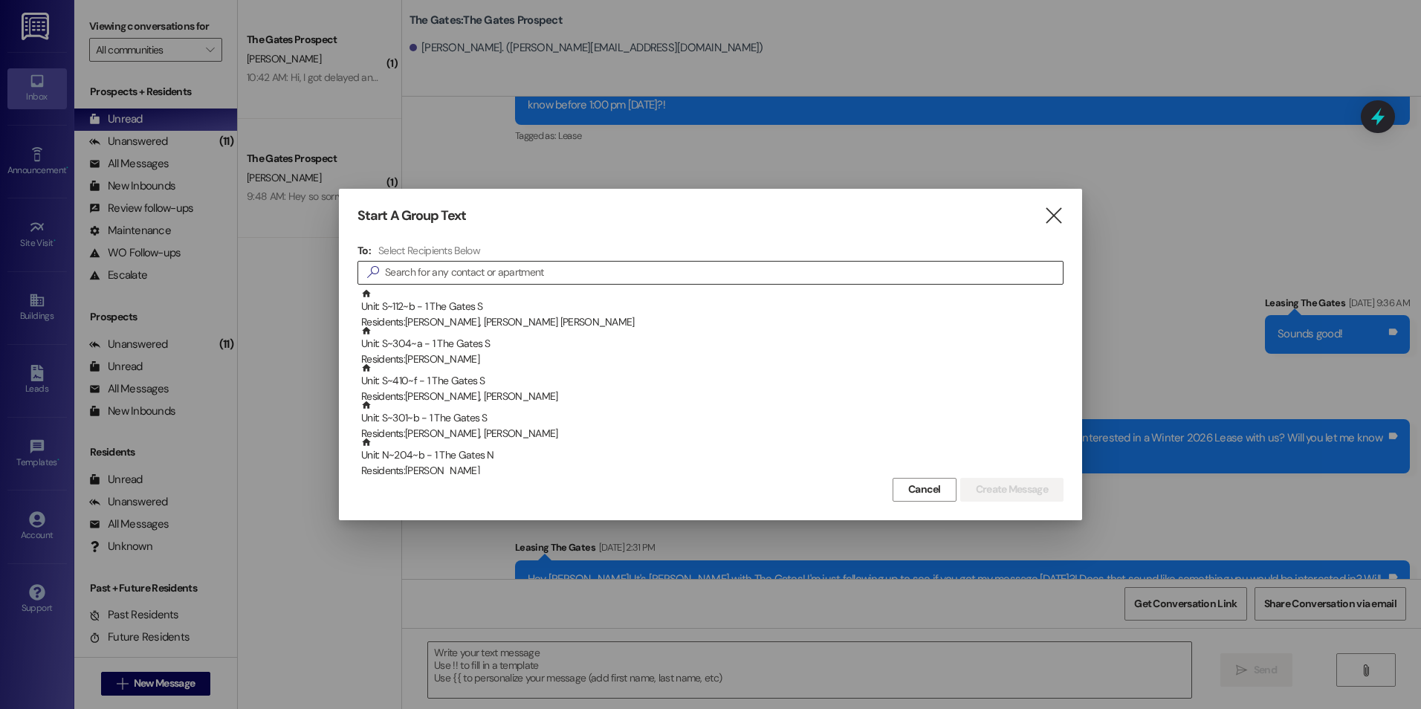
click at [464, 277] on input at bounding box center [724, 272] width 678 height 21
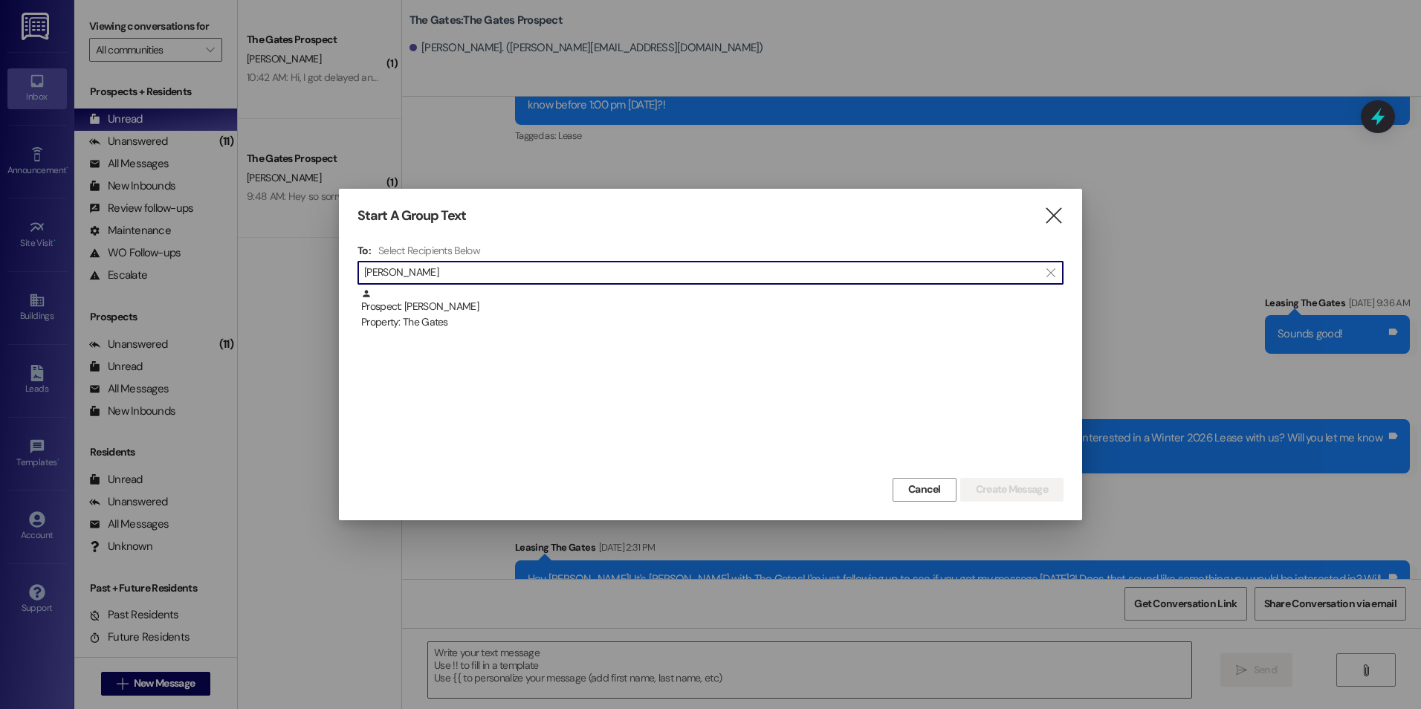
type input "Lockwood"
click at [416, 313] on div "Prospect: Aubrey Lockwood Property: The Gates" at bounding box center [712, 309] width 702 height 42
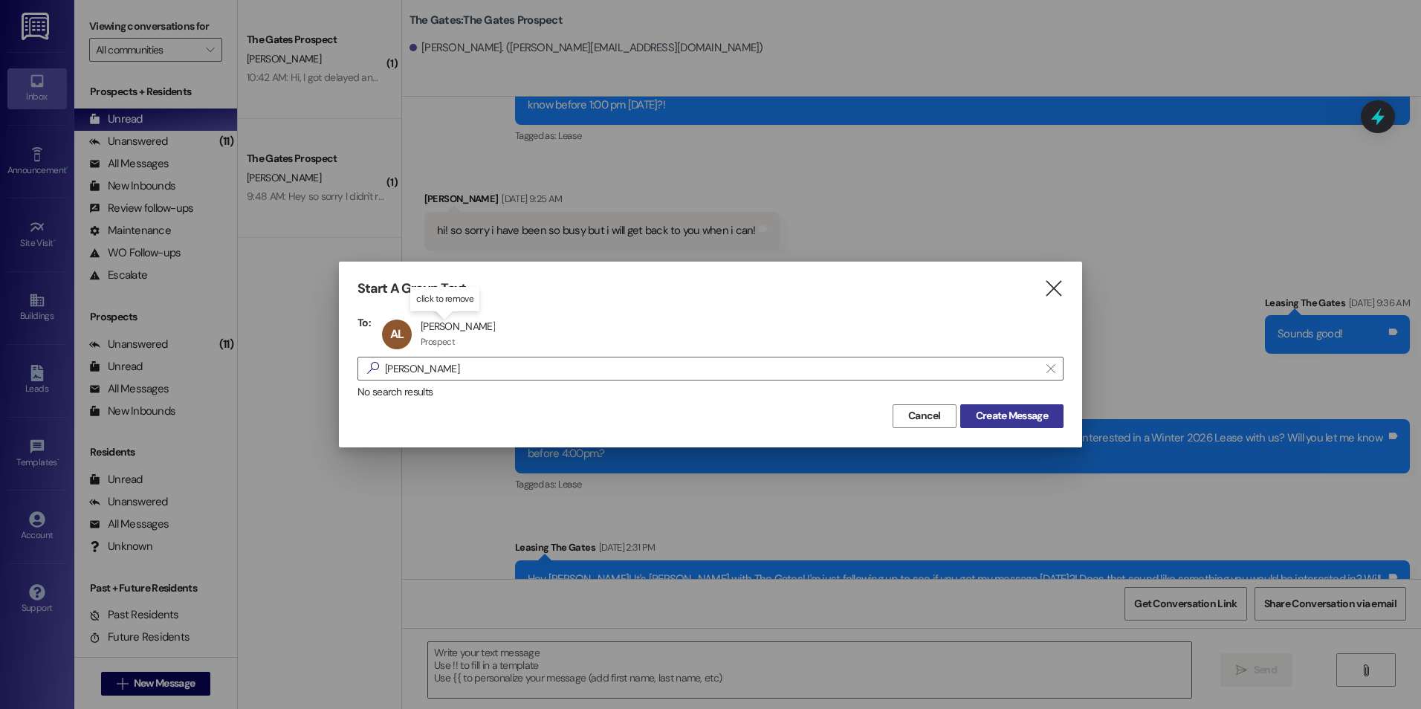
click at [1011, 415] on span "Create Message" at bounding box center [1012, 416] width 72 height 16
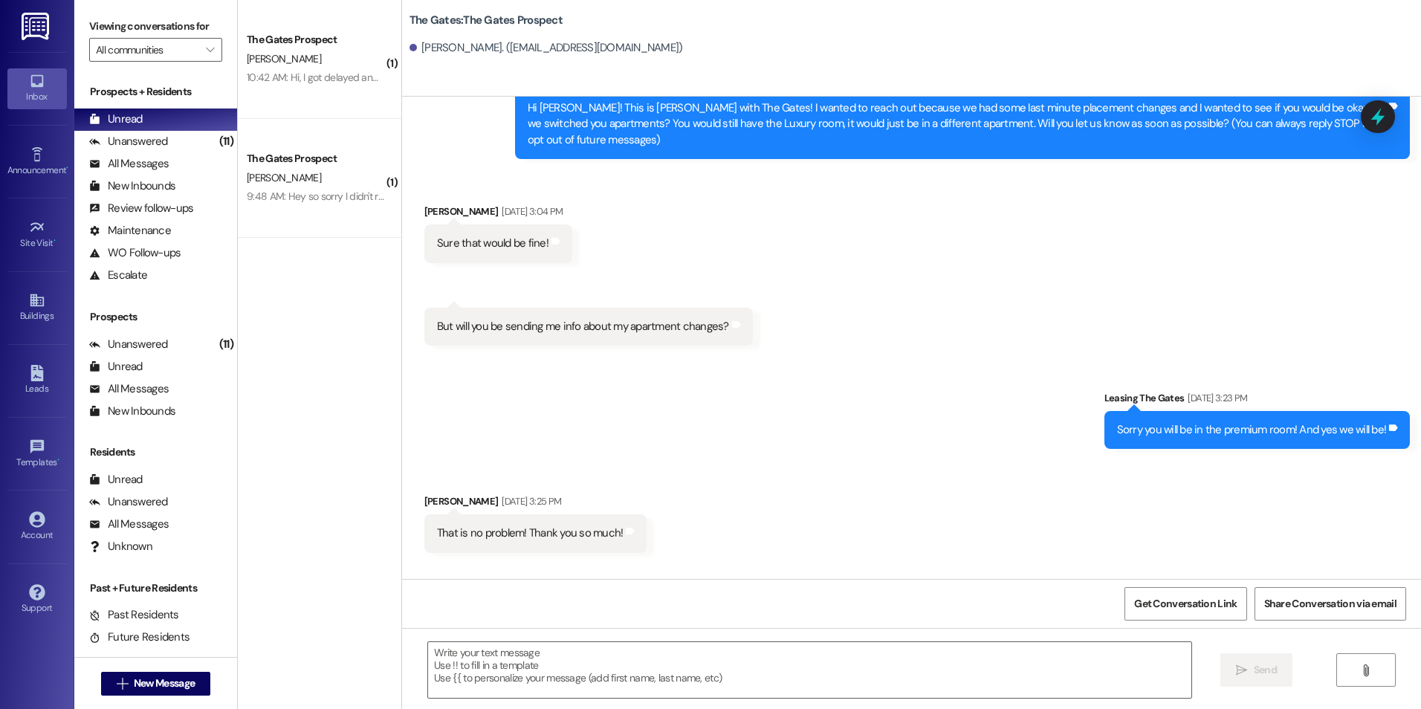
scroll to position [163, 0]
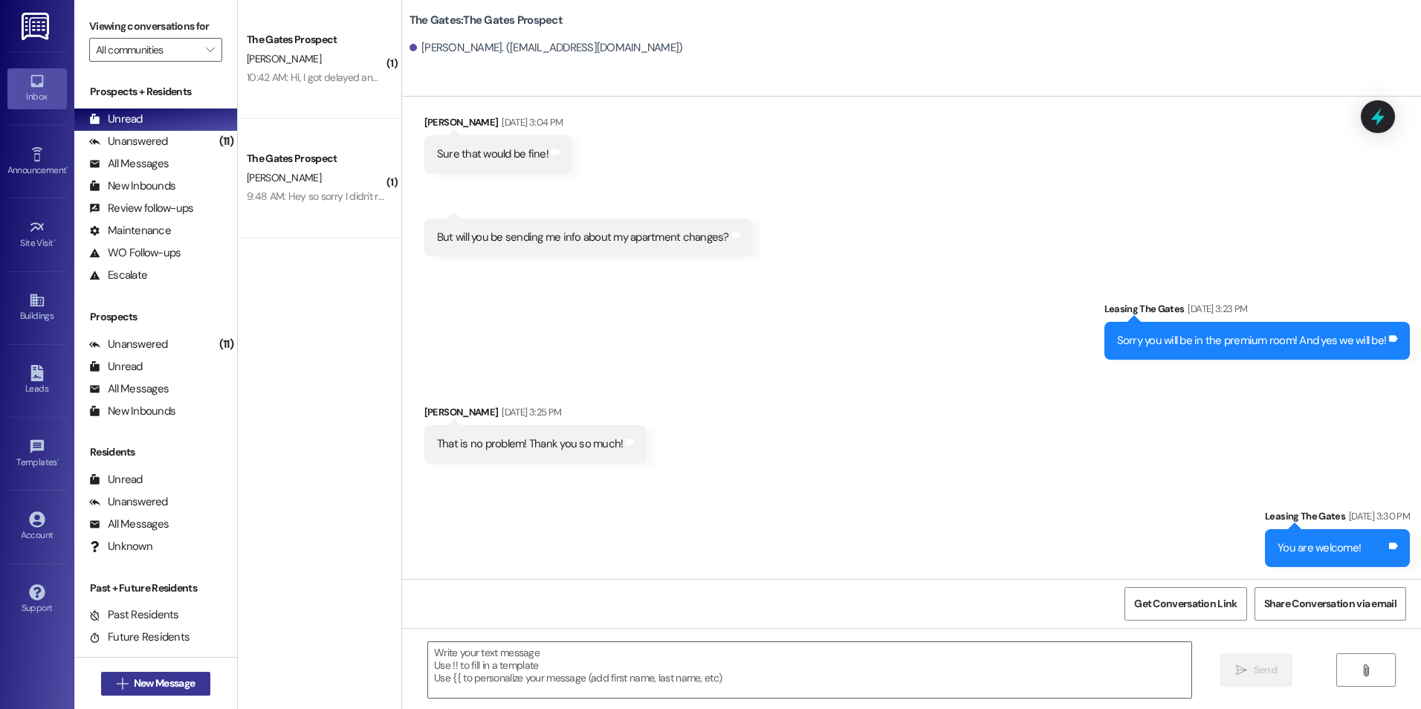
click at [117, 683] on icon "" at bounding box center [122, 684] width 11 height 12
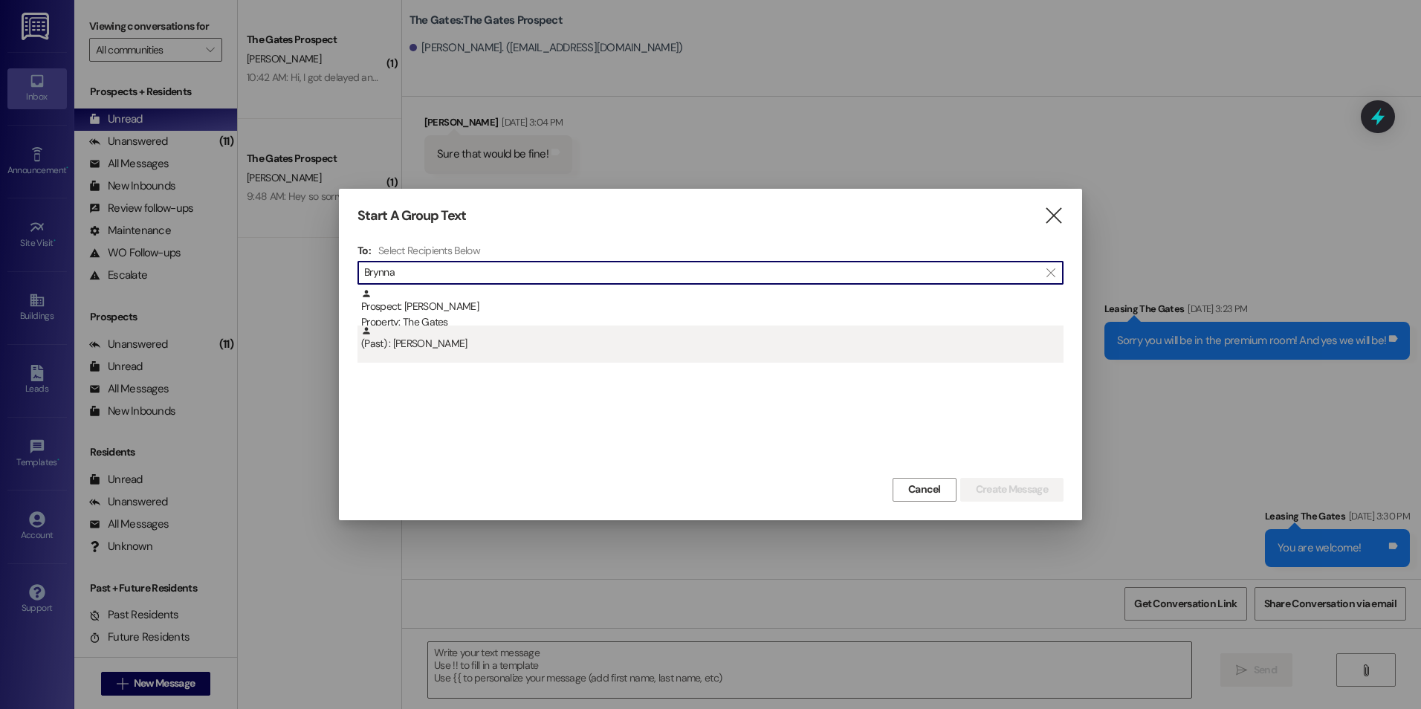
type input "Brynna"
click at [484, 334] on div "(Past) : [PERSON_NAME]" at bounding box center [712, 339] width 702 height 26
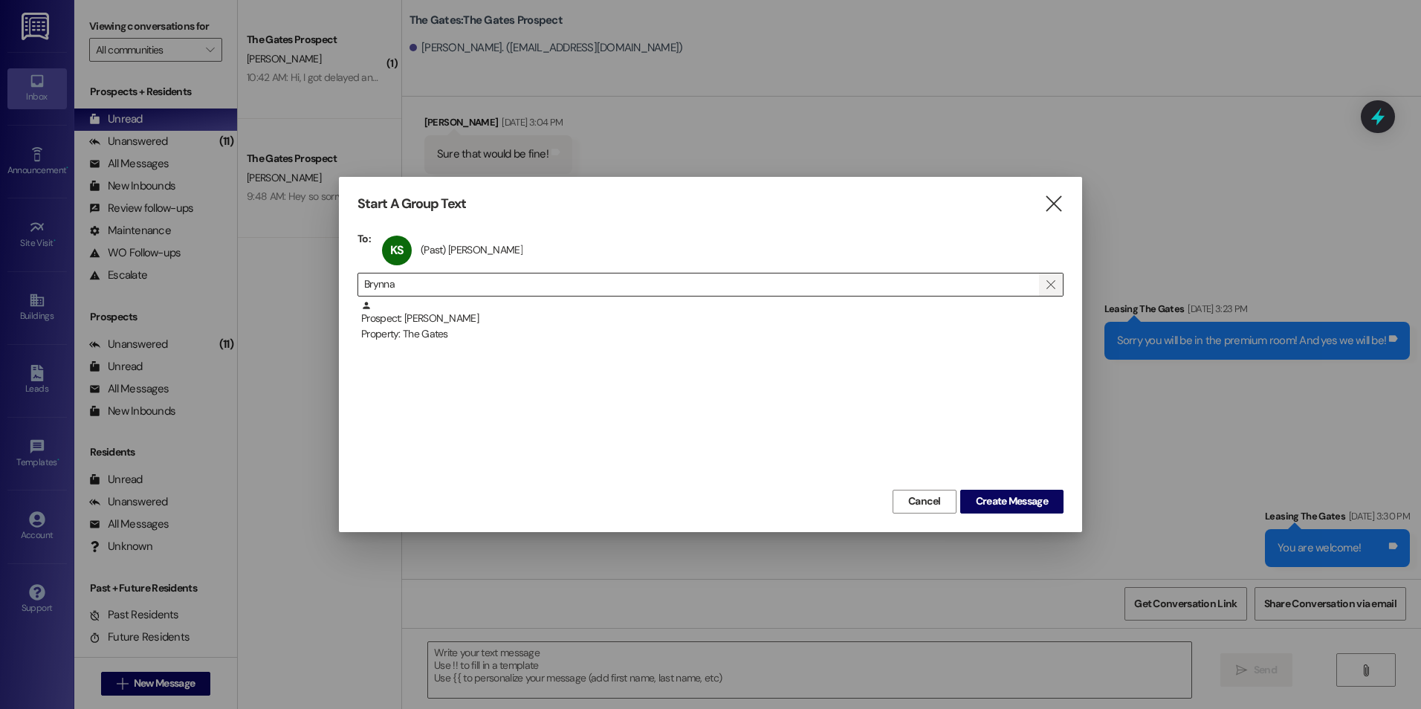
click at [1057, 285] on span "" at bounding box center [1050, 284] width 14 height 22
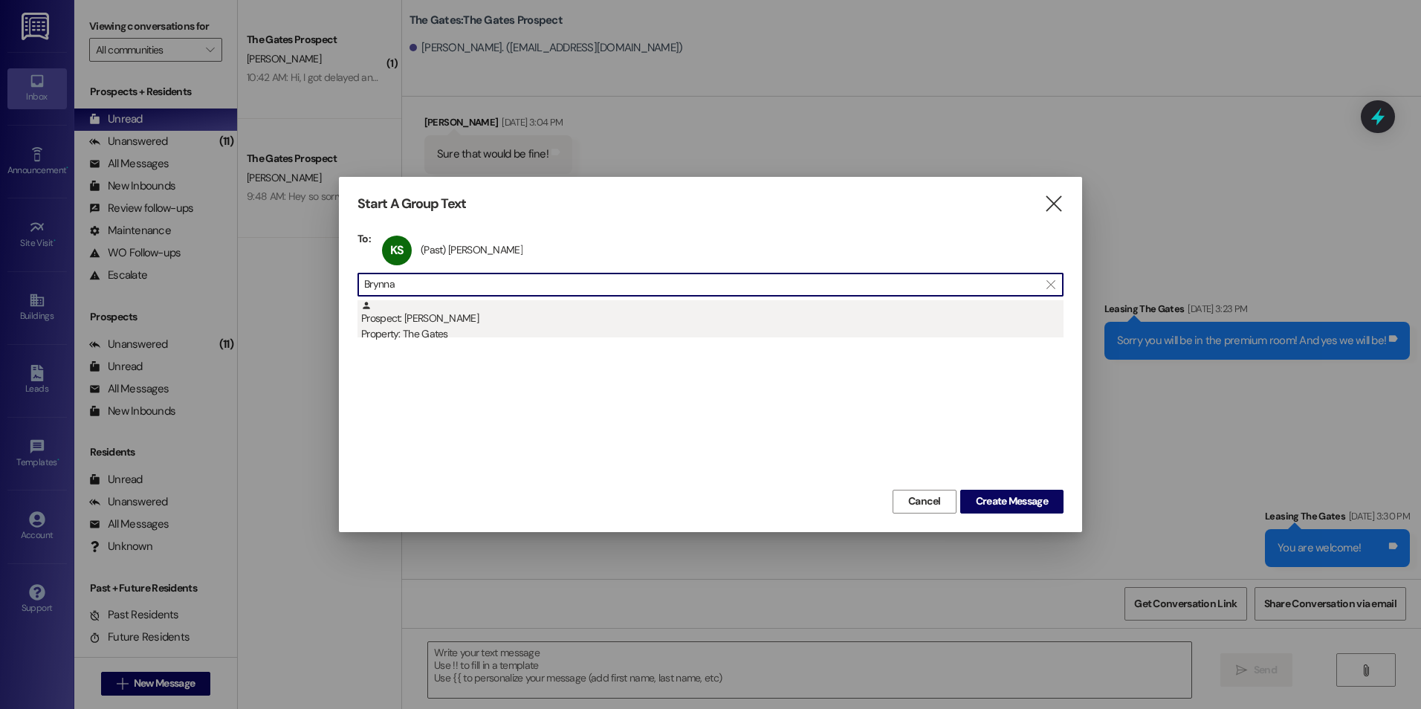
type input "Brynna"
click at [536, 314] on div "Prospect: [PERSON_NAME] Property: The Gates" at bounding box center [712, 321] width 702 height 42
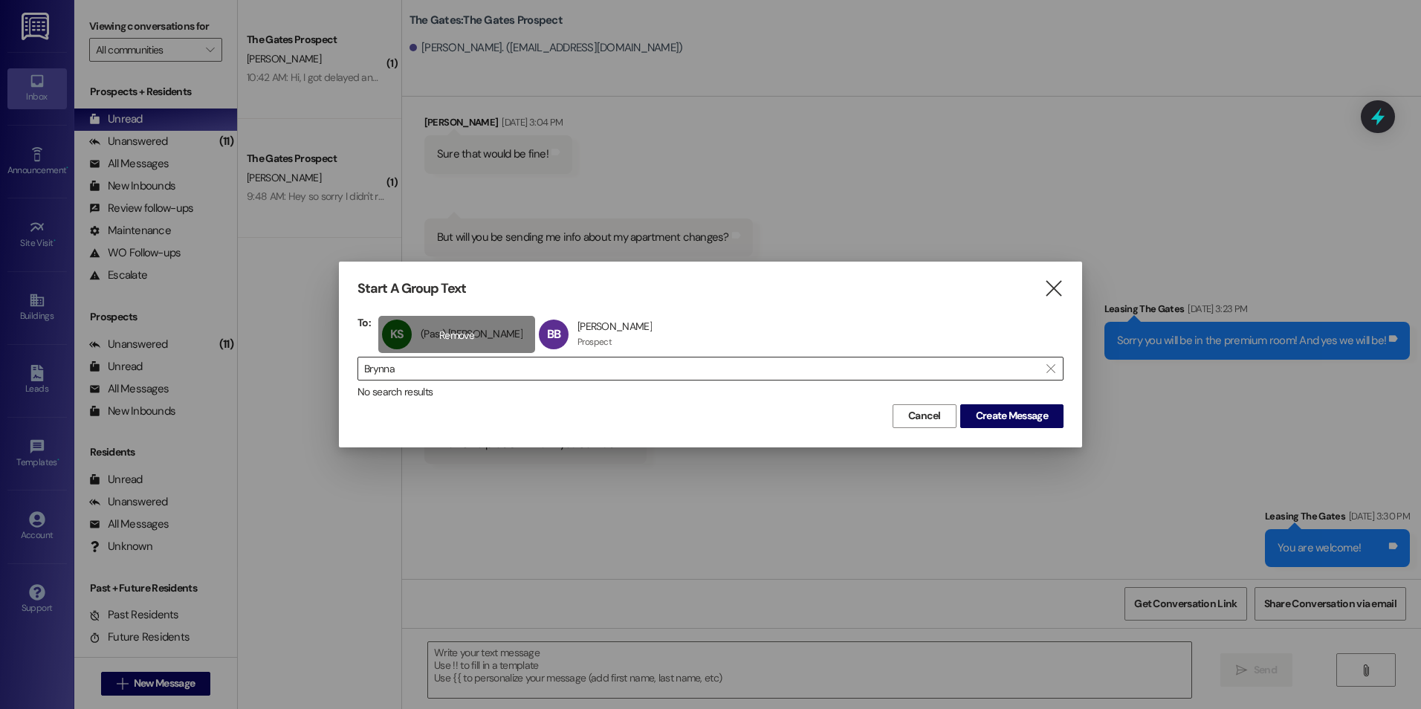
click at [461, 333] on div "KS (Past) Kabrynna Stephens (Past) Kabrynna Stephens click to remove" at bounding box center [456, 334] width 157 height 37
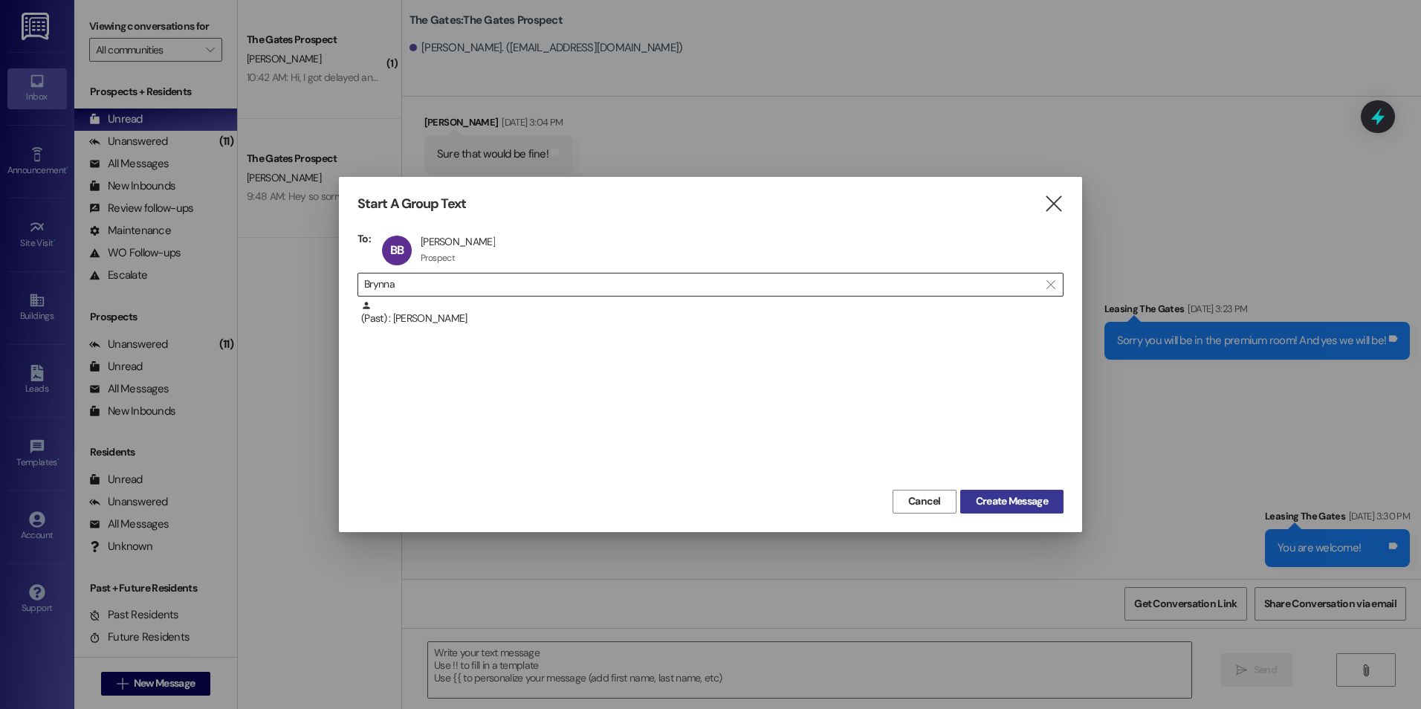
click at [1023, 510] on button "Create Message" at bounding box center [1011, 502] width 103 height 24
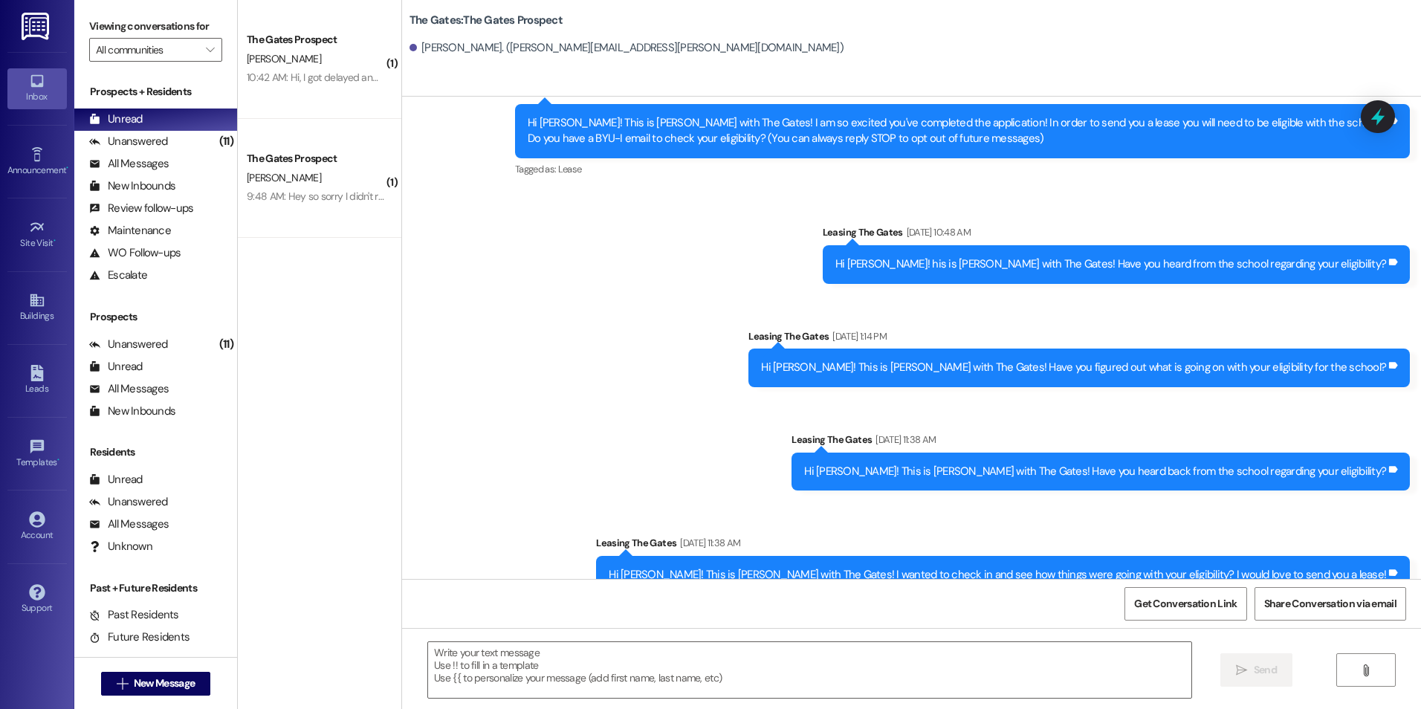
scroll to position [249, 0]
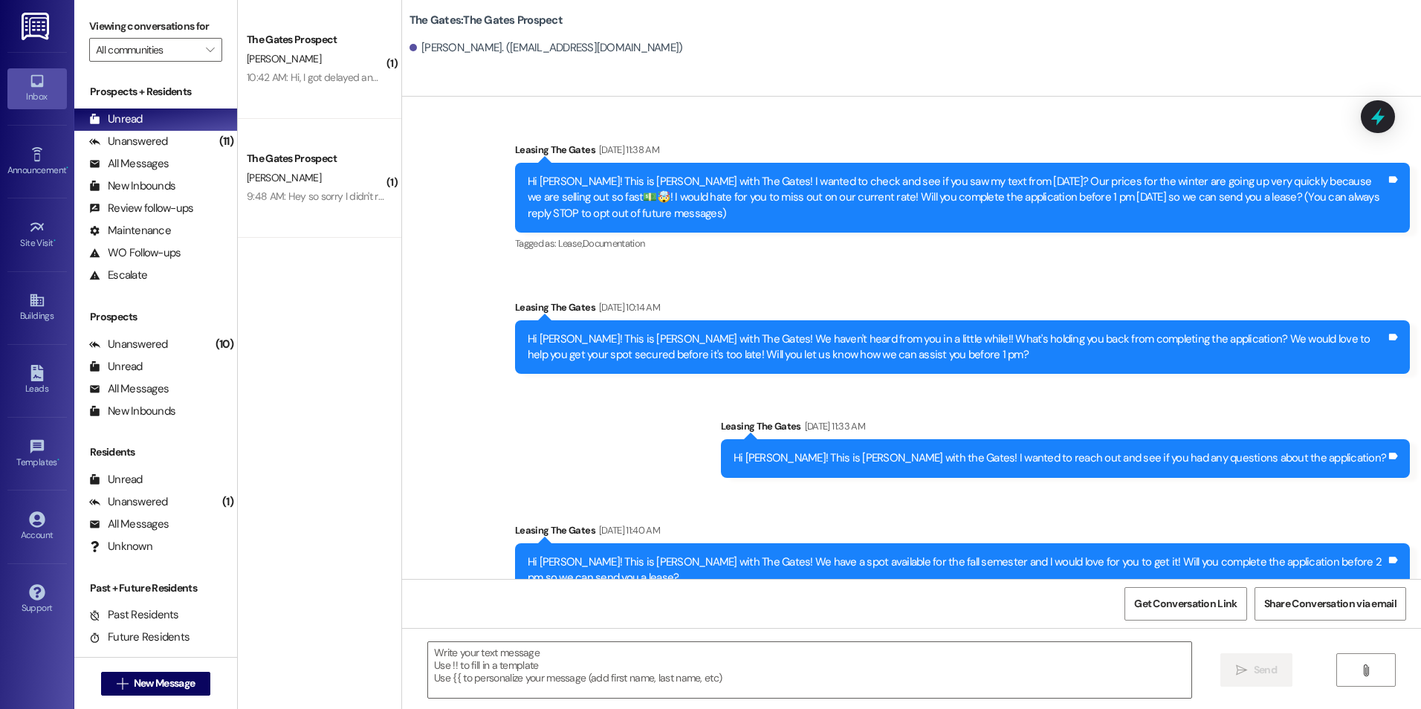
scroll to position [791, 0]
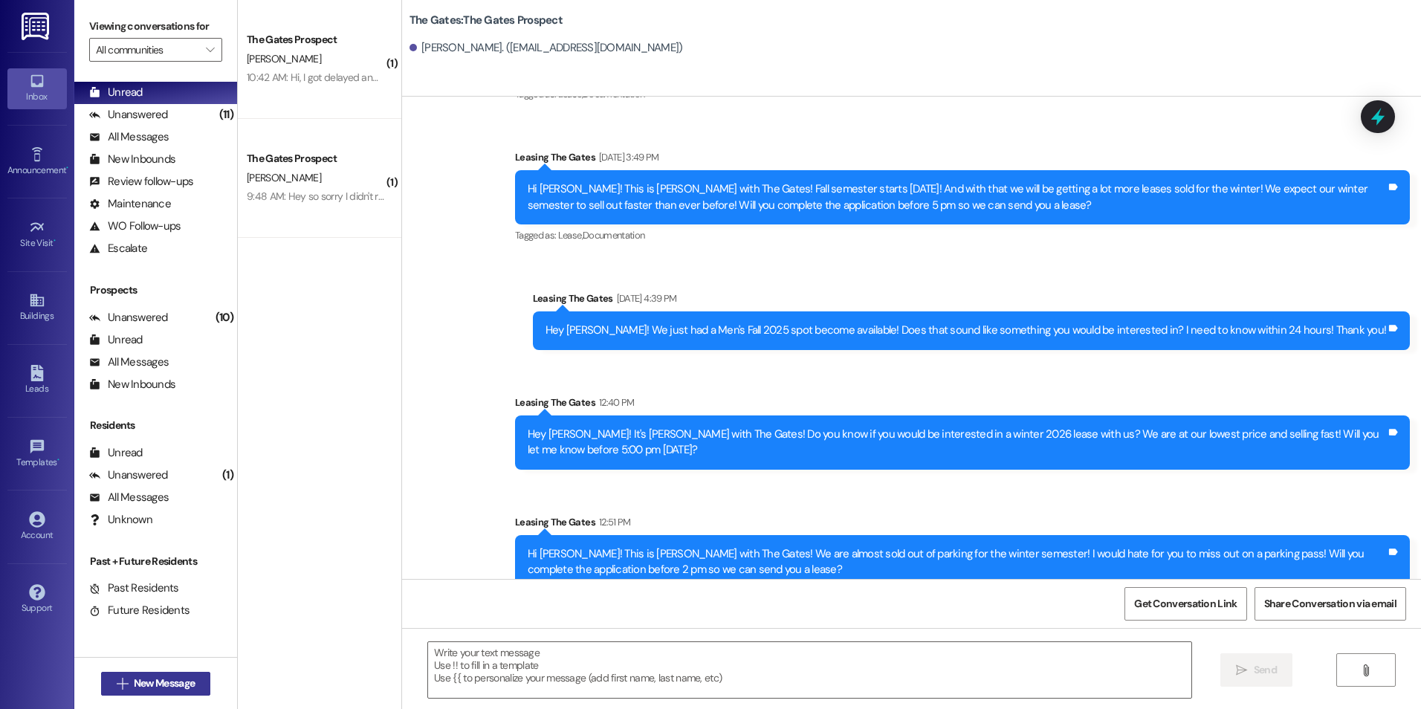
click at [161, 679] on span "New Message" at bounding box center [164, 684] width 61 height 16
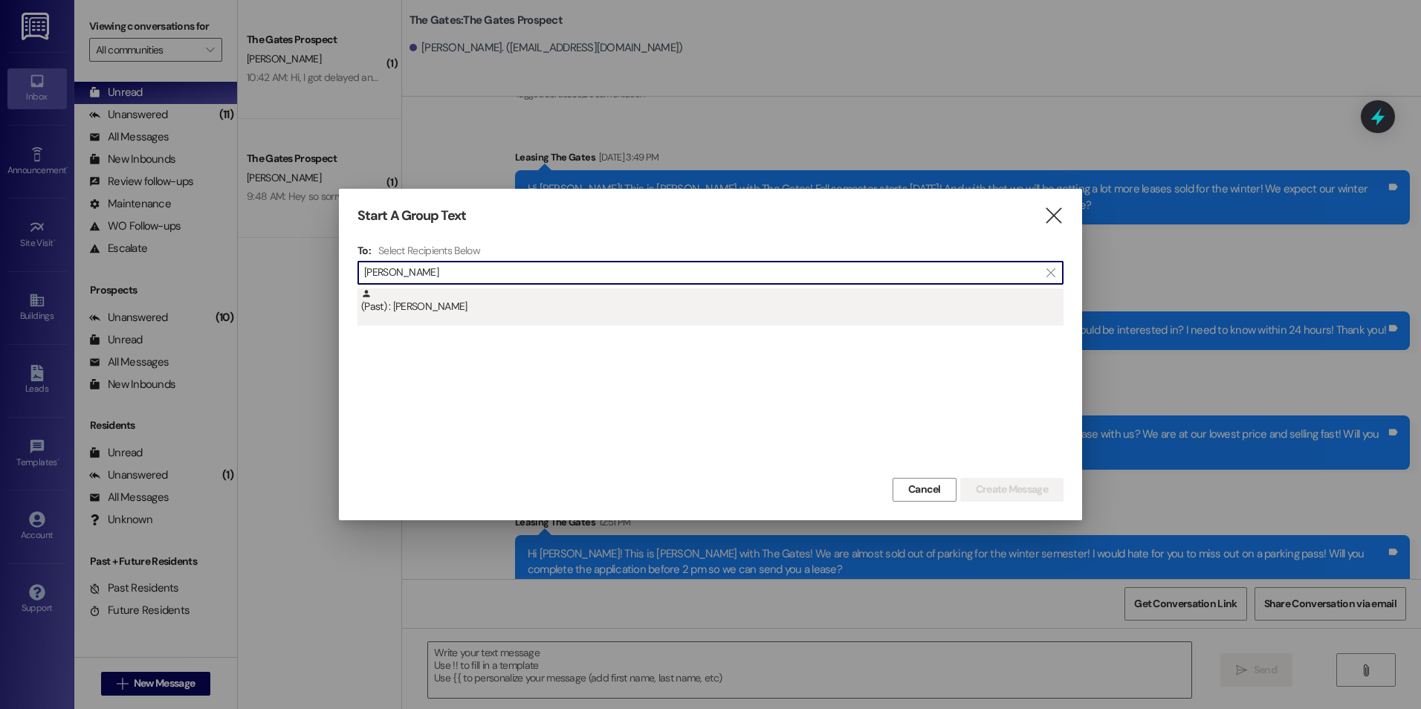
type input "[PERSON_NAME]"
click at [402, 305] on div "(Past) : [PERSON_NAME]" at bounding box center [712, 301] width 702 height 26
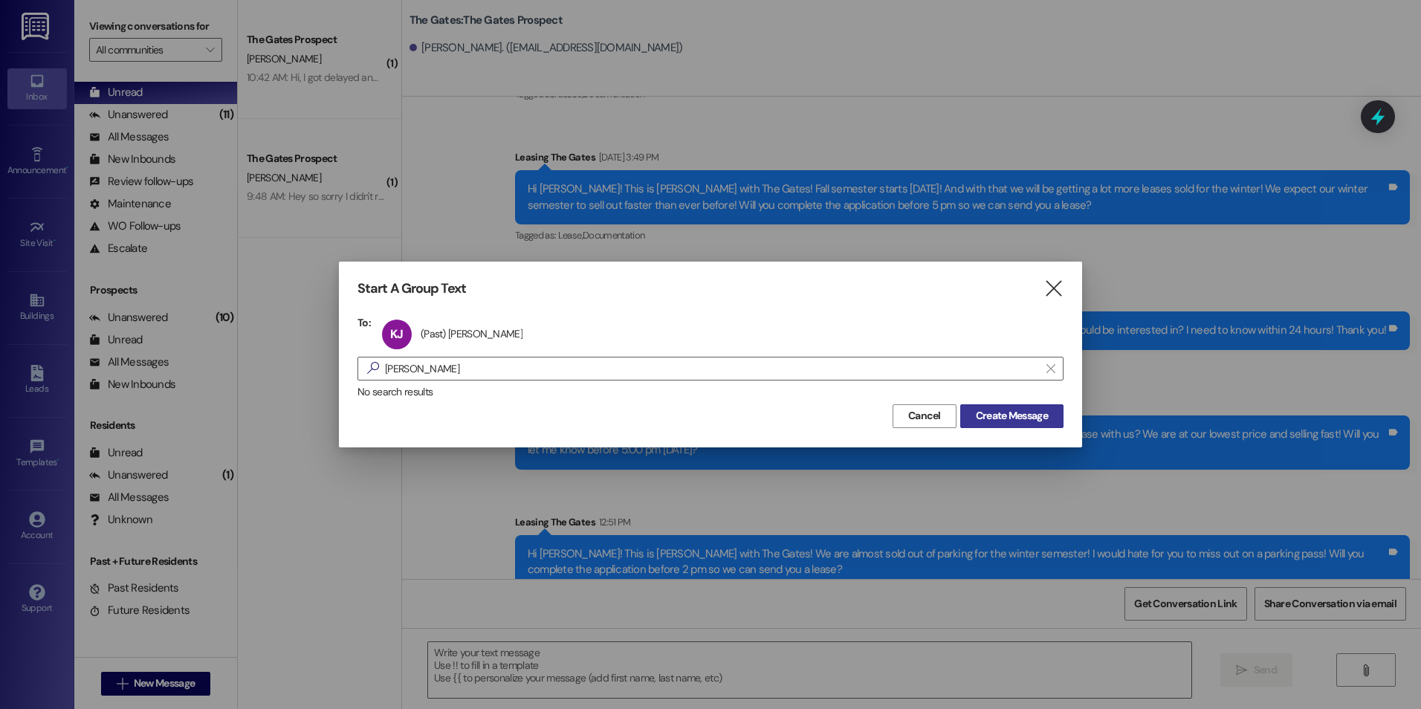
click at [1039, 415] on span "Create Message" at bounding box center [1012, 416] width 72 height 16
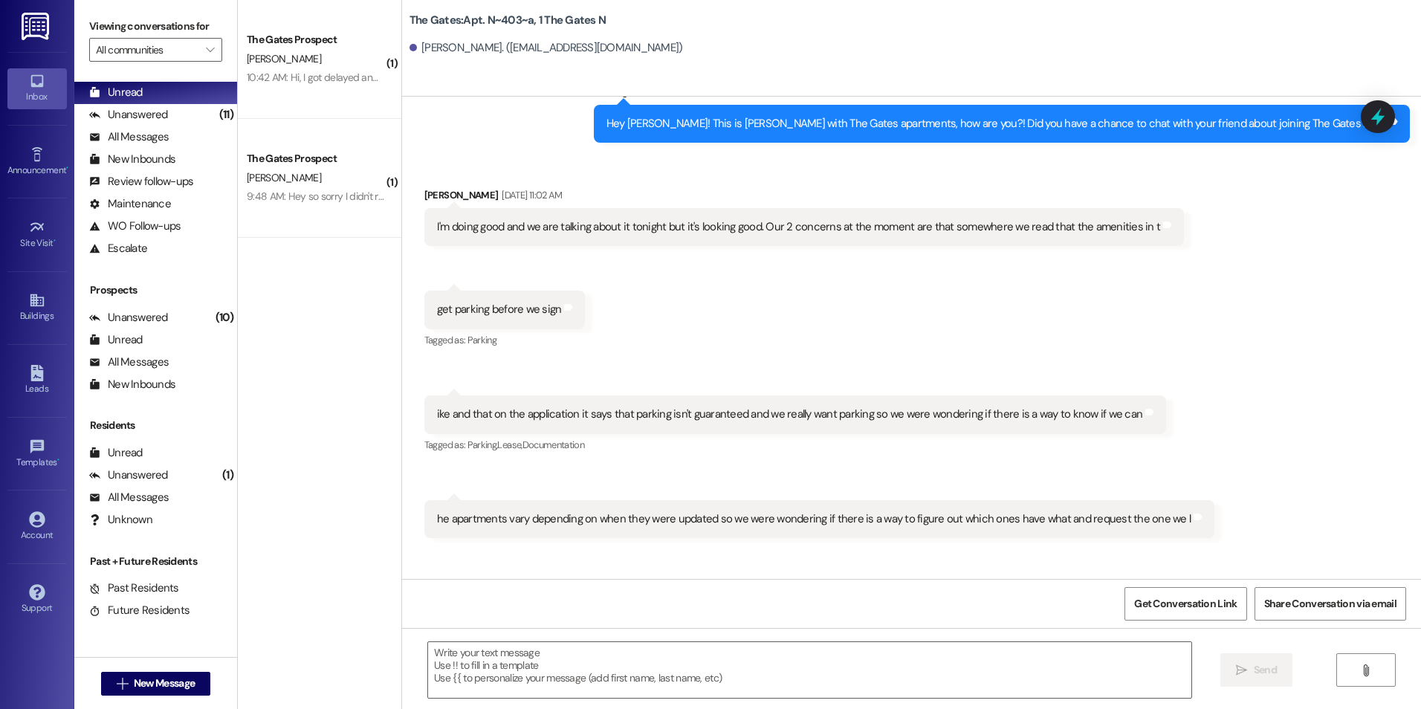
scroll to position [19878, 0]
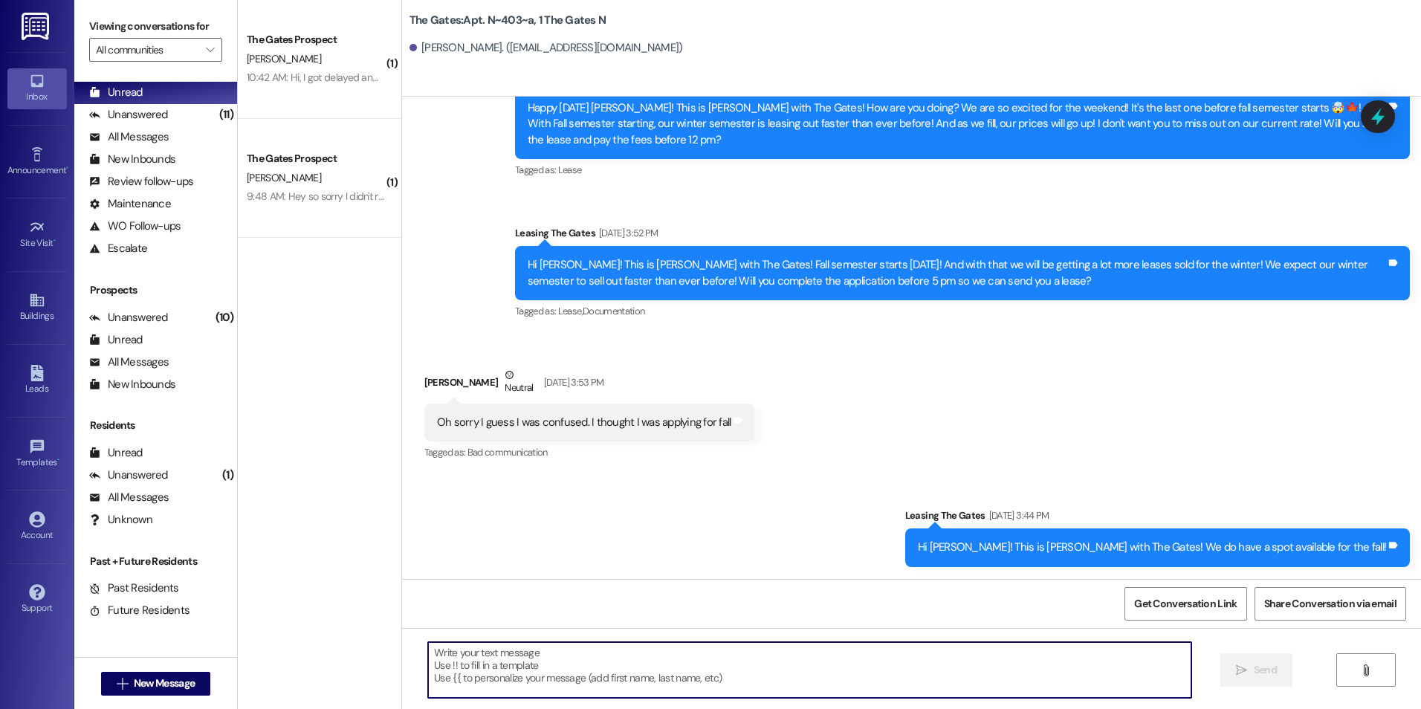
click at [618, 657] on textarea at bounding box center [809, 670] width 763 height 56
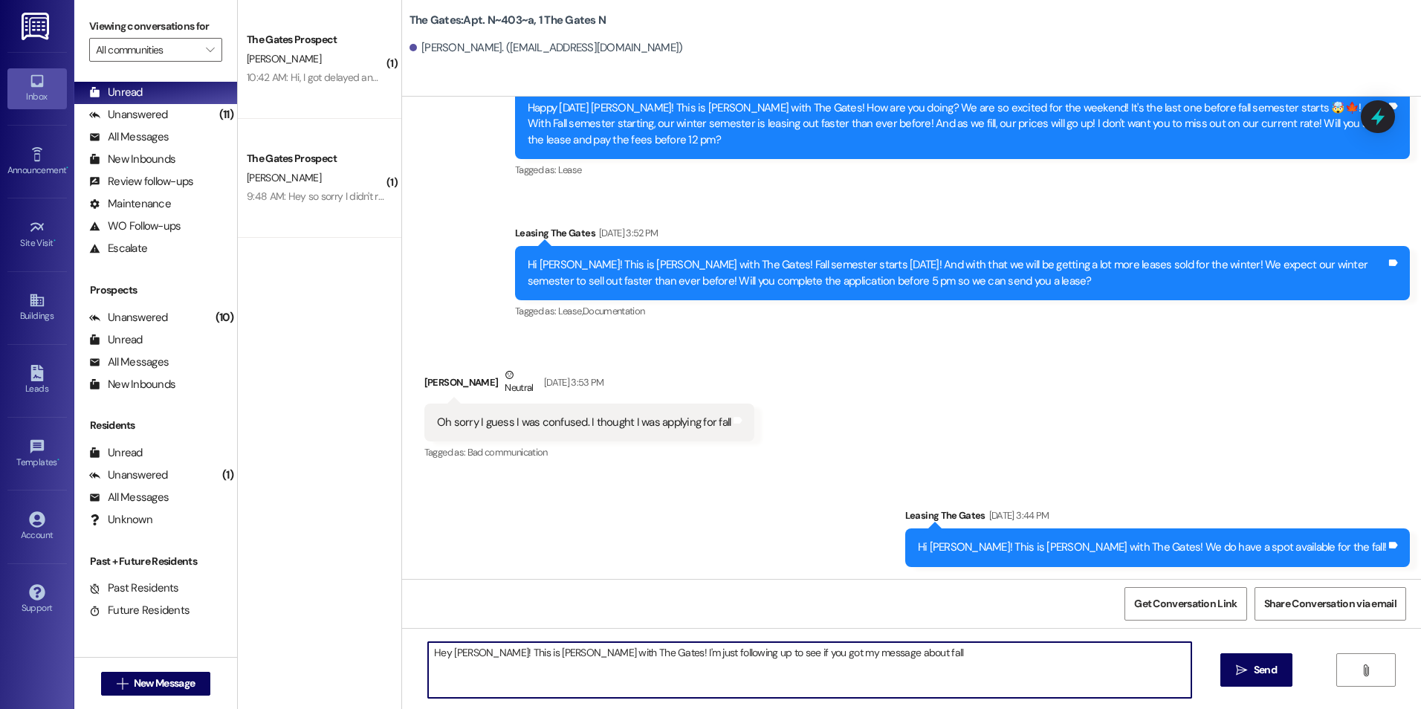
click at [765, 651] on textarea "Hey [PERSON_NAME]! This is [PERSON_NAME] with The Gates! I'm just following up …" at bounding box center [809, 670] width 763 height 56
click at [863, 654] on textarea "Hey [PERSON_NAME]! This is [PERSON_NAME] with The Gates! I'm just following up …" at bounding box center [809, 670] width 763 height 56
click at [954, 656] on textarea "Hey [PERSON_NAME]! This is [PERSON_NAME] with The Gates! I'm just following up …" at bounding box center [809, 670] width 763 height 56
click at [1037, 644] on textarea "Hey [PERSON_NAME]! This is [PERSON_NAME] with The Gates! I'm just following up …" at bounding box center [809, 670] width 763 height 56
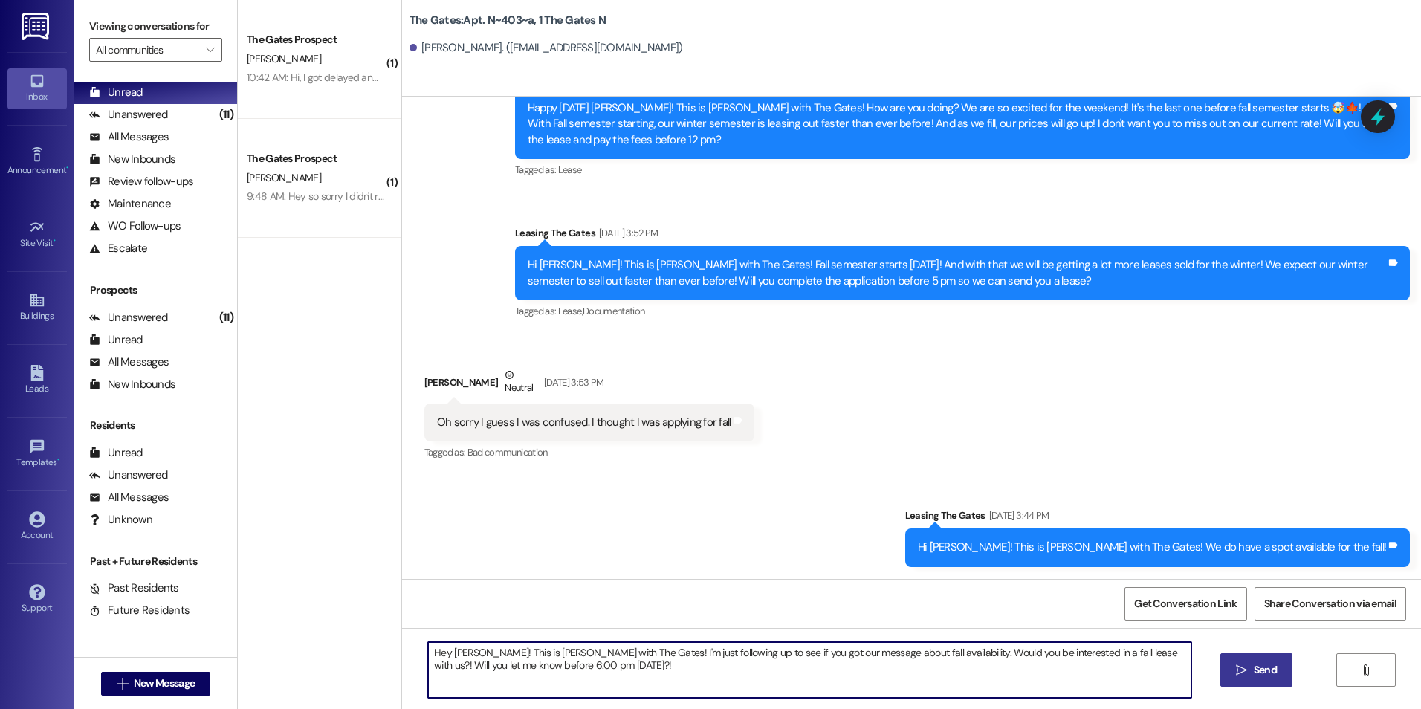
type textarea "Hey [PERSON_NAME]! This is [PERSON_NAME] with The Gates! I'm just following up …"
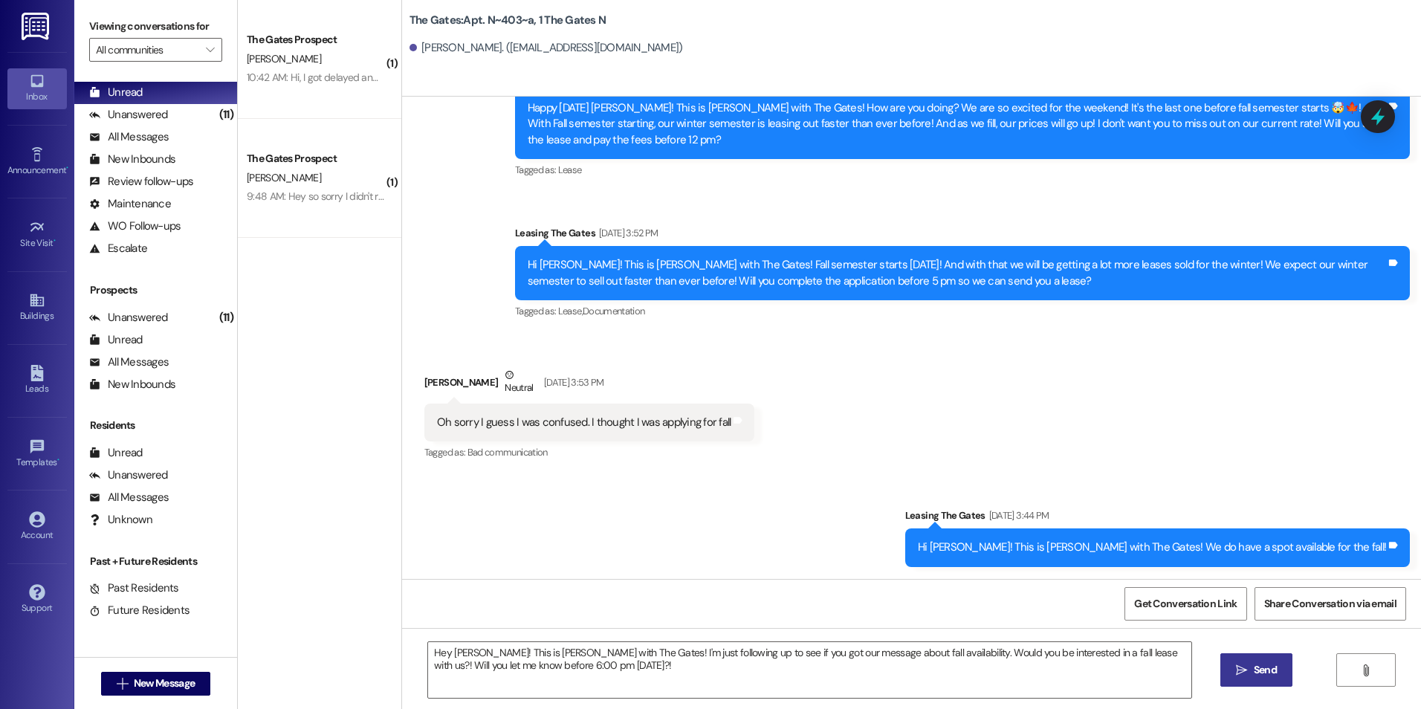
click at [1245, 675] on icon "" at bounding box center [1241, 670] width 11 height 12
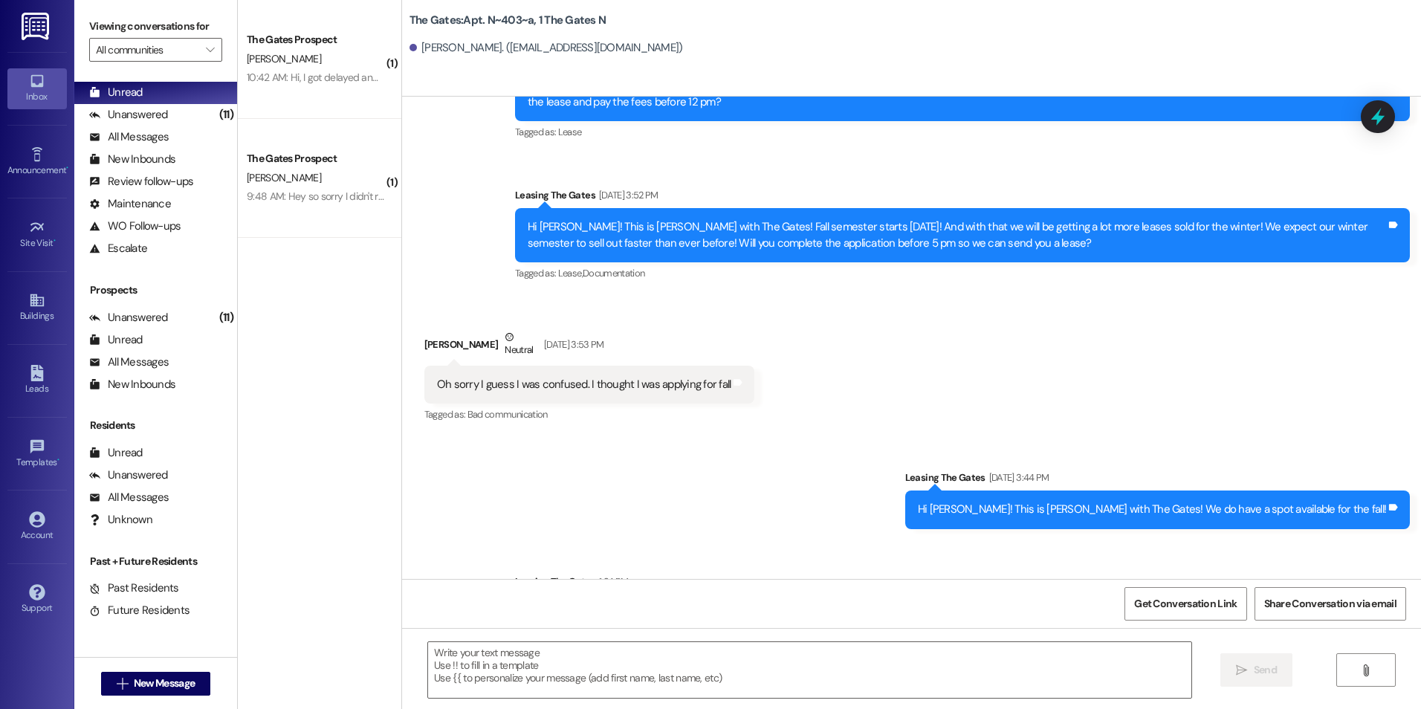
scroll to position [19997, 0]
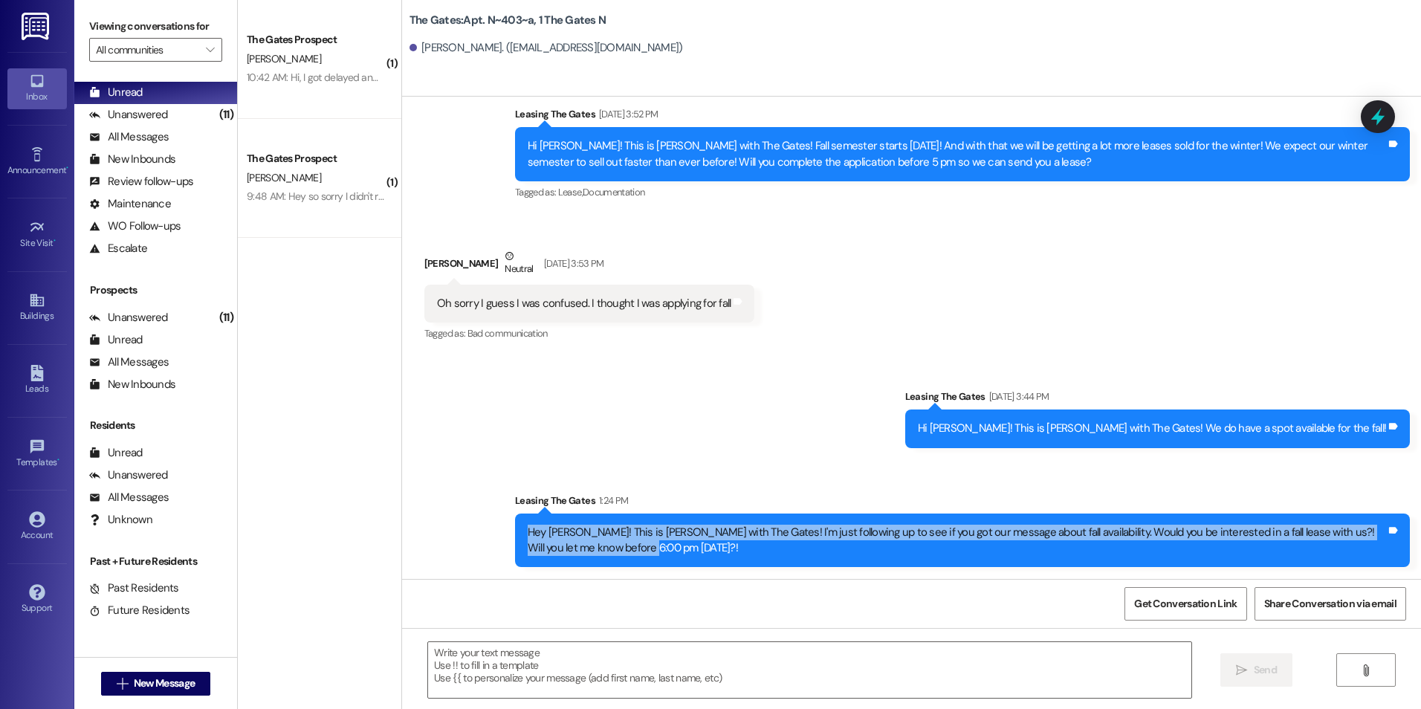
drag, startPoint x: 512, startPoint y: 524, endPoint x: 603, endPoint y: 567, distance: 100.4
click at [603, 567] on div "Hey [PERSON_NAME]! This is [PERSON_NAME] with The Gates! I'm just following up …" at bounding box center [962, 541] width 895 height 54
drag, startPoint x: 603, startPoint y: 567, endPoint x: 577, endPoint y: 546, distance: 33.3
copy div "Hey [PERSON_NAME]! This is [PERSON_NAME] with The Gates! I'm just following up …"
click at [138, 684] on span "New Message" at bounding box center [164, 684] width 61 height 16
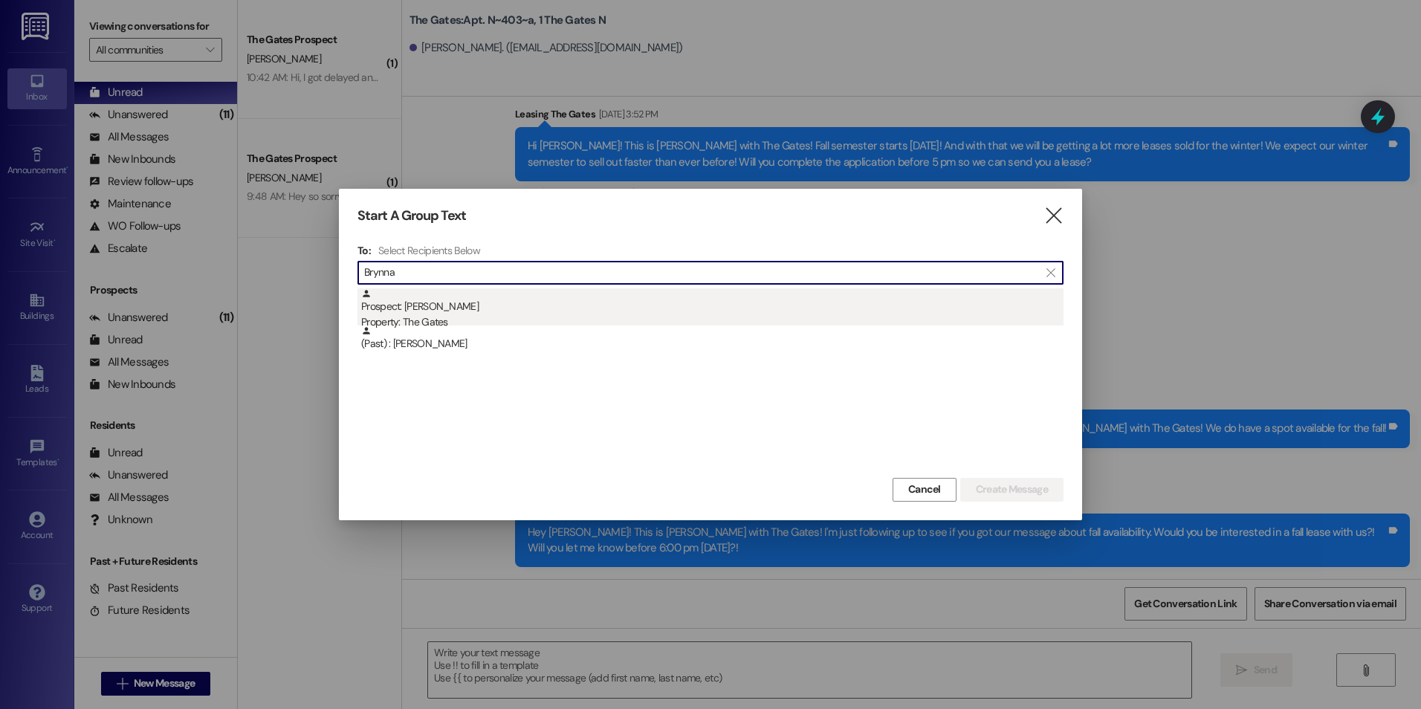
type input "Brynna"
click at [547, 306] on div "Prospect: [PERSON_NAME] Property: The Gates" at bounding box center [712, 309] width 702 height 42
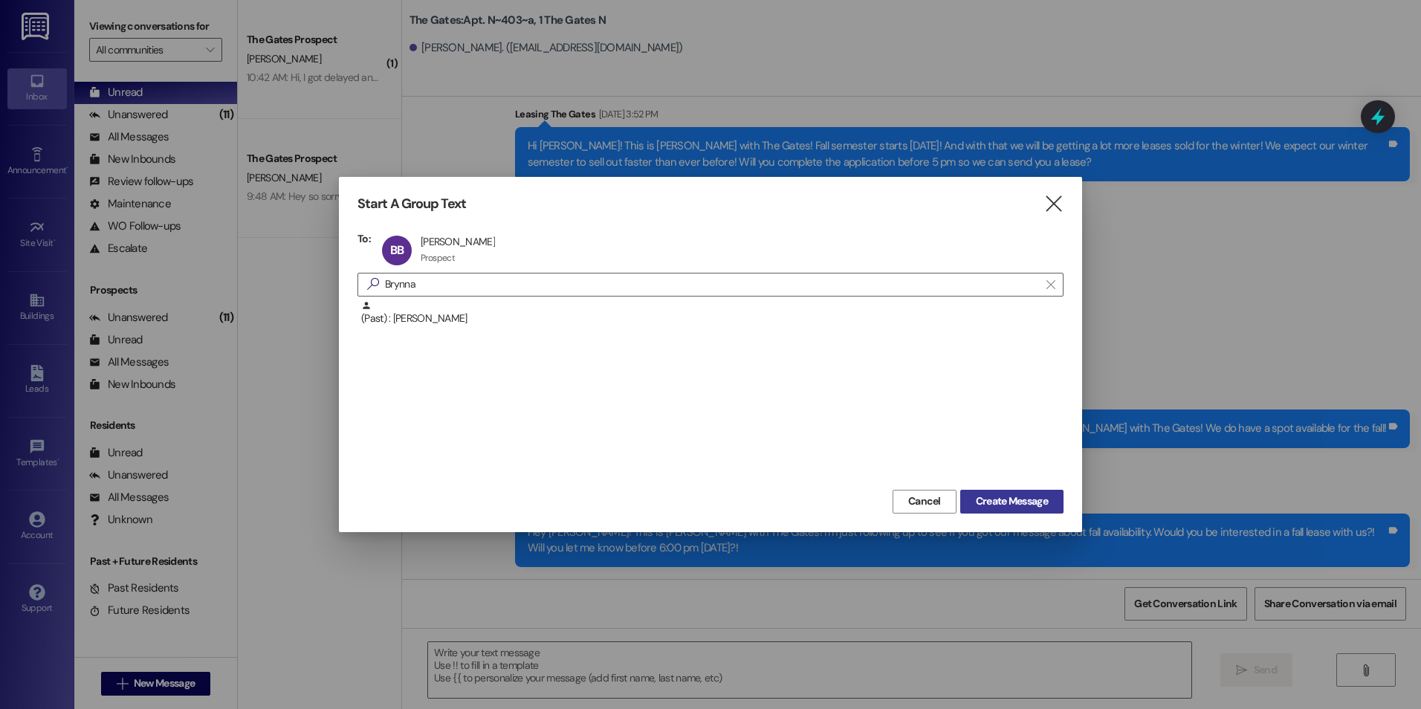
click at [1028, 506] on span "Create Message" at bounding box center [1012, 501] width 72 height 16
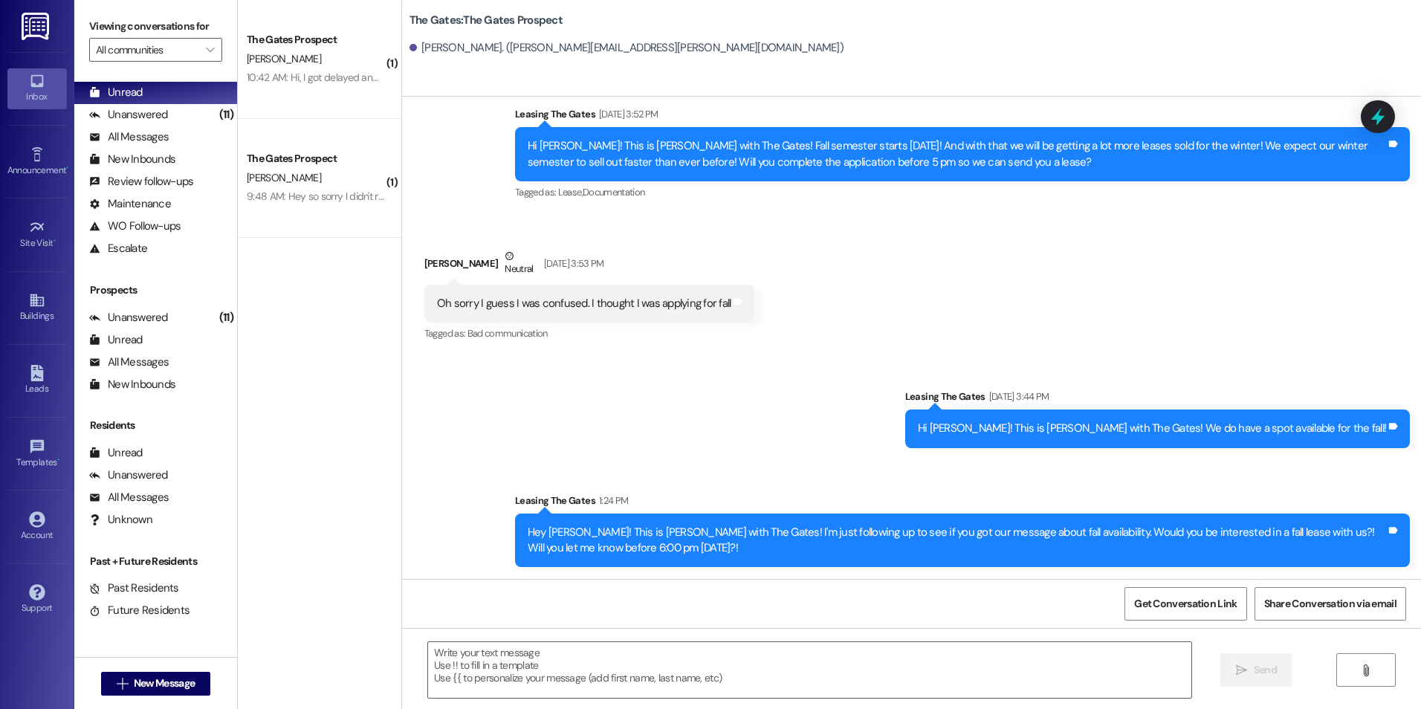
scroll to position [249, 0]
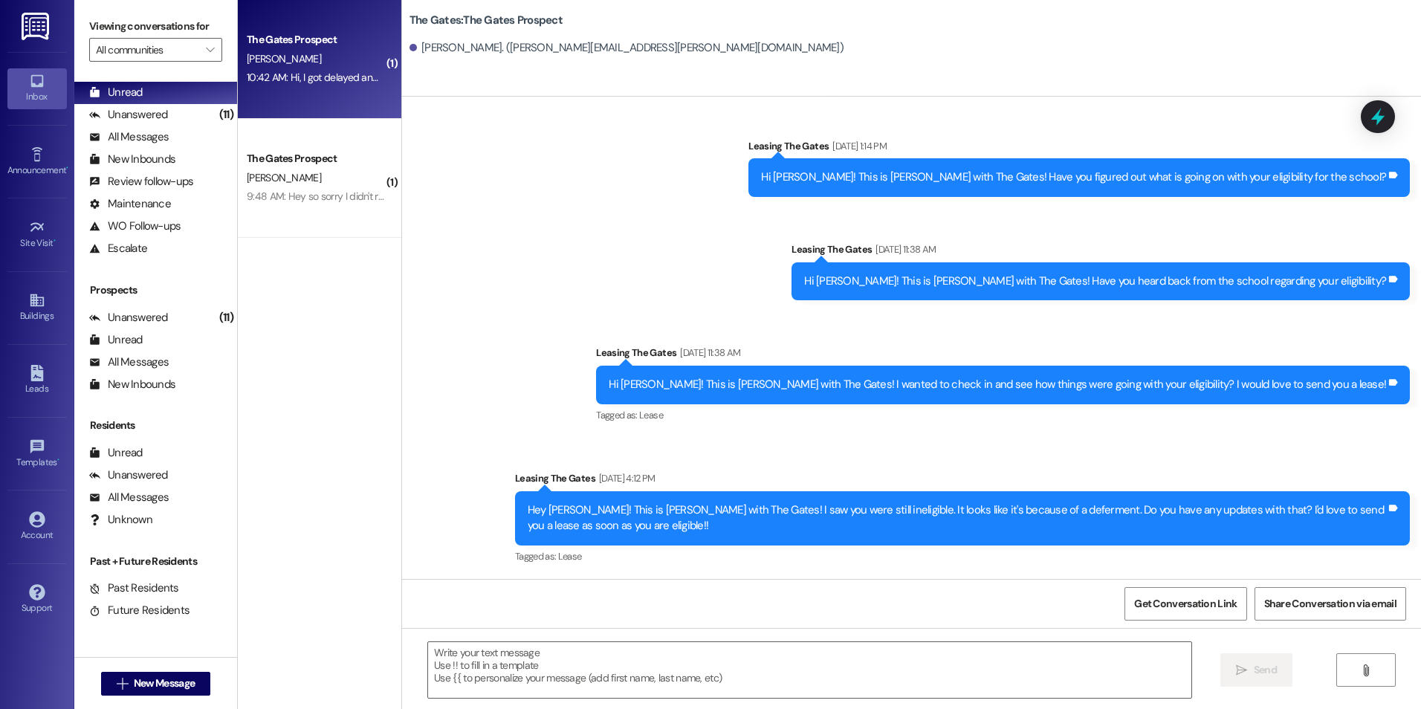
click at [345, 65] on div "[PERSON_NAME]" at bounding box center [315, 59] width 140 height 19
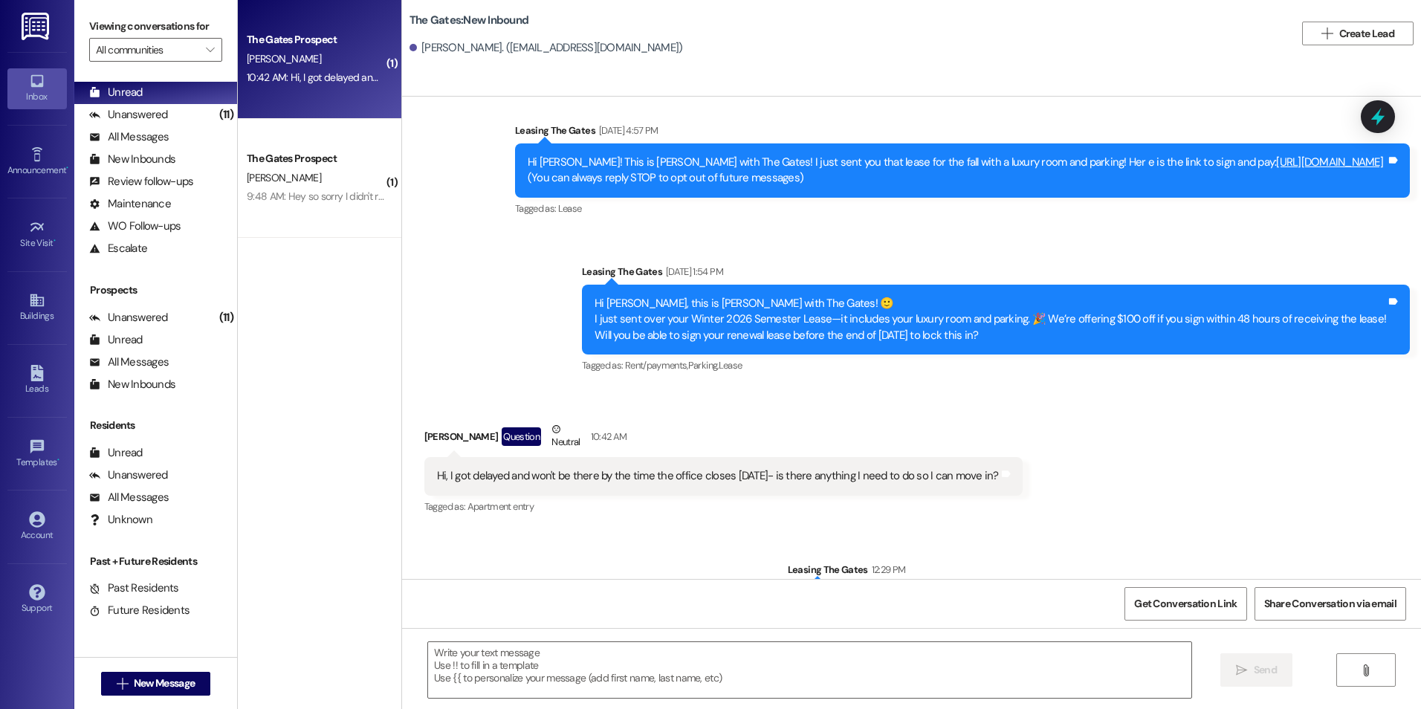
scroll to position [214, 0]
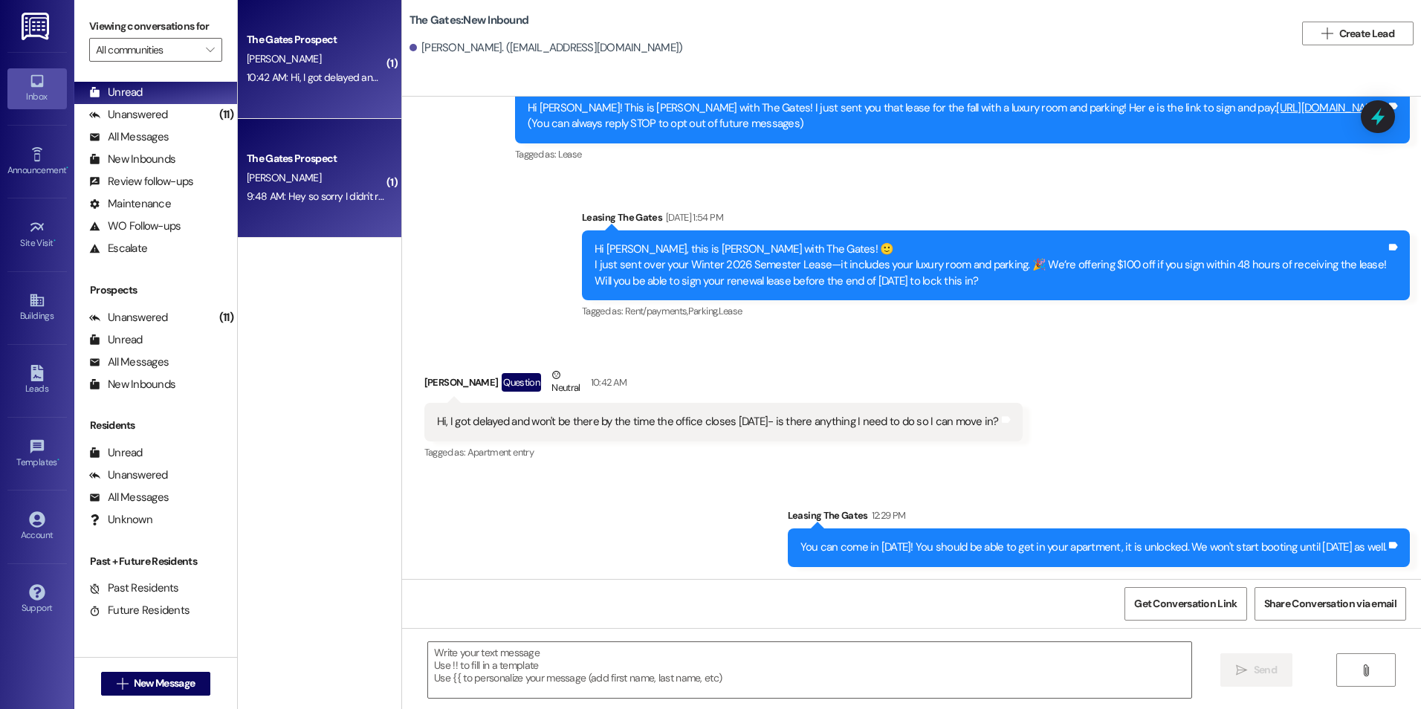
click at [341, 146] on div "The Gates Prospect [PERSON_NAME] 9:48 AM: Hey so sorry I didn't respond sooner!…" at bounding box center [320, 178] width 164 height 119
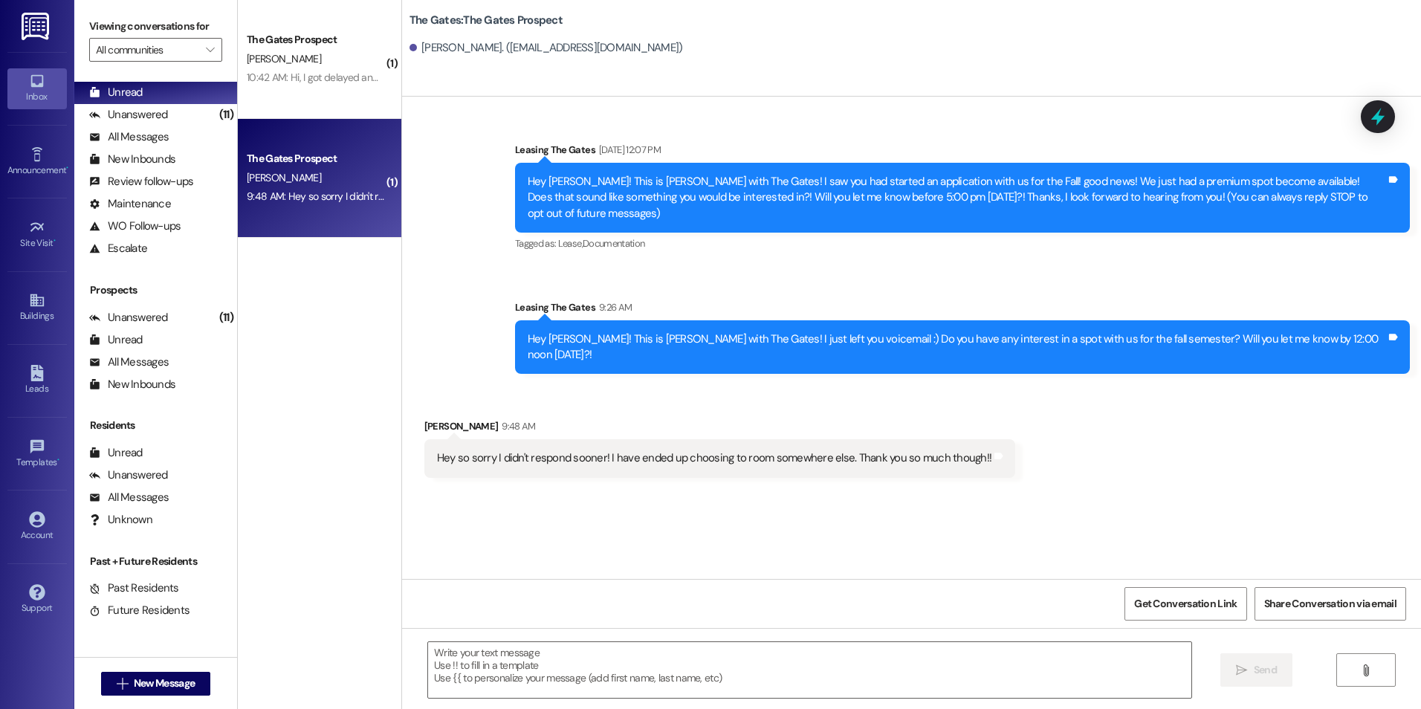
scroll to position [0, 0]
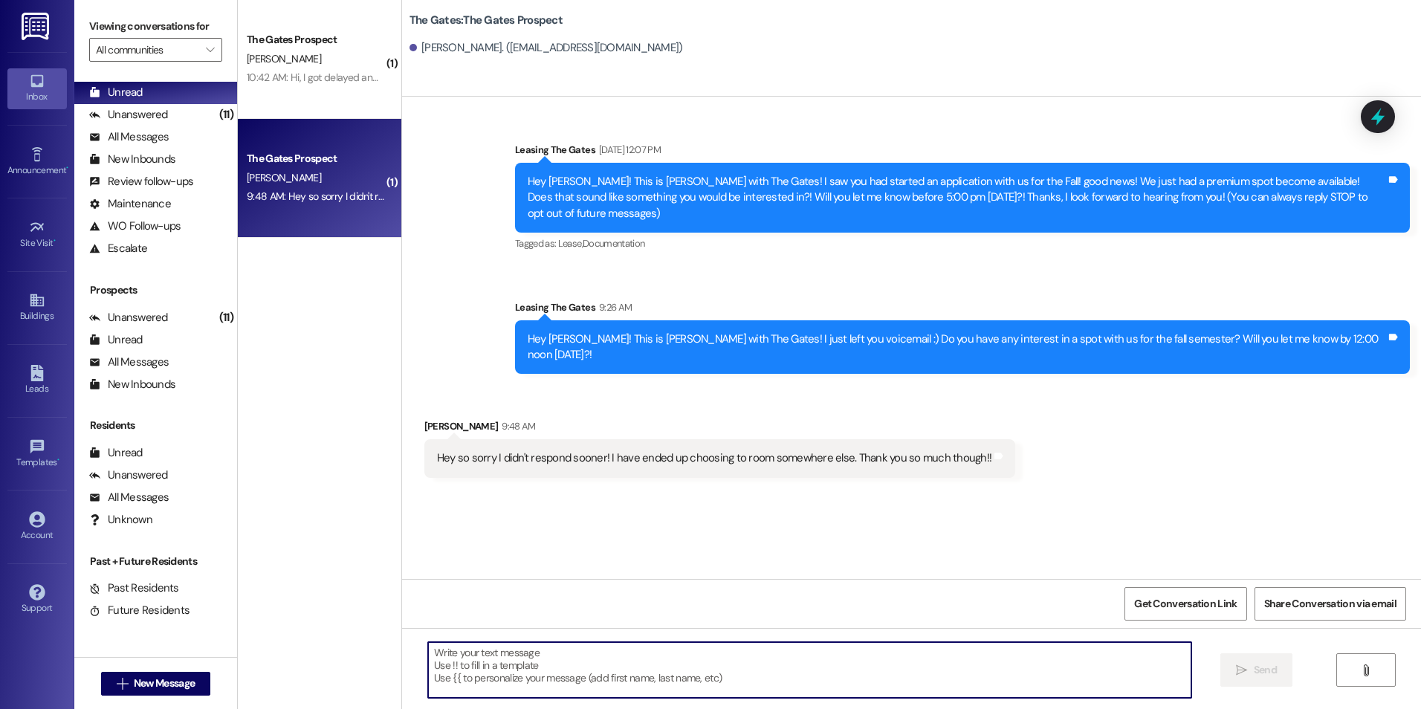
click at [440, 656] on textarea at bounding box center [809, 670] width 763 height 56
type textarea "Thanks for letting us know!!"
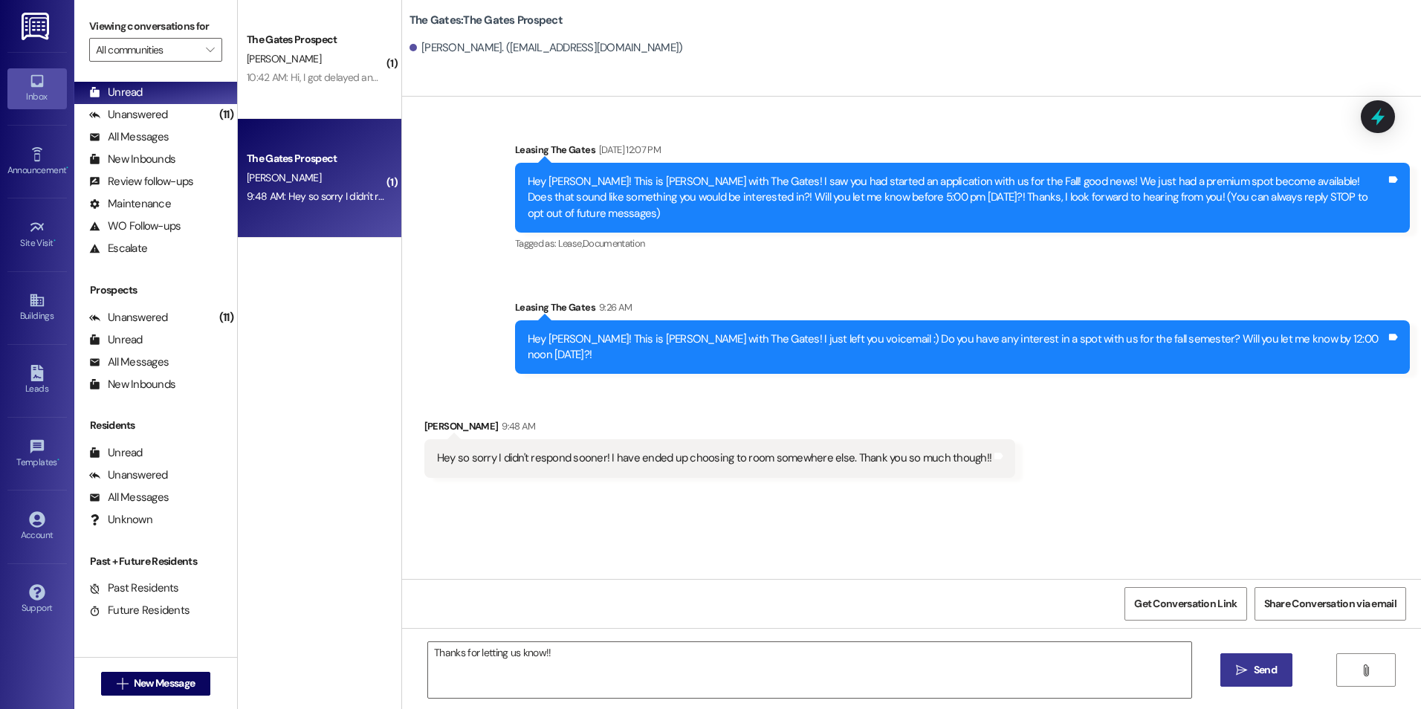
click at [1244, 660] on button " Send" at bounding box center [1256, 669] width 72 height 33
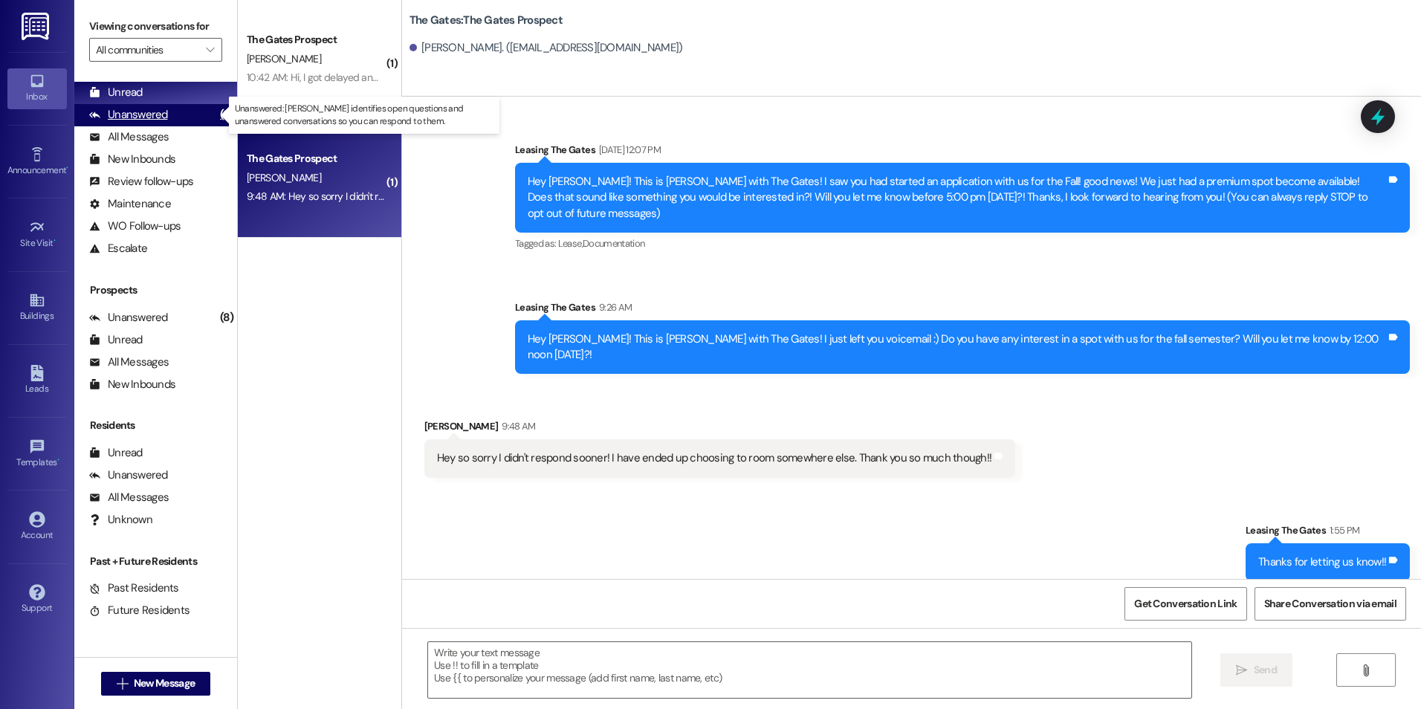
click at [136, 119] on div "Unanswered" at bounding box center [128, 115] width 79 height 16
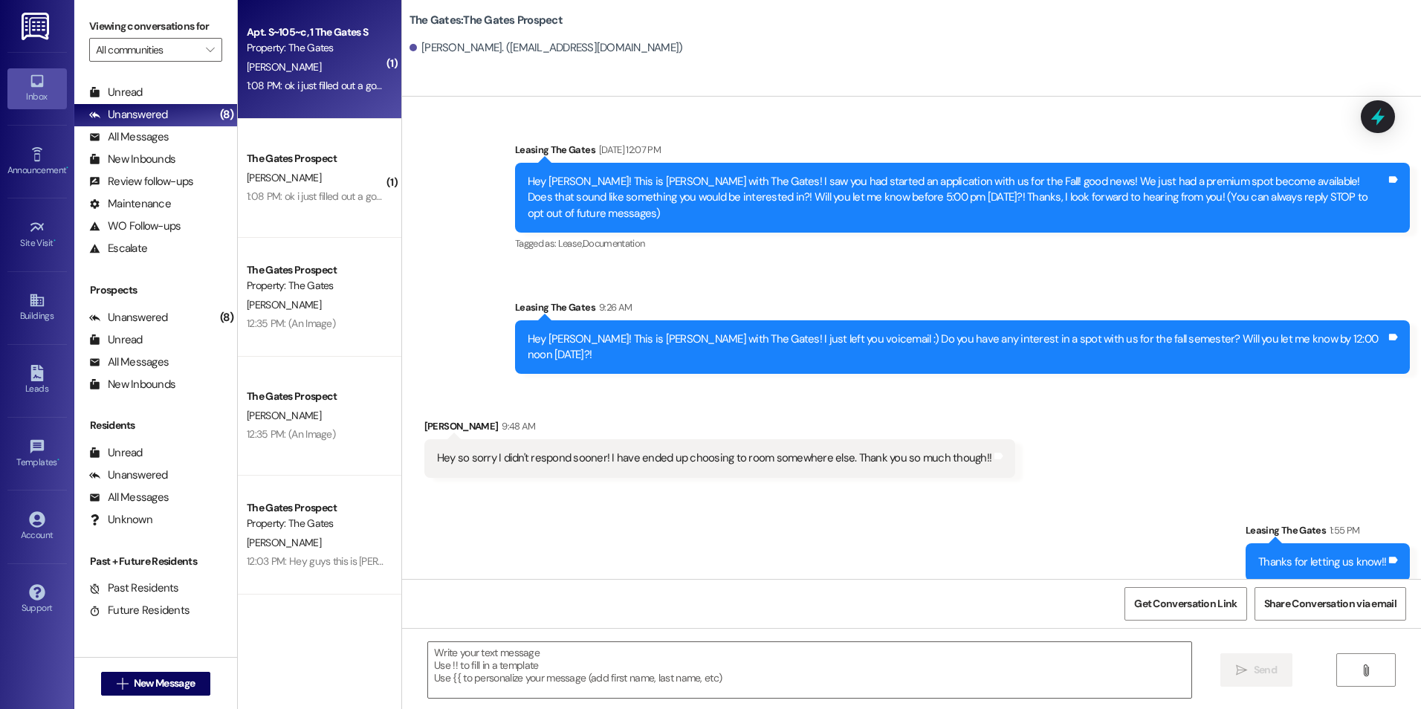
click at [297, 58] on div "[PERSON_NAME]" at bounding box center [315, 67] width 140 height 19
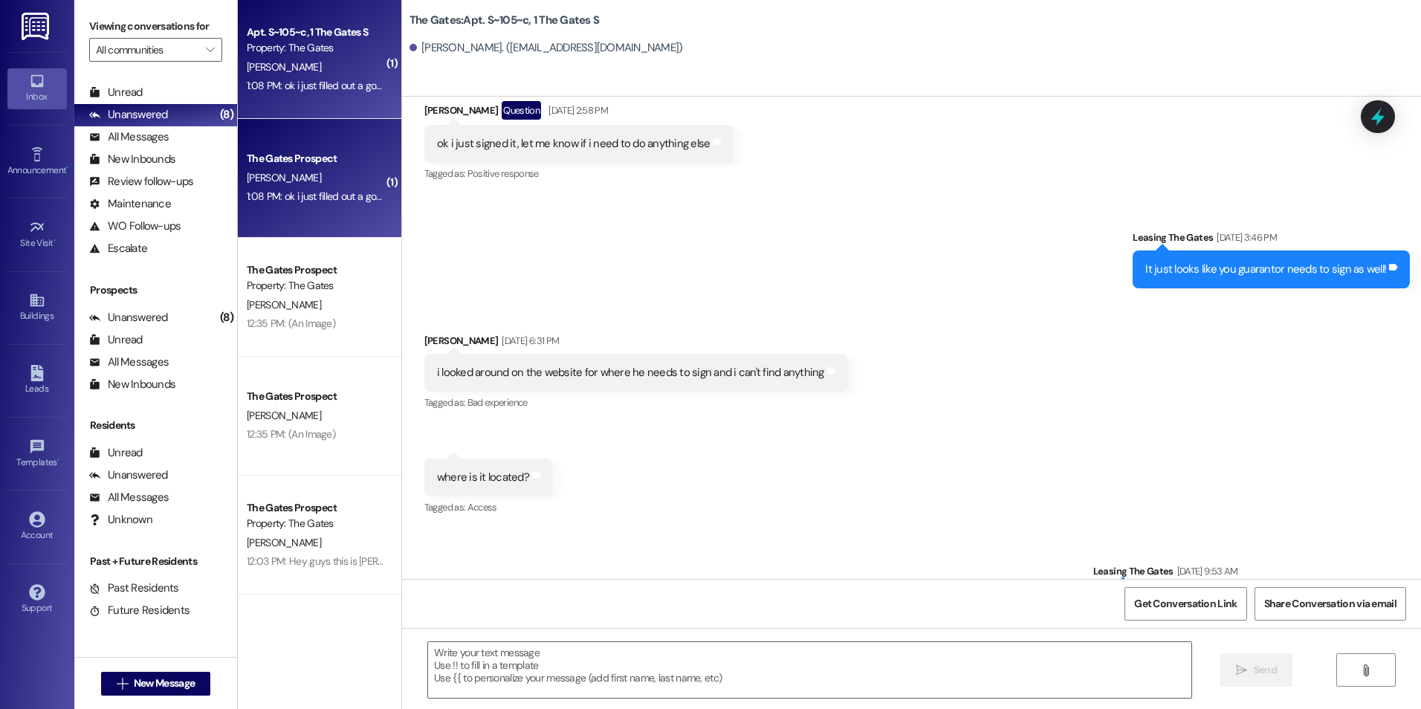
scroll to position [8499, 0]
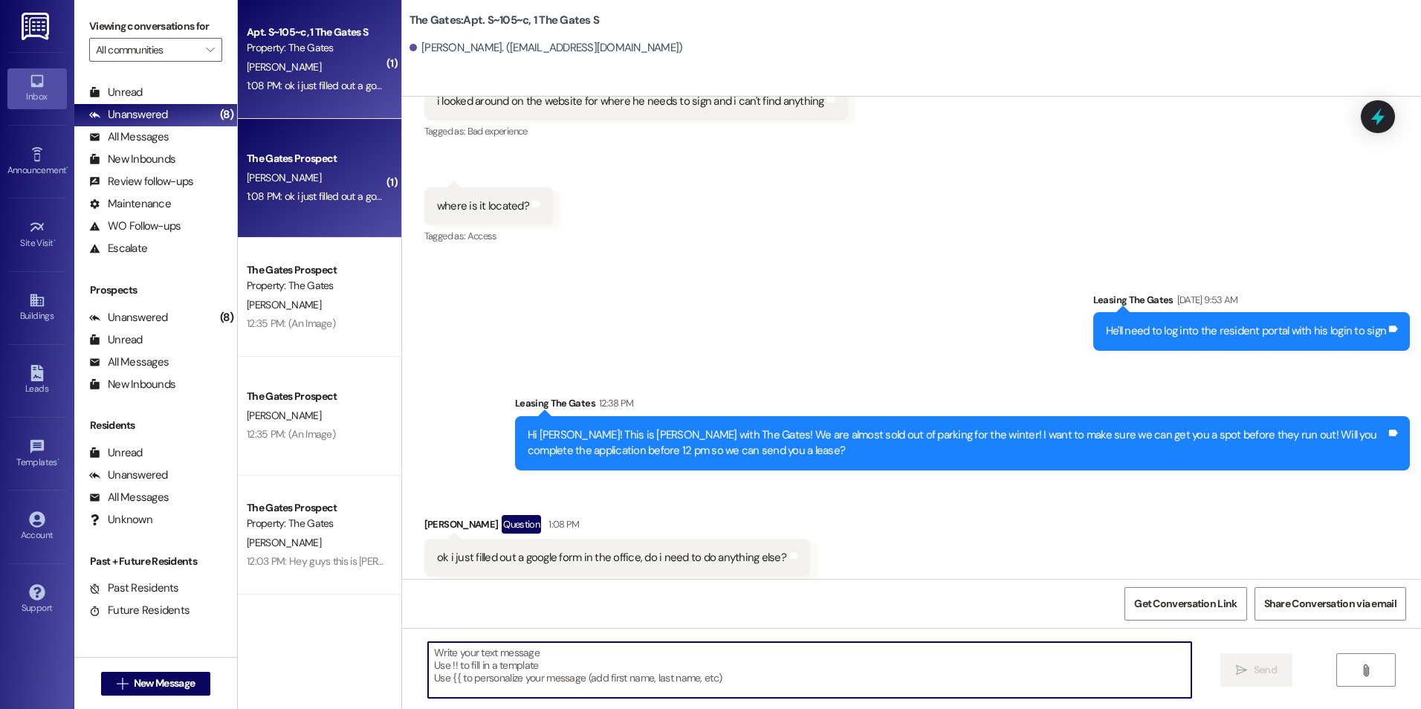
click at [708, 652] on textarea at bounding box center [809, 670] width 763 height 56
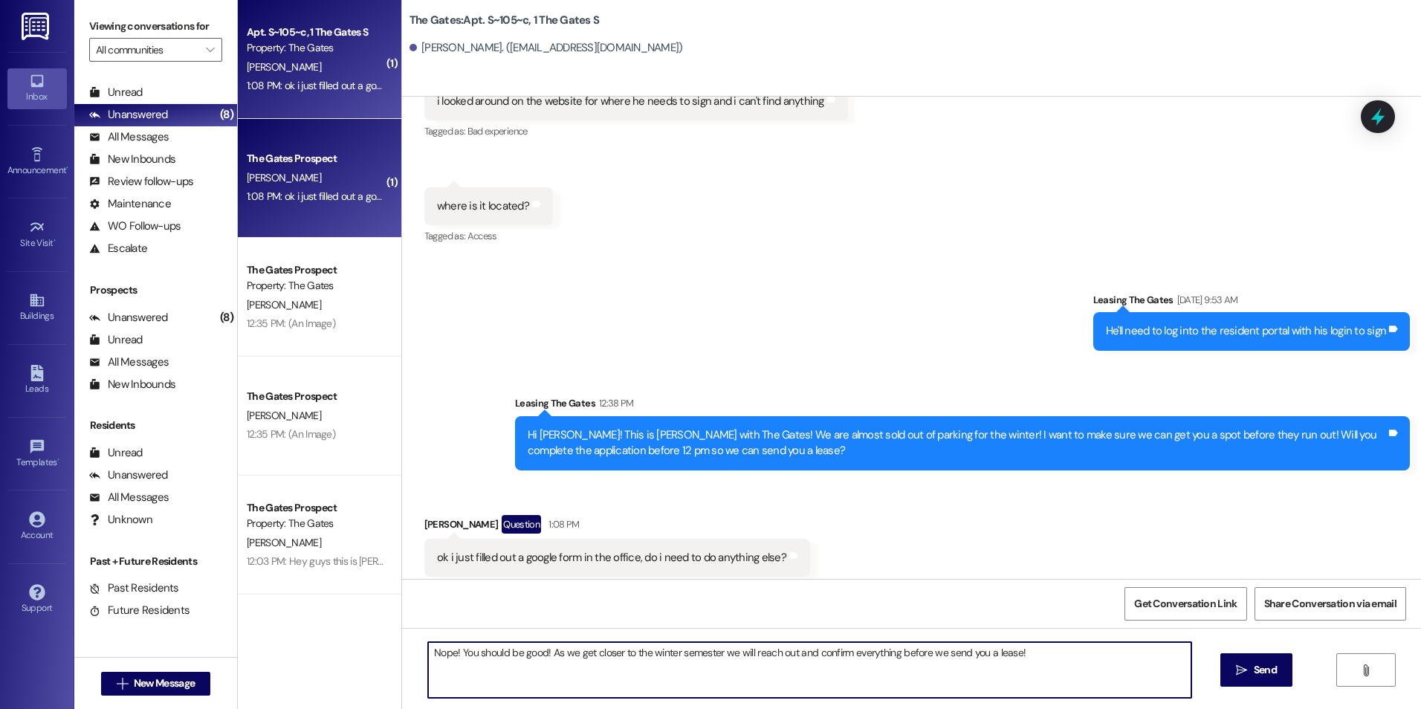
type textarea "Nope! You should be good! As we get closer to the winter semester we will reach…"
click at [1218, 671] on div "Nope! You should be good! As we get closer to the winter semester we will reach…" at bounding box center [911, 683] width 1019 height 111
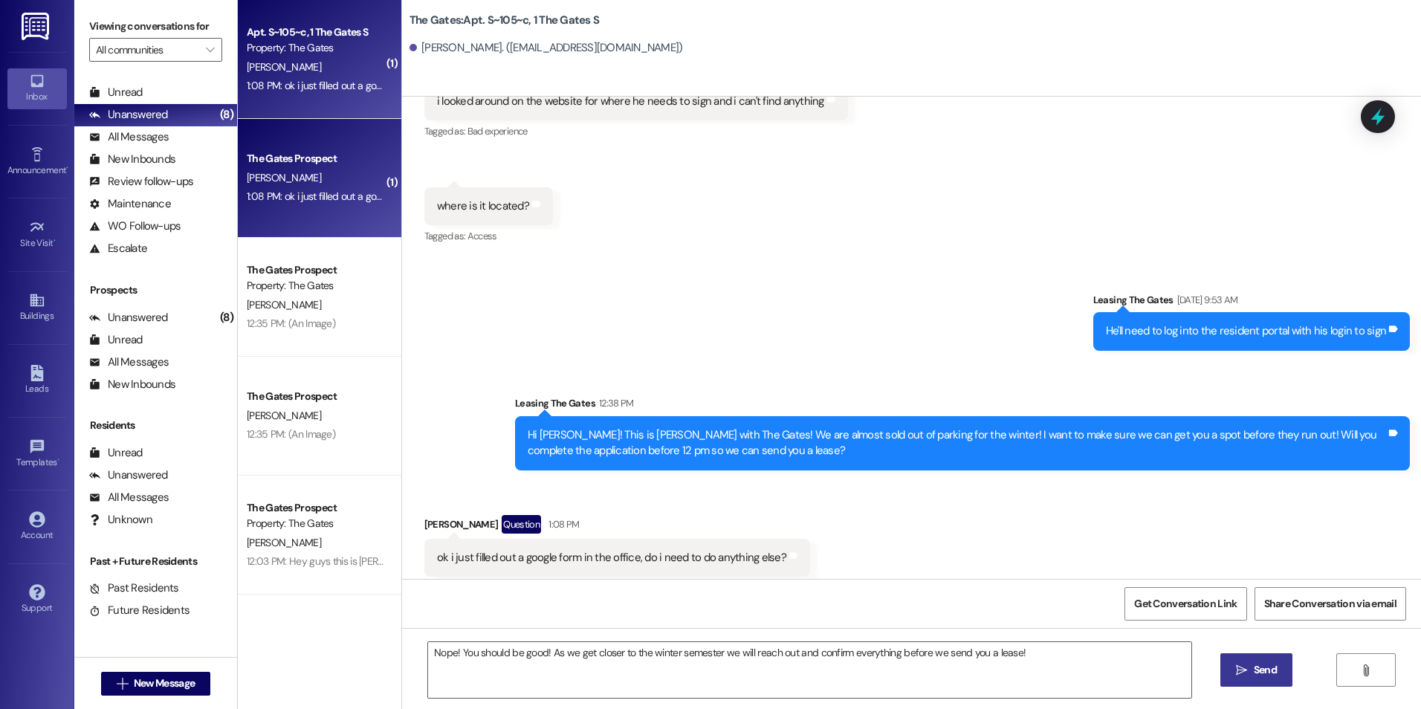
click at [1231, 661] on button " Send" at bounding box center [1256, 669] width 72 height 33
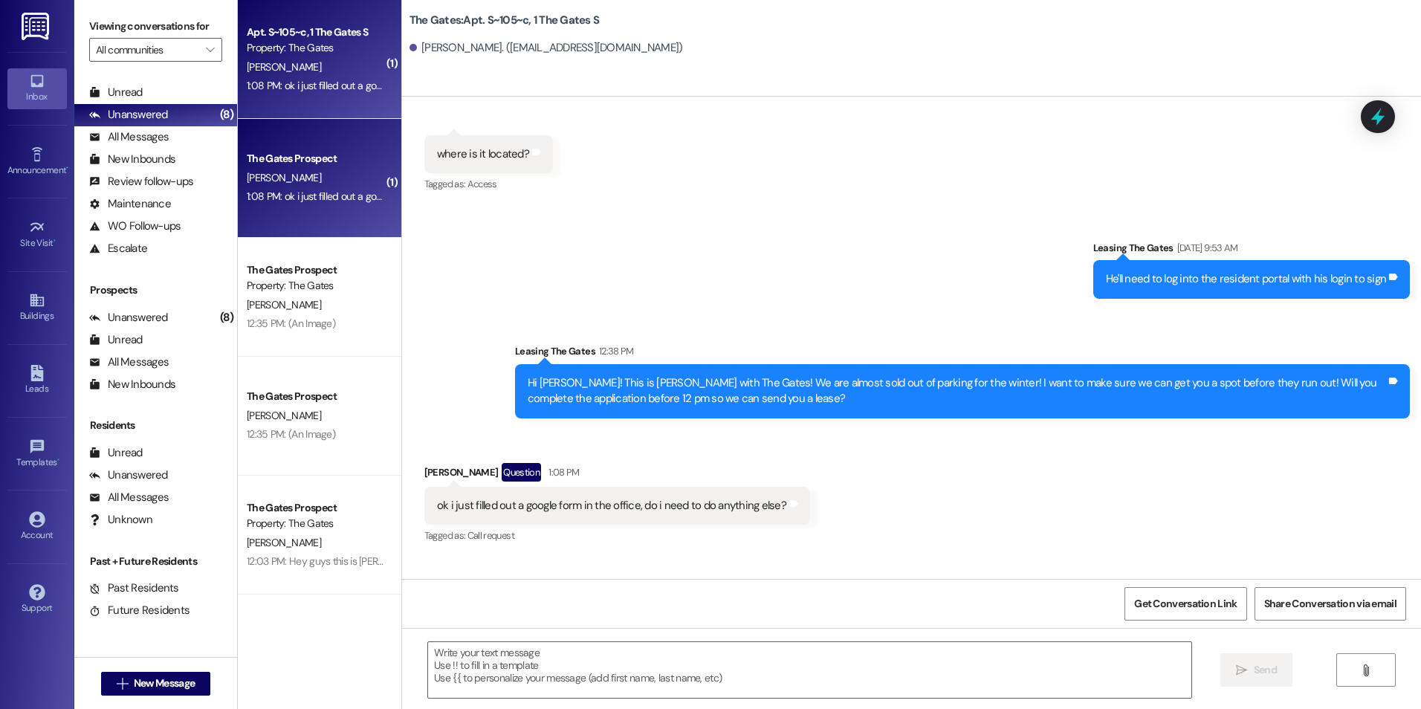
scroll to position [8602, 0]
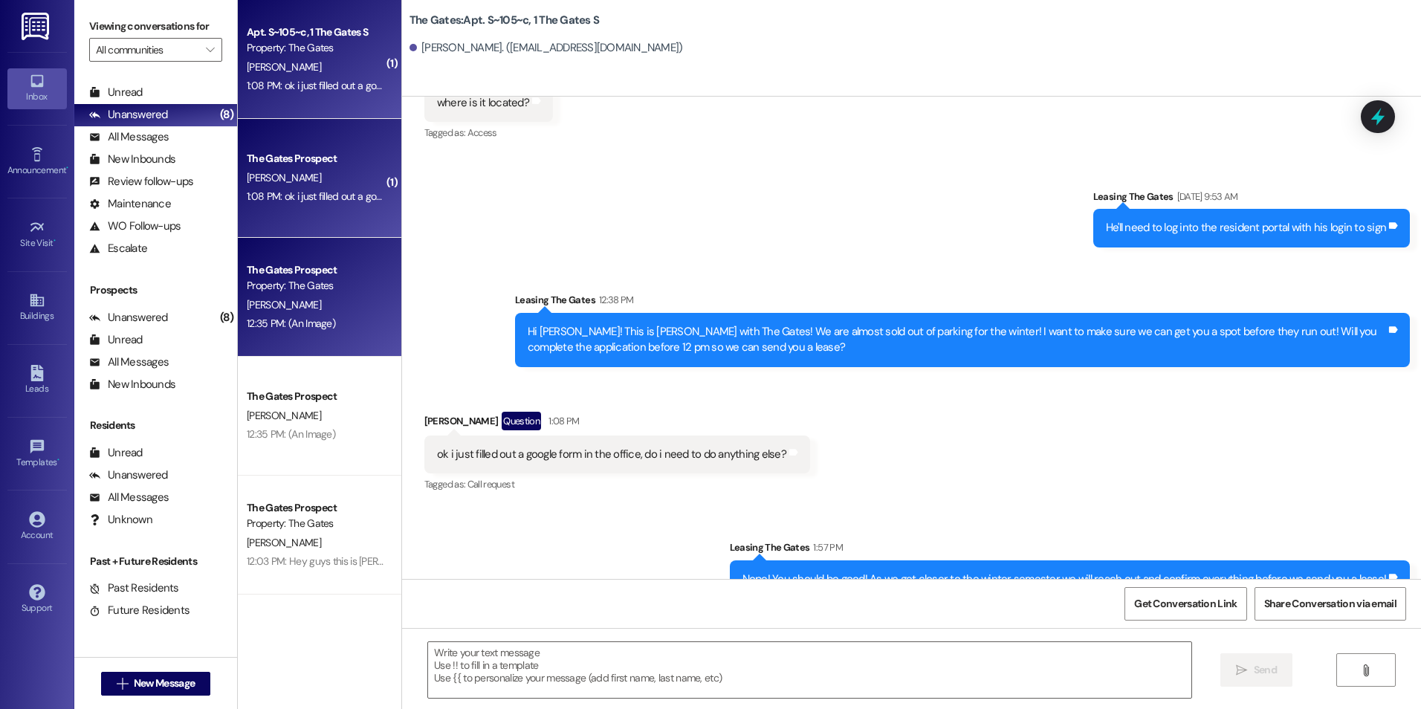
click at [346, 305] on div "[PERSON_NAME]" at bounding box center [315, 305] width 140 height 19
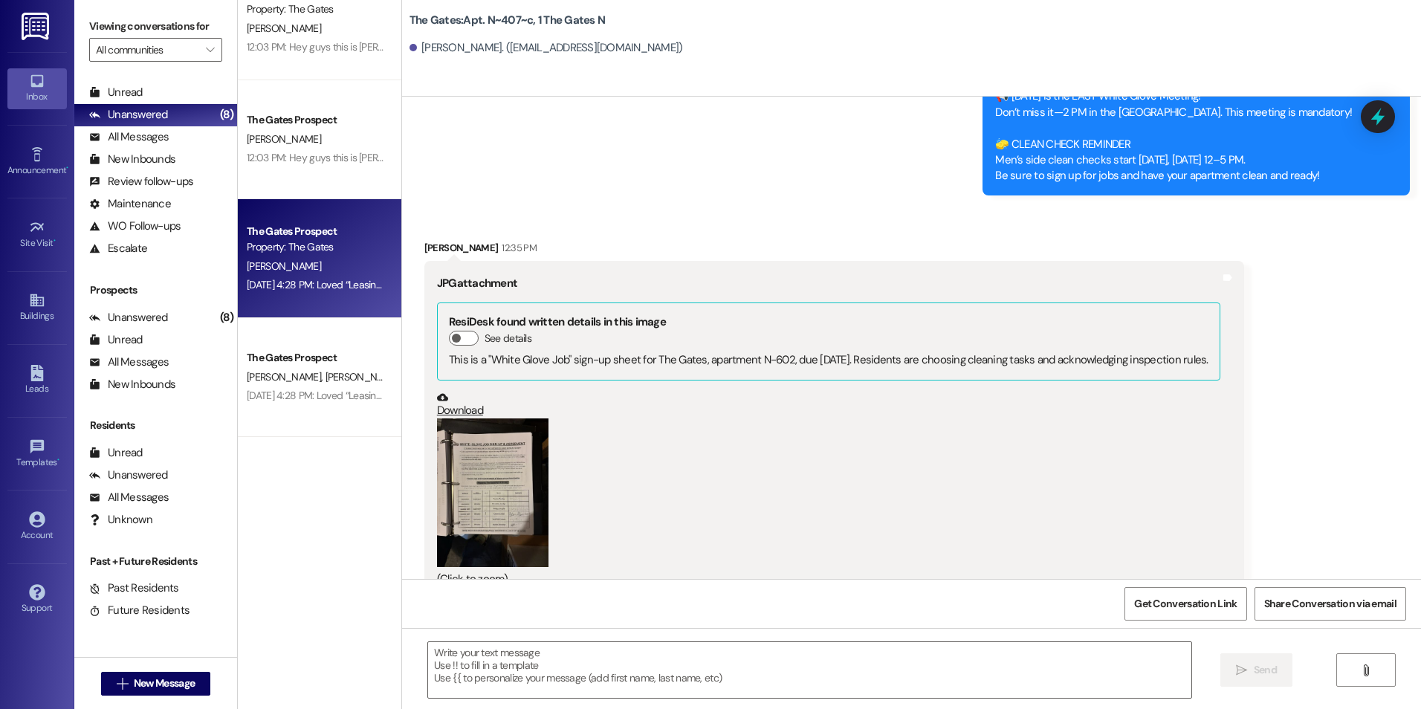
scroll to position [0, 0]
